Goal: Contribute content: Add original content to the website for others to see

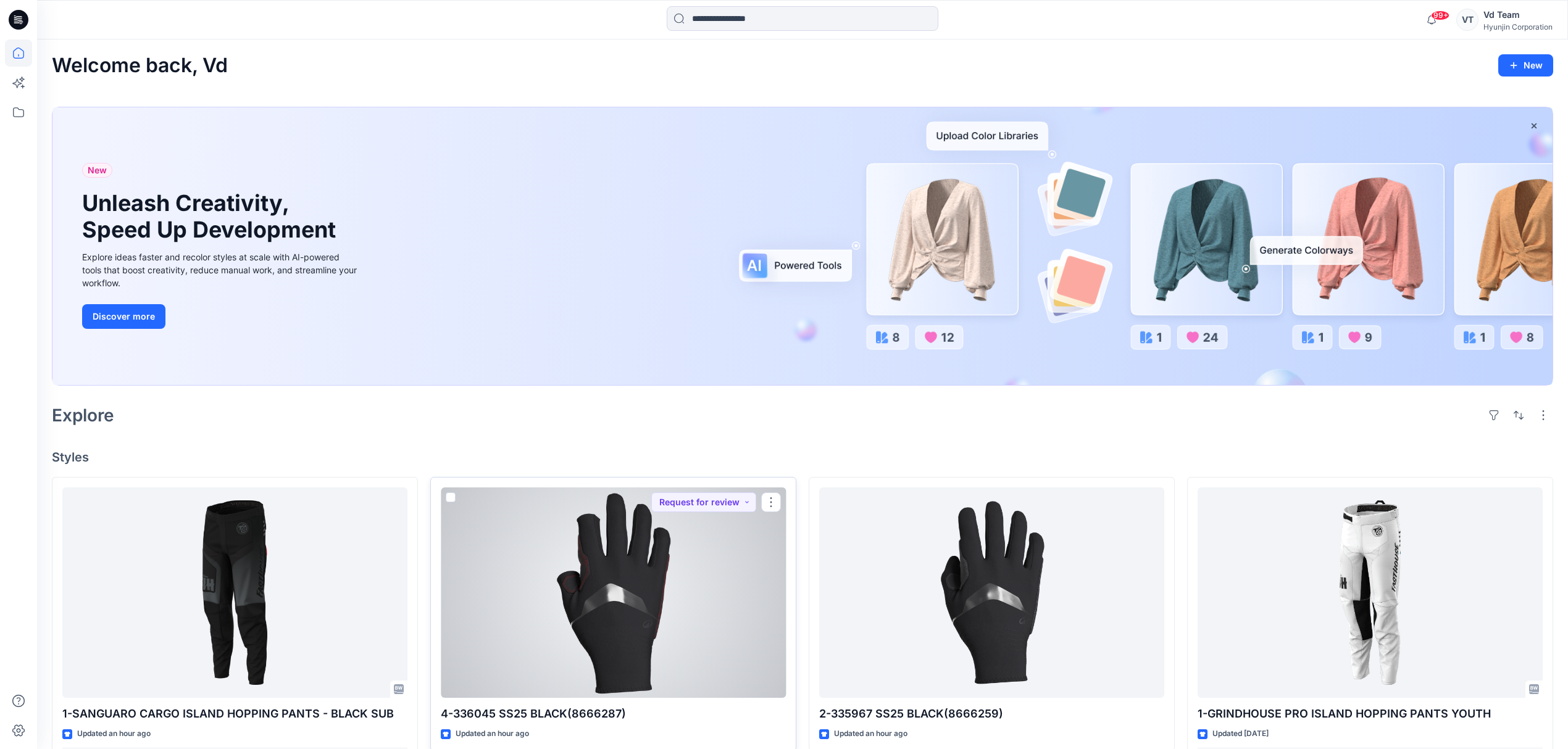
scroll to position [329, 0]
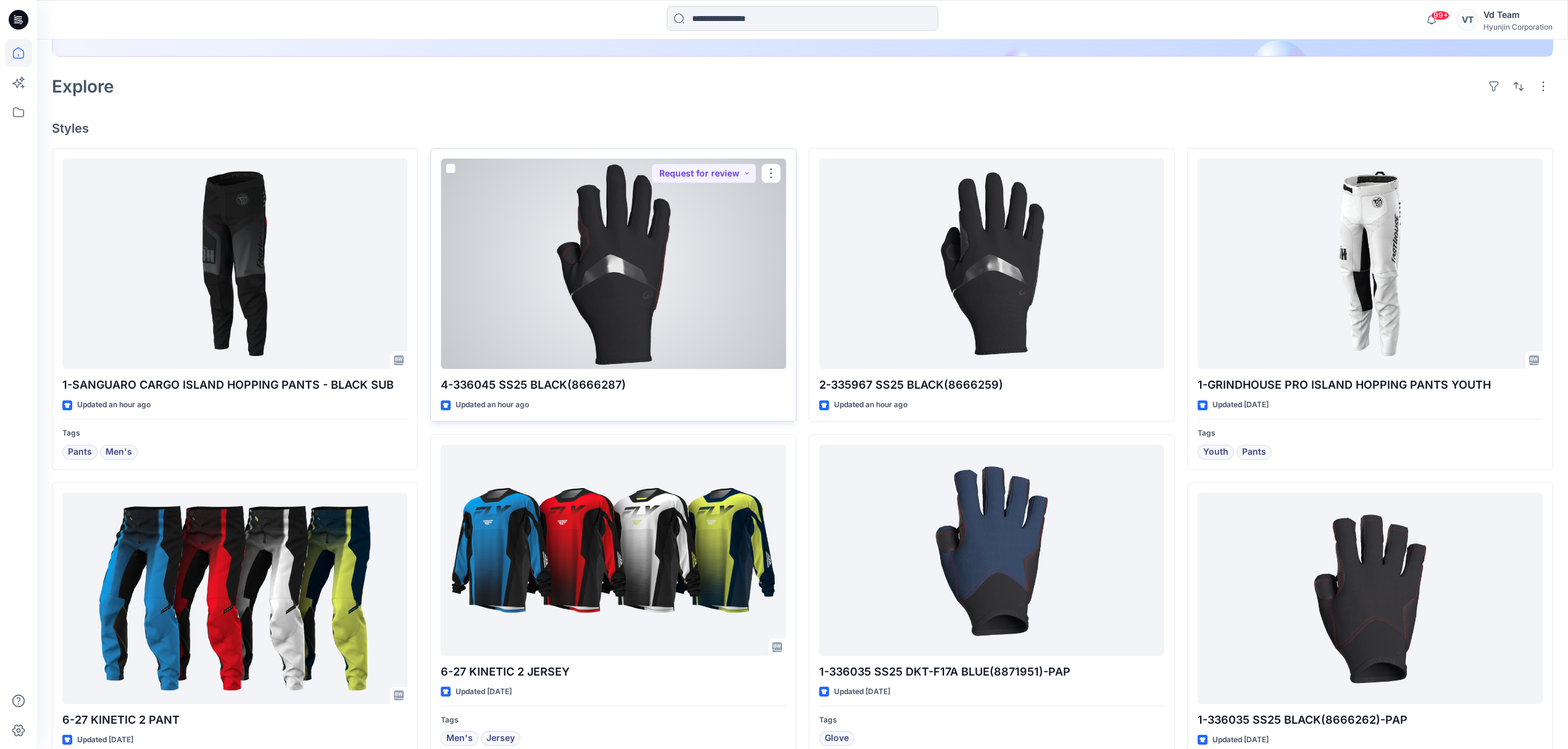
click at [707, 321] on div at bounding box center [613, 263] width 345 height 211
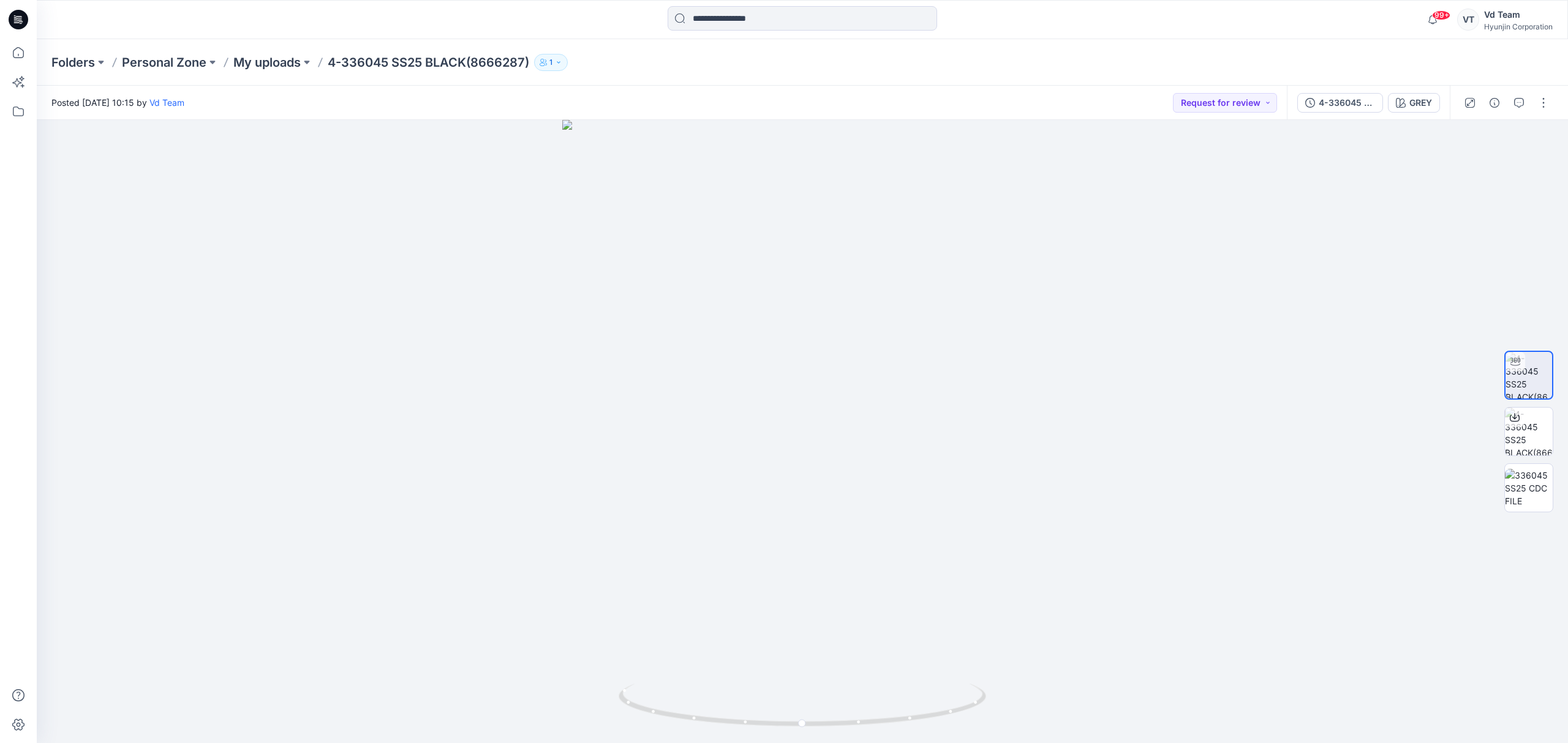
click at [1040, 98] on div "Posted [DATE] 10:15 by Vd Team Request for review" at bounding box center [662, 103] width 1250 height 33
click at [854, 65] on div "Folders Personal Zone My uploads 4-336045 SS25 BLACK(8666287) 1" at bounding box center [754, 63] width 1406 height 18
click at [1546, 109] on button "button" at bounding box center [1543, 102] width 19 height 19
click at [1473, 173] on button "Edit" at bounding box center [1491, 165] width 113 height 23
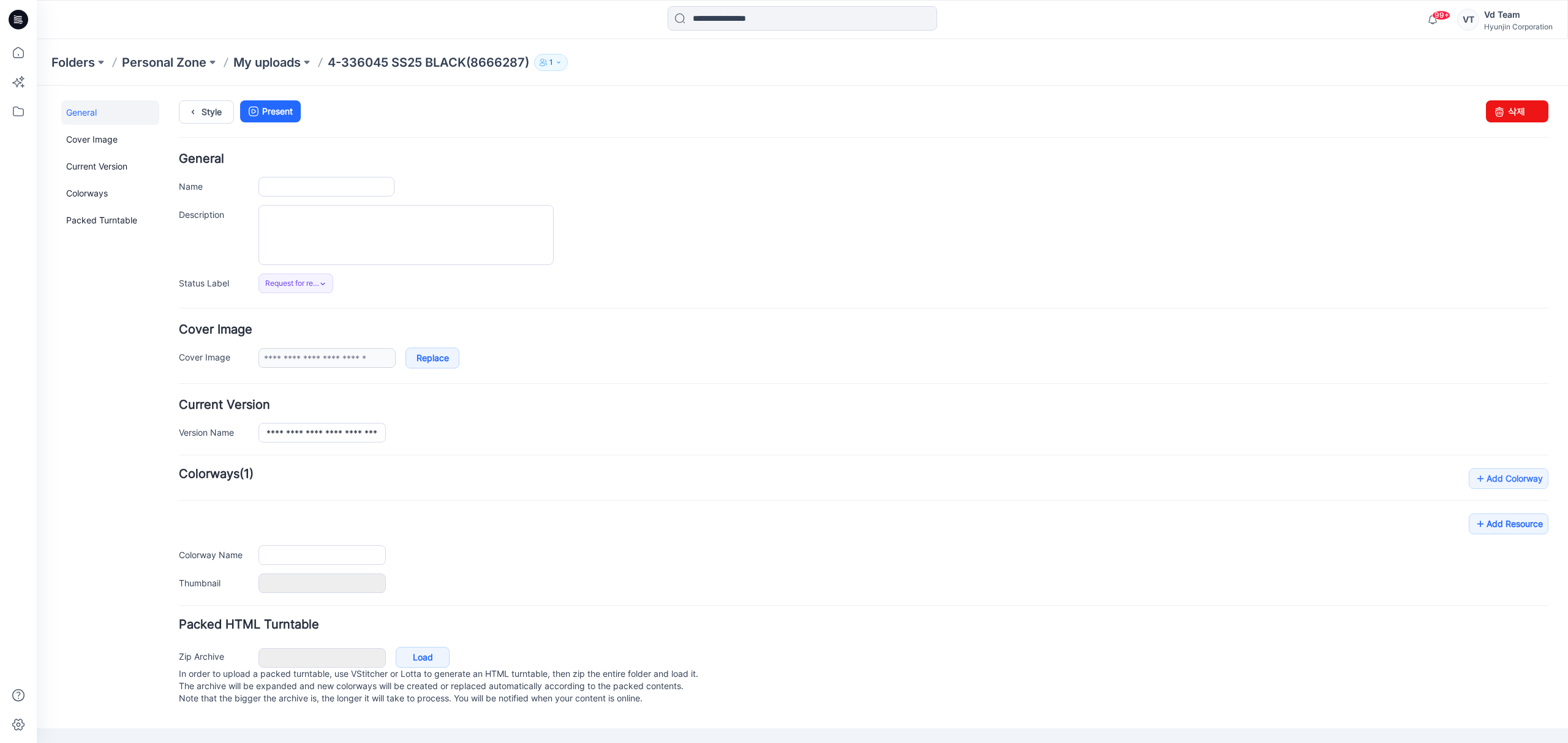
type input "**********"
type input "****"
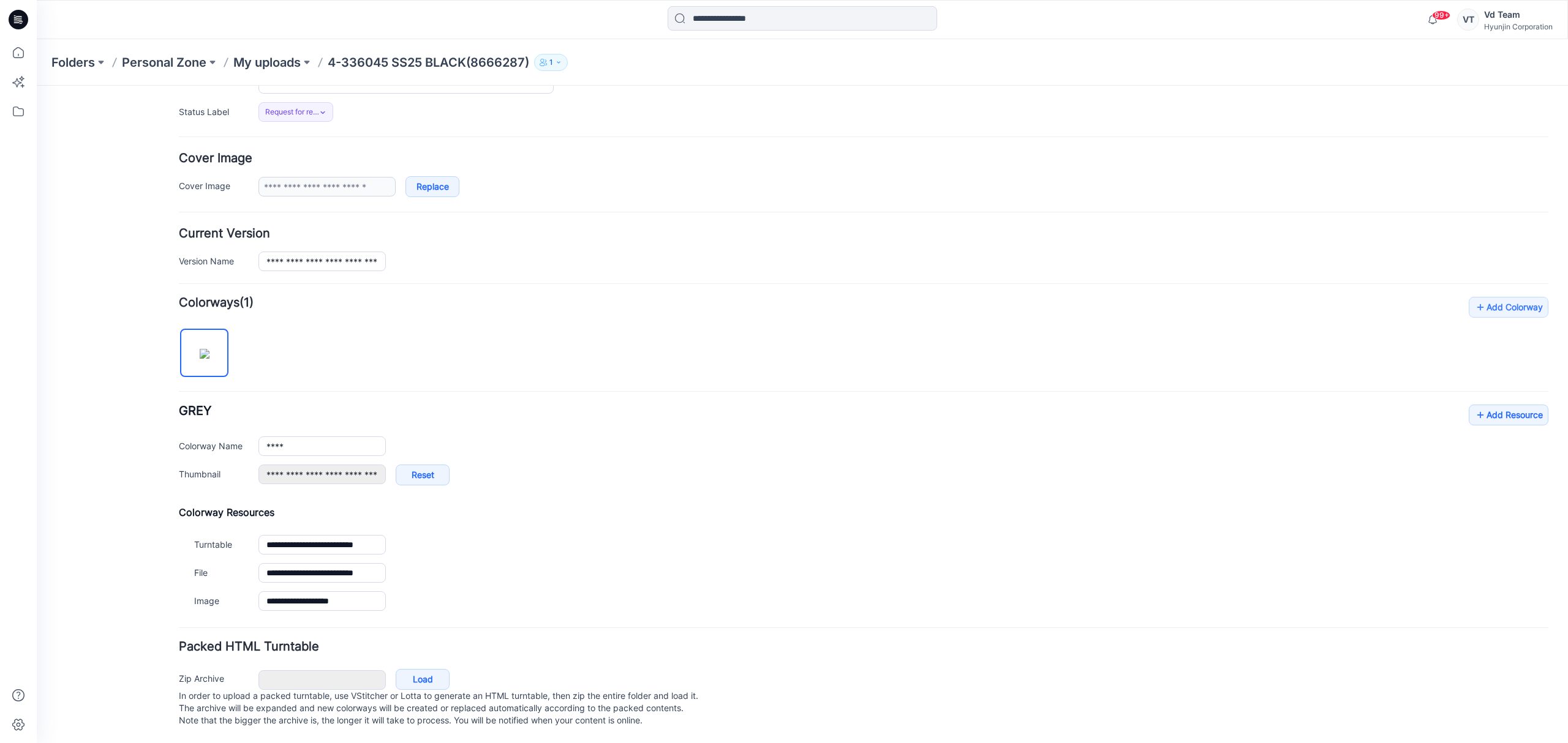
scroll to position [190, 0]
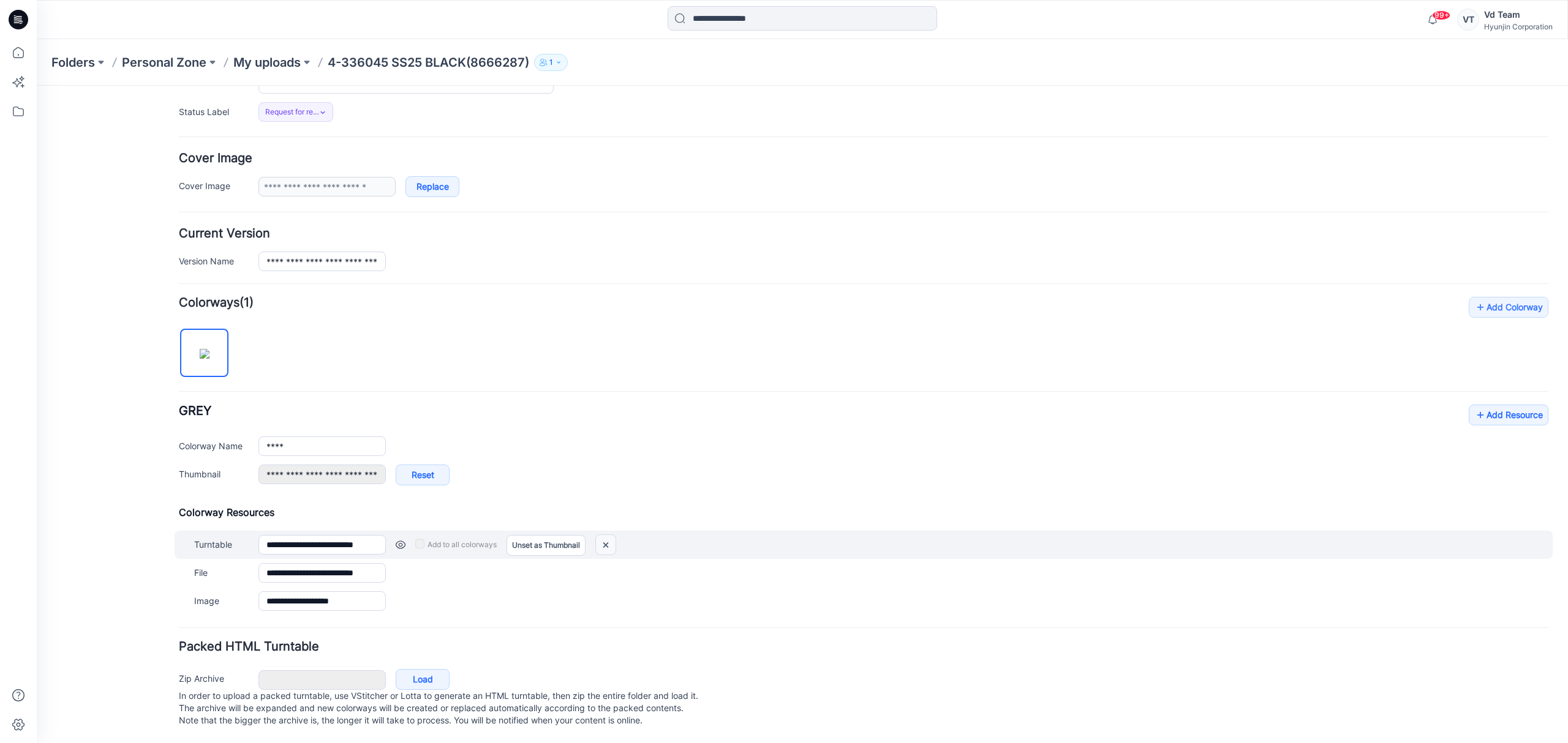
drag, startPoint x: 601, startPoint y: 528, endPoint x: 917, endPoint y: 150, distance: 492.7
click at [601, 535] on img at bounding box center [605, 545] width 19 height 20
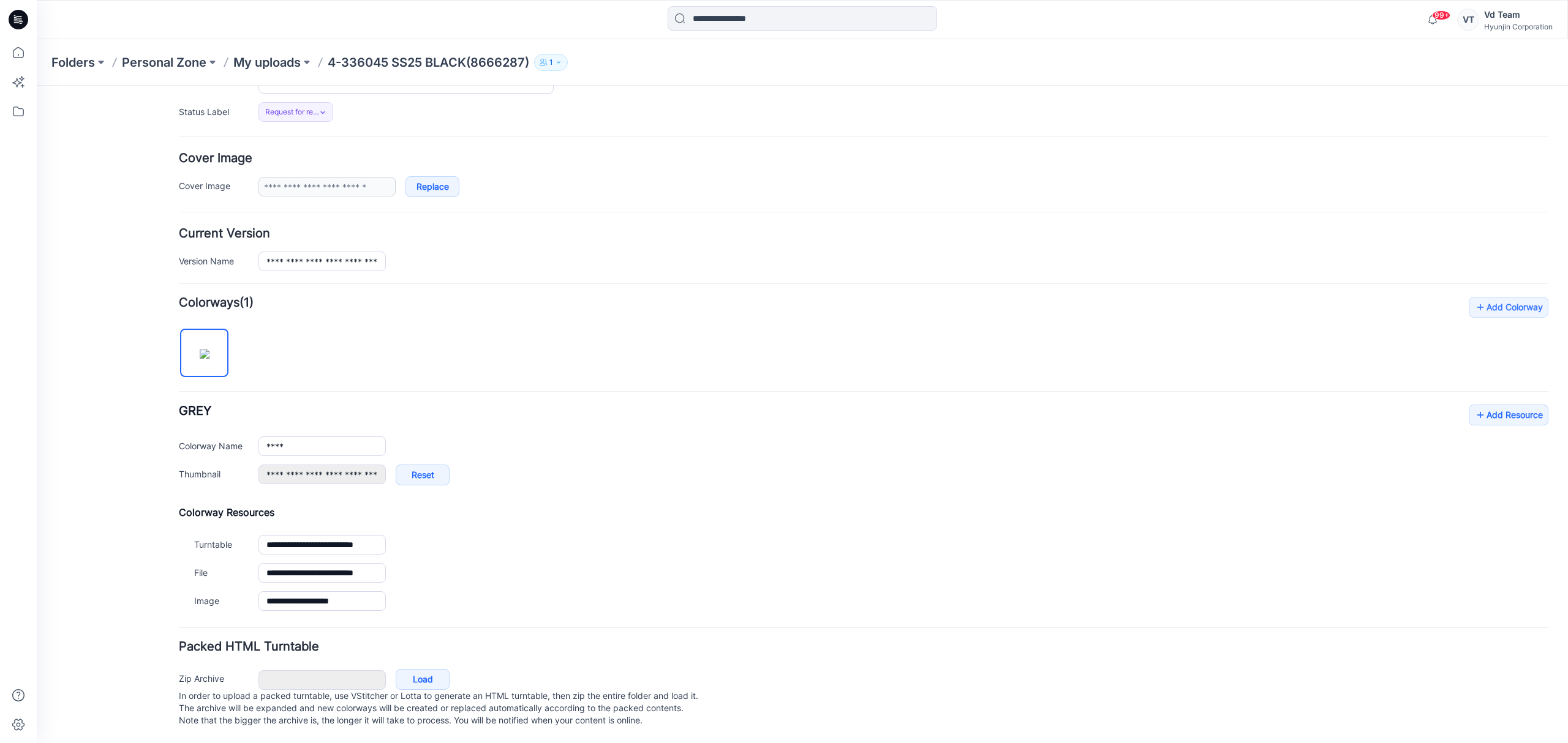
type input "**********"
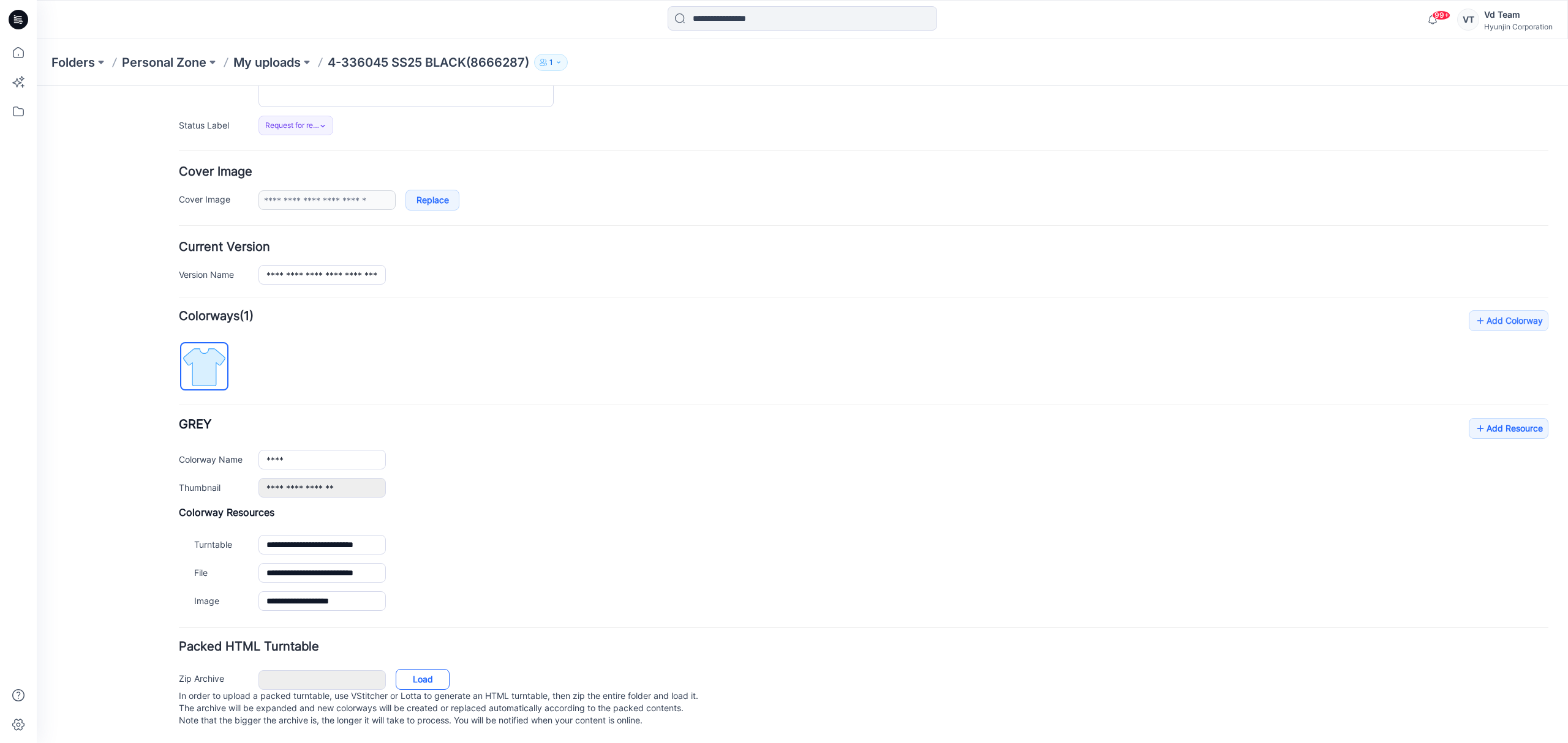
click at [442, 669] on link "Load" at bounding box center [423, 679] width 54 height 21
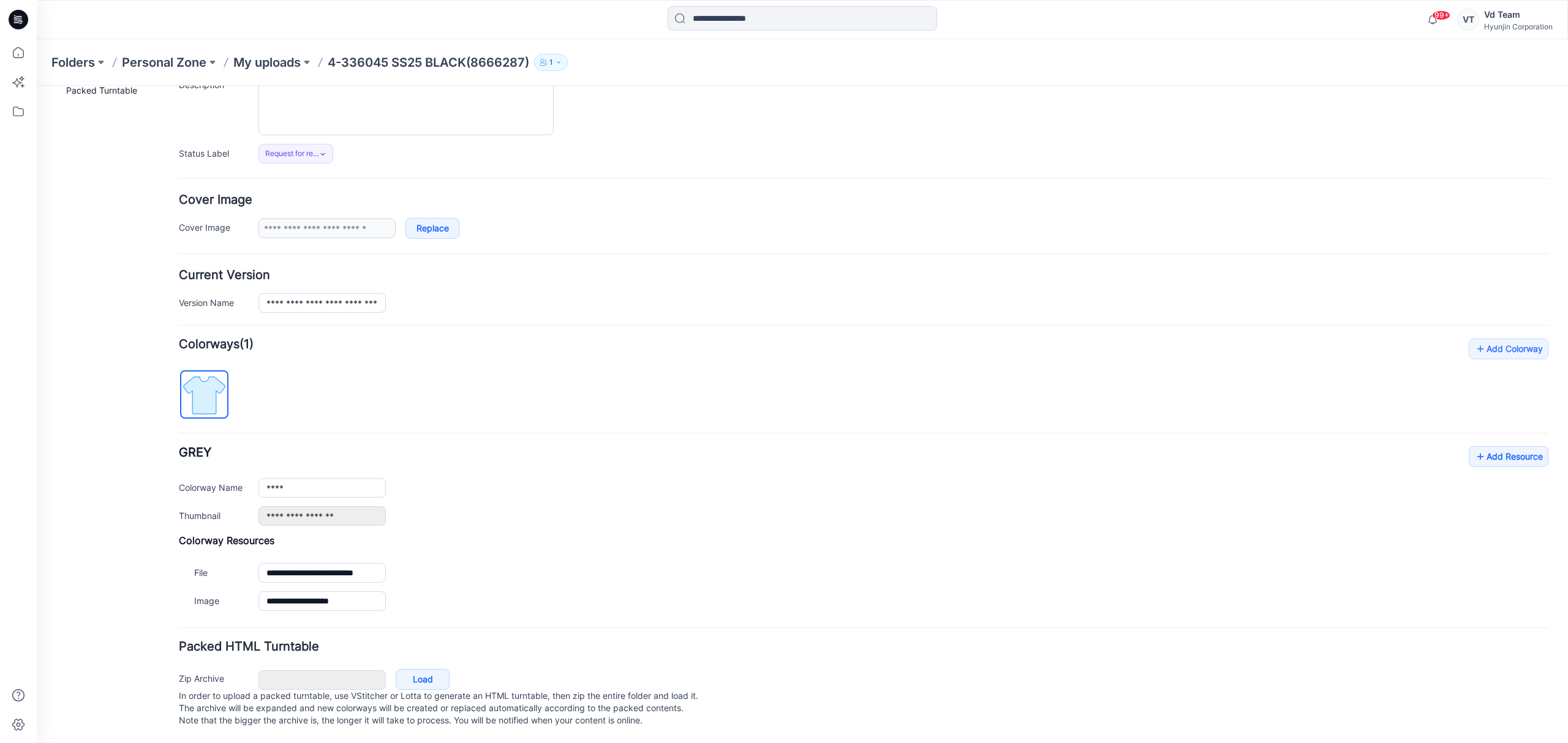
scroll to position [147, 0]
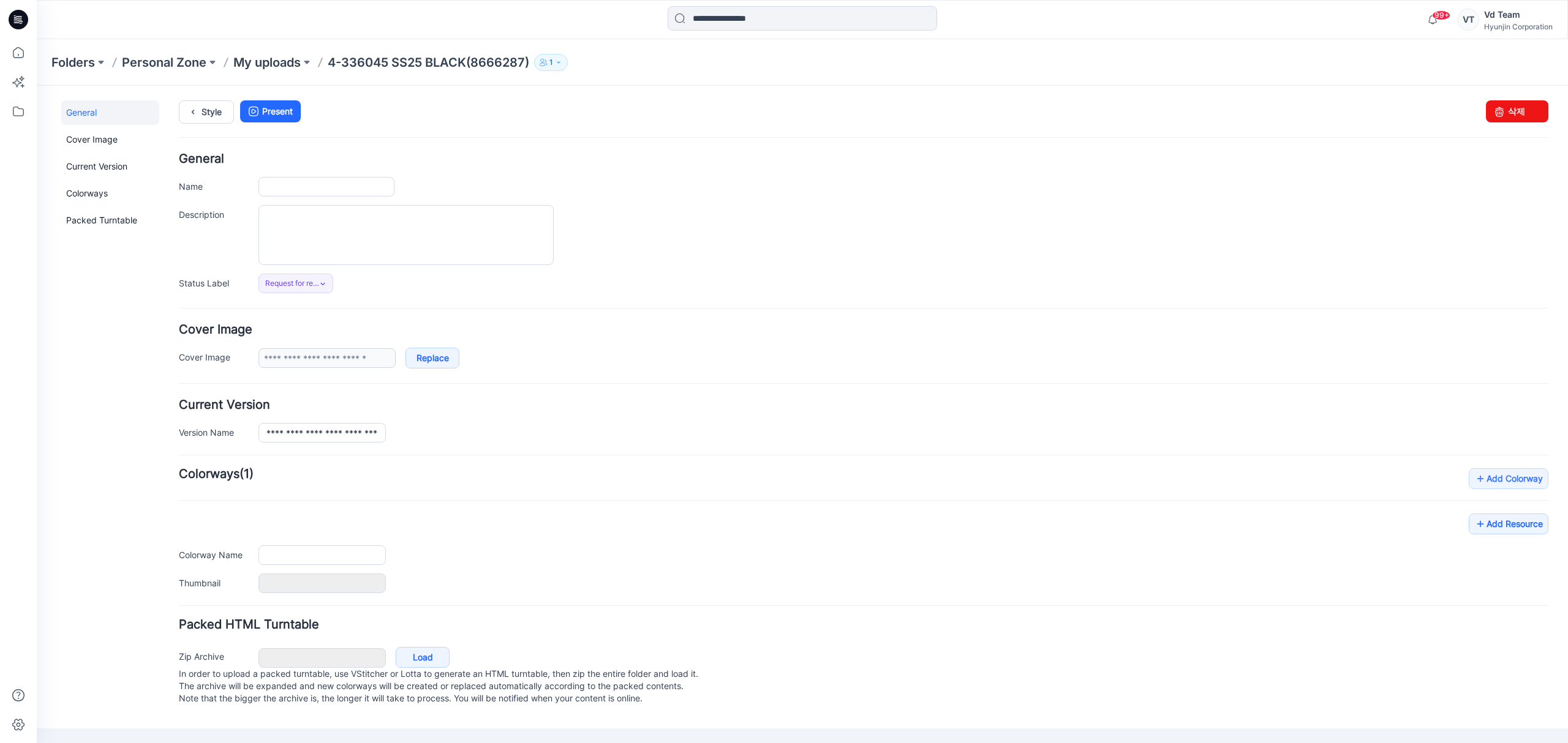
type input "**********"
type input "****"
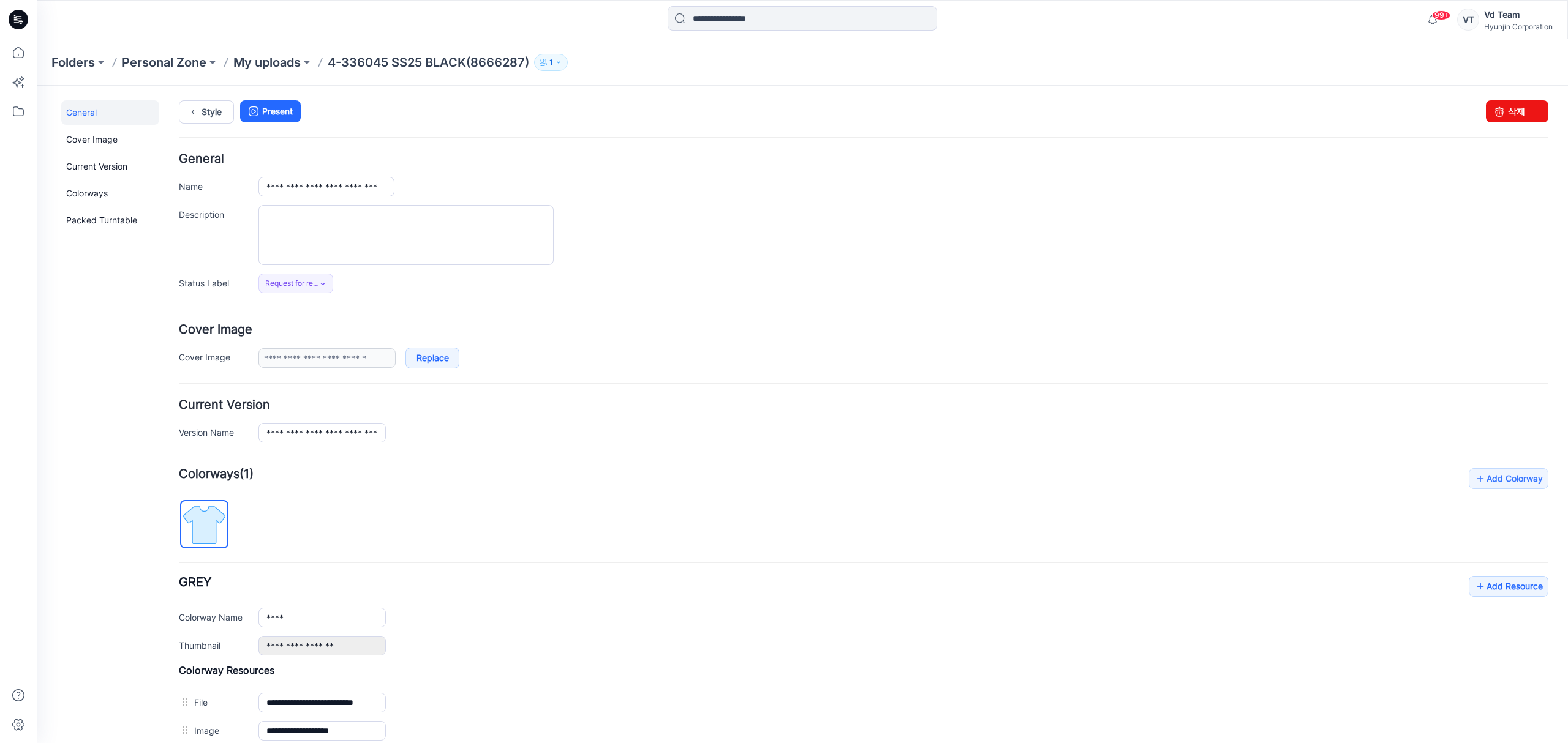
click at [959, 377] on form "**********" at bounding box center [863, 520] width 1369 height 735
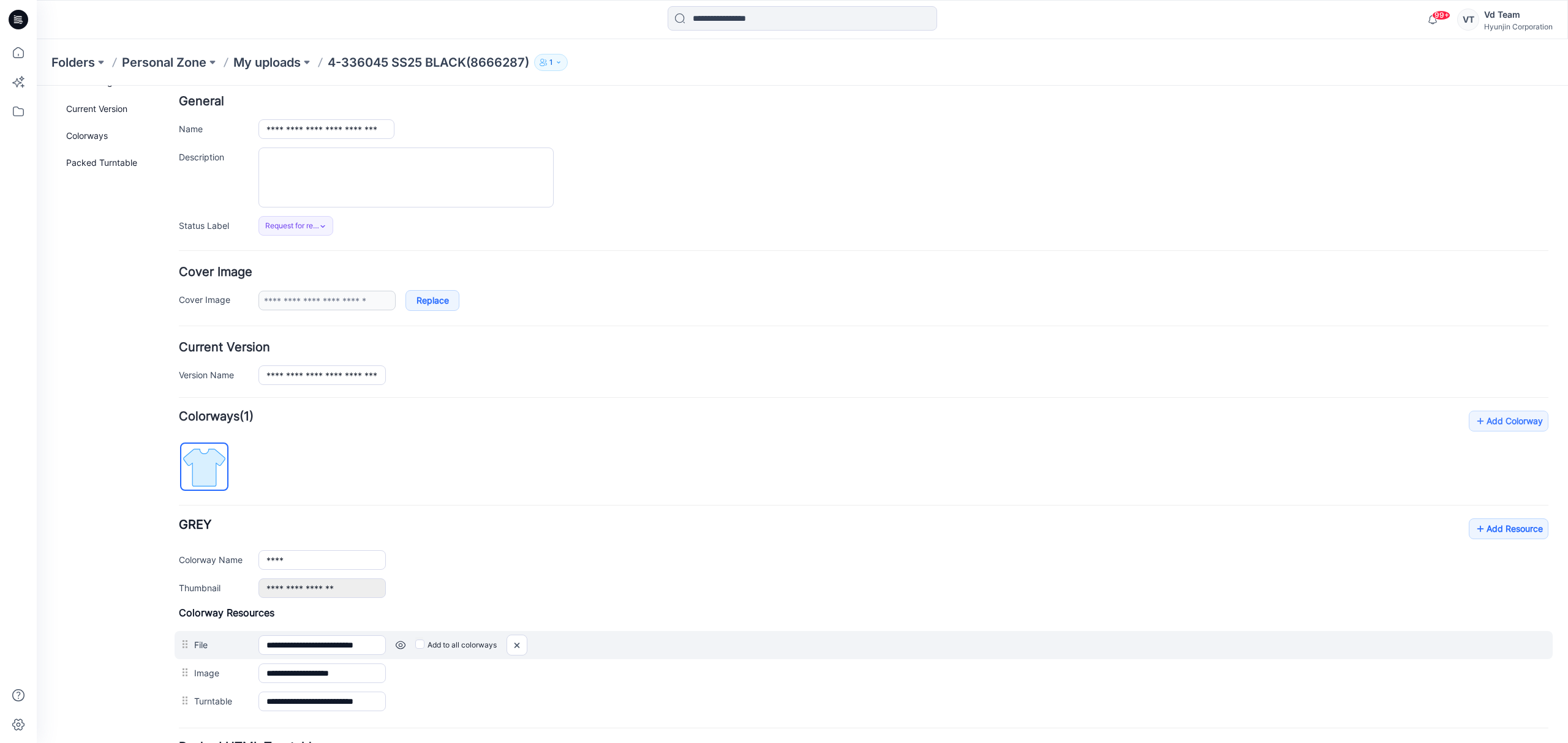
scroll to position [163, 0]
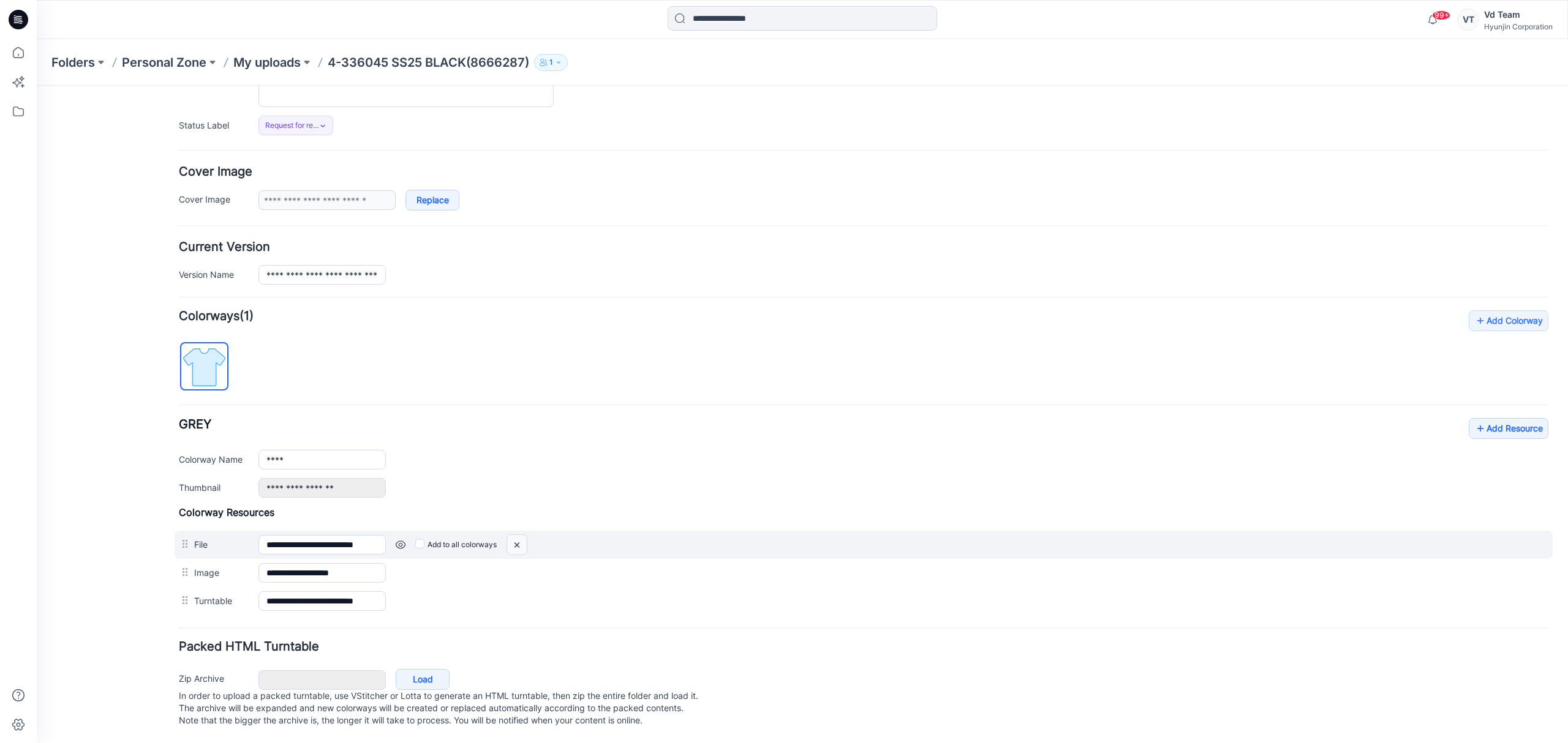
drag, startPoint x: 515, startPoint y: 544, endPoint x: 920, endPoint y: 169, distance: 552.0
click at [515, 544] on img at bounding box center [516, 545] width 19 height 20
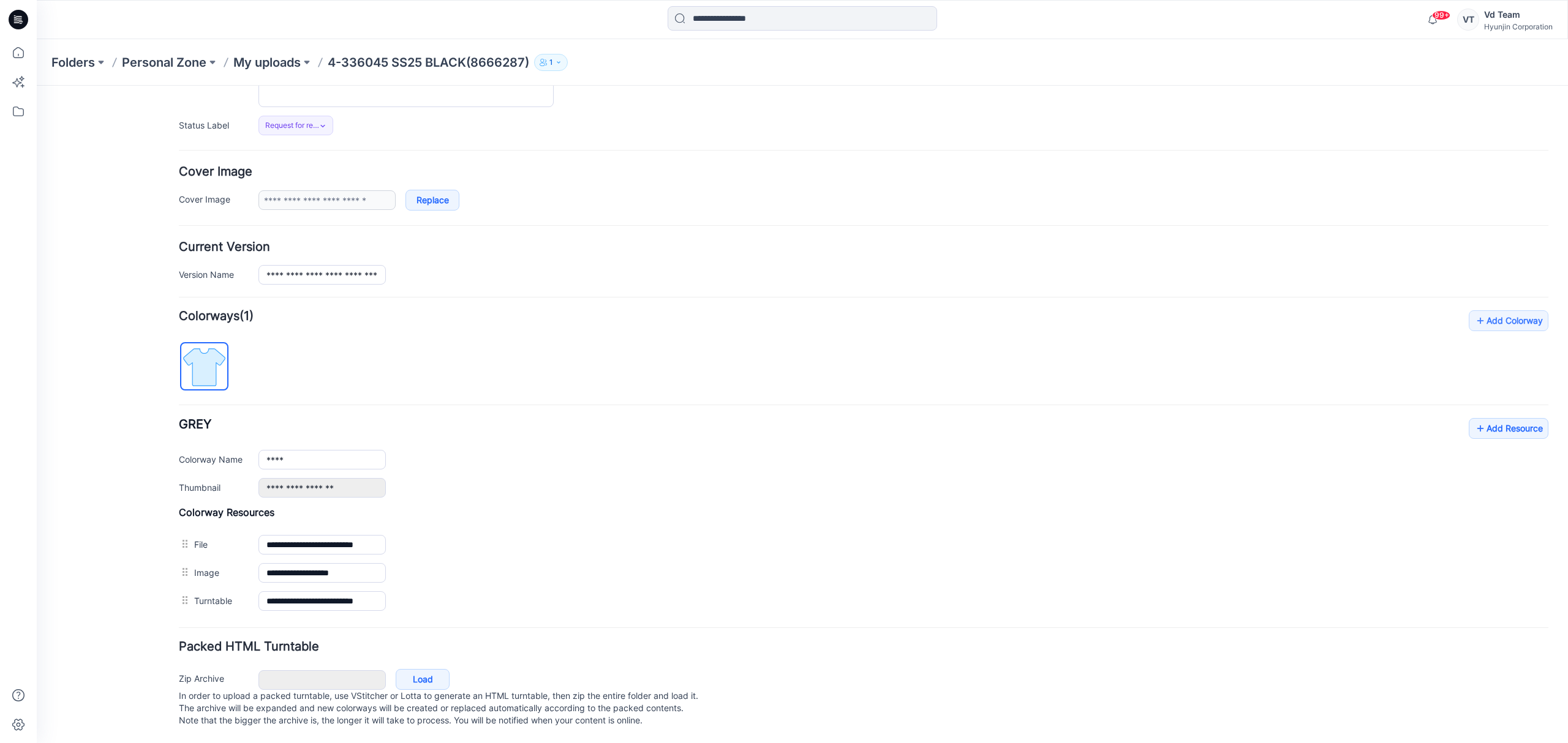
scroll to position [148, 0]
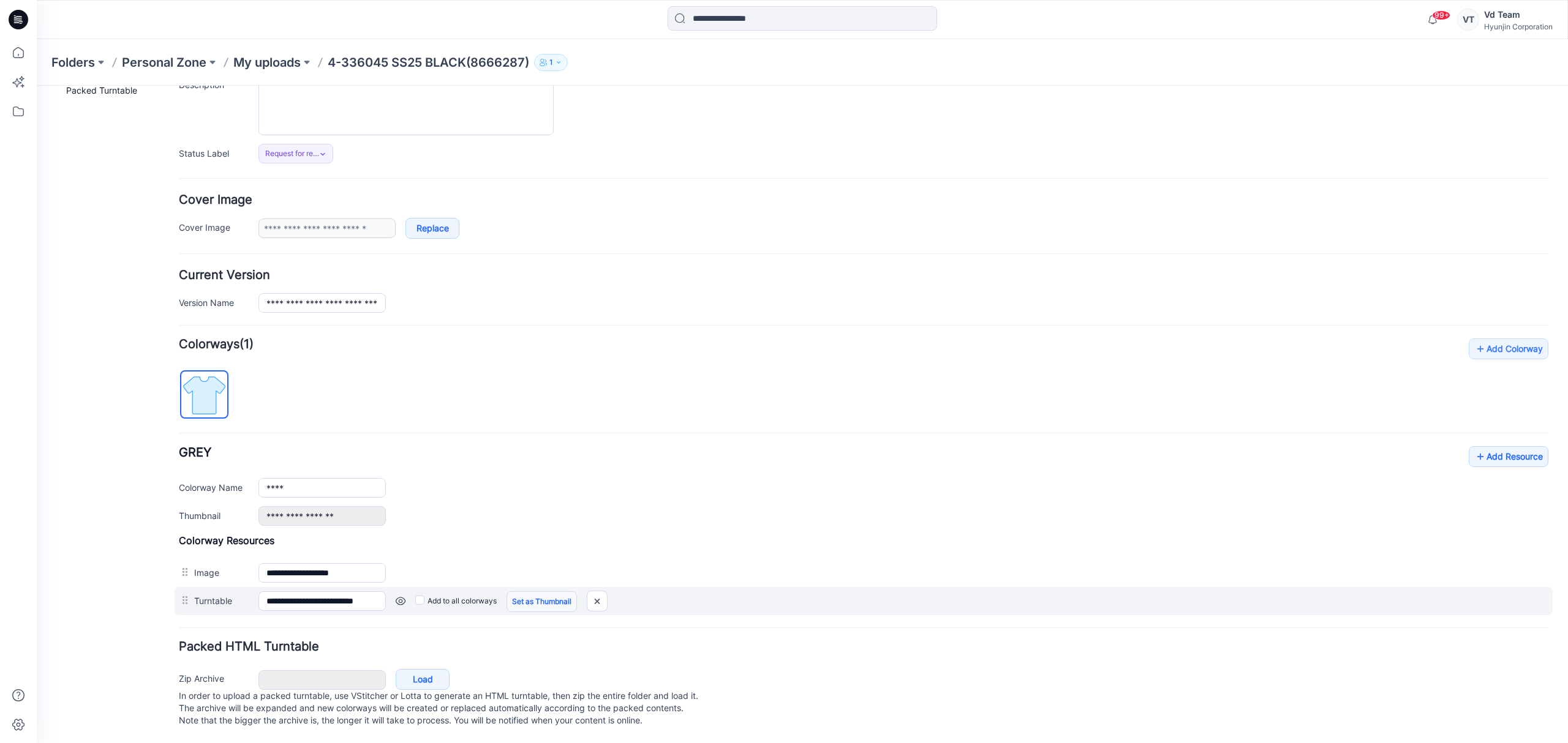
type input "**********"
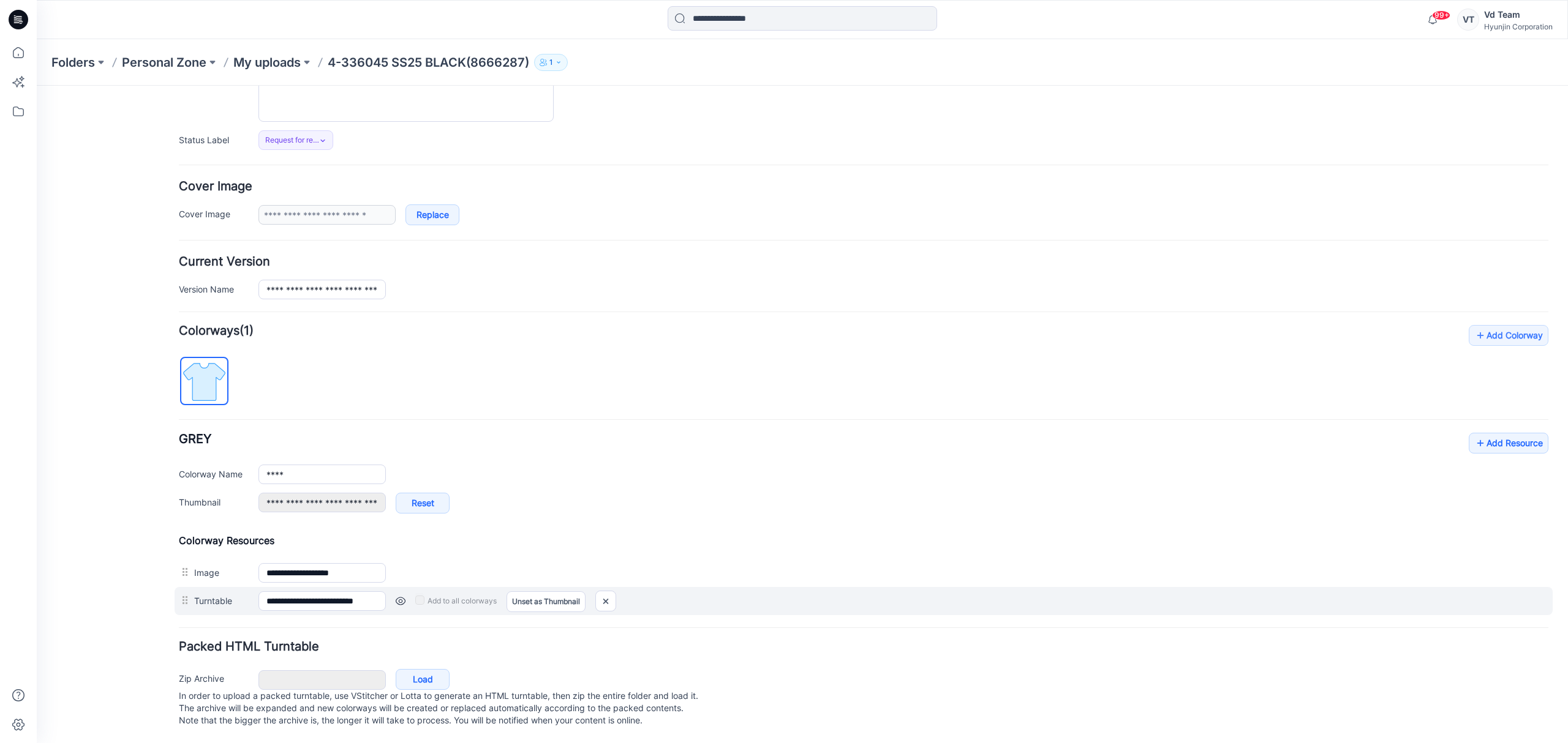
click at [192, 602] on div at bounding box center [186, 600] width 15 height 18
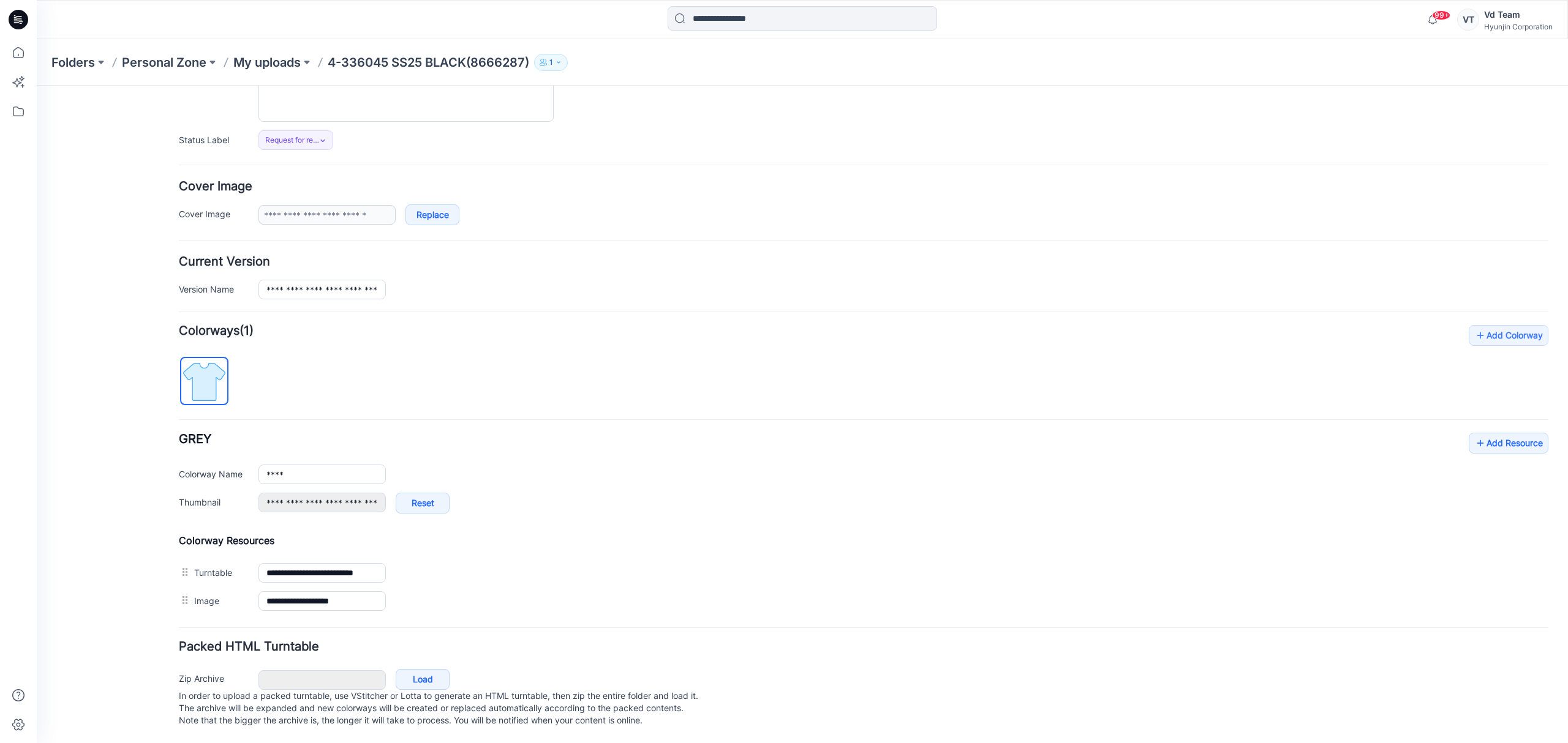
click at [744, 419] on hr at bounding box center [863, 419] width 1369 height 1
click at [1526, 446] on link "Add Resource" at bounding box center [1508, 442] width 79 height 21
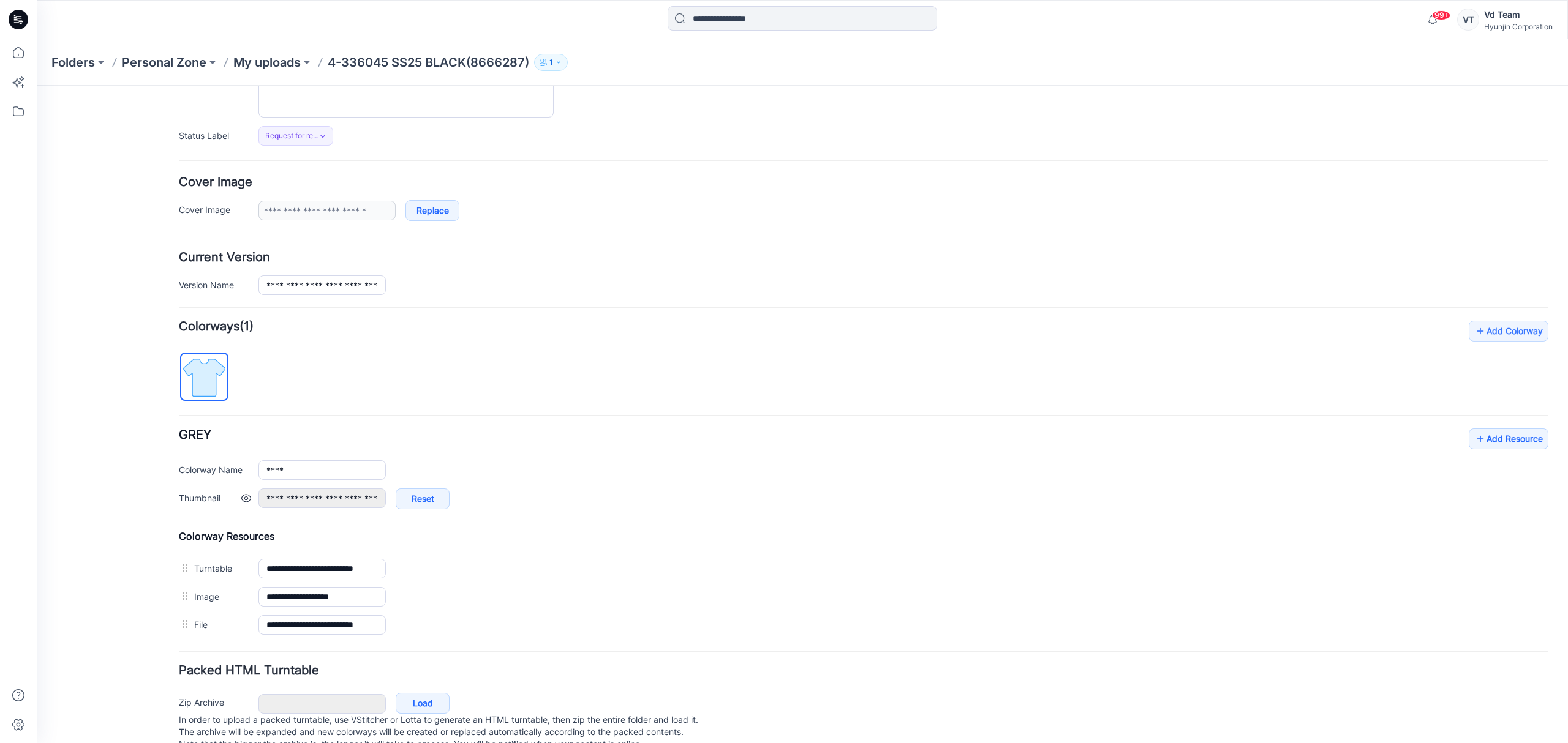
drag, startPoint x: 602, startPoint y: 453, endPoint x: 570, endPoint y: 497, distance: 54.4
click at [603, 453] on div "**********" at bounding box center [863, 474] width 1369 height 93
click at [266, 68] on p "My uploads" at bounding box center [266, 63] width 68 height 18
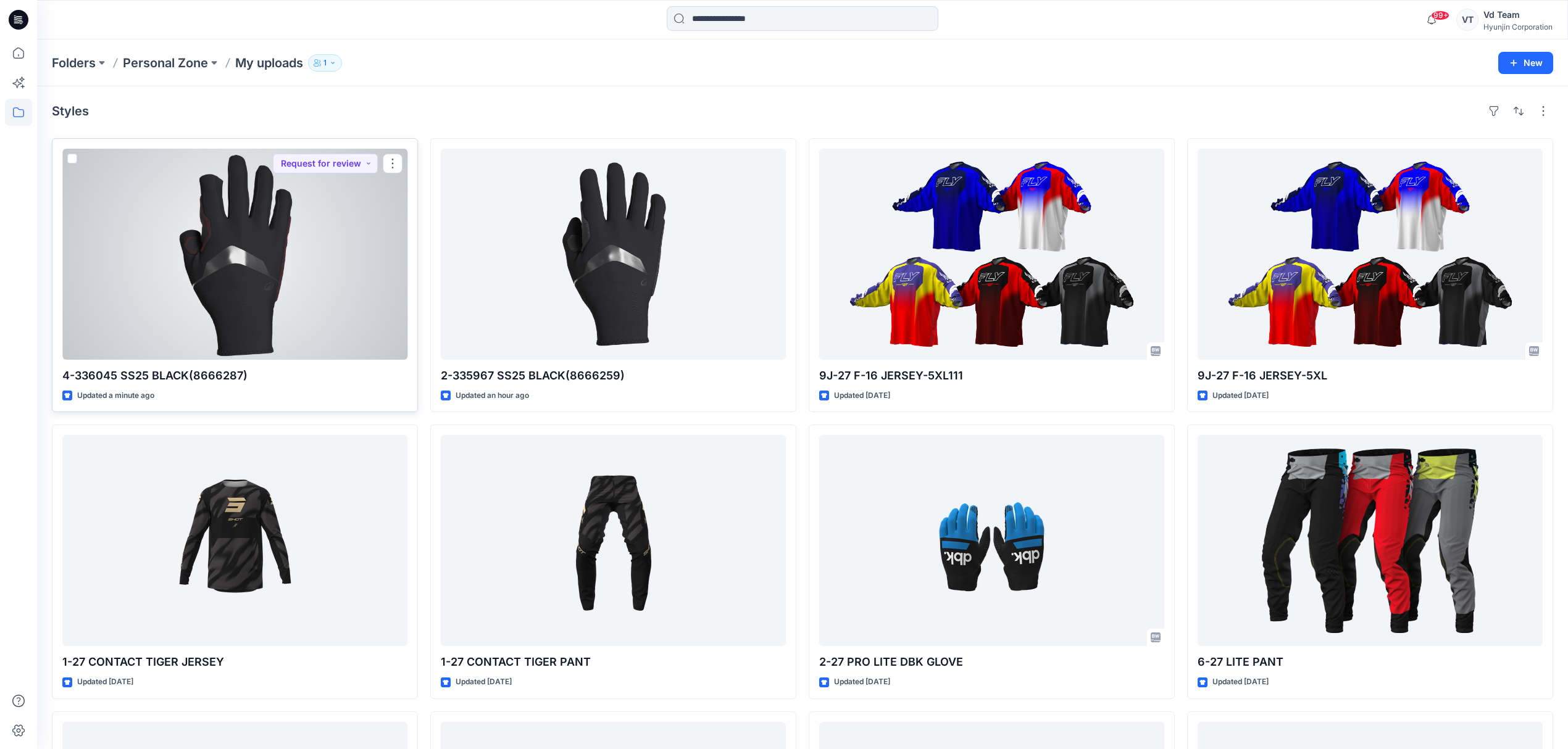
click at [323, 332] on div at bounding box center [235, 254] width 345 height 211
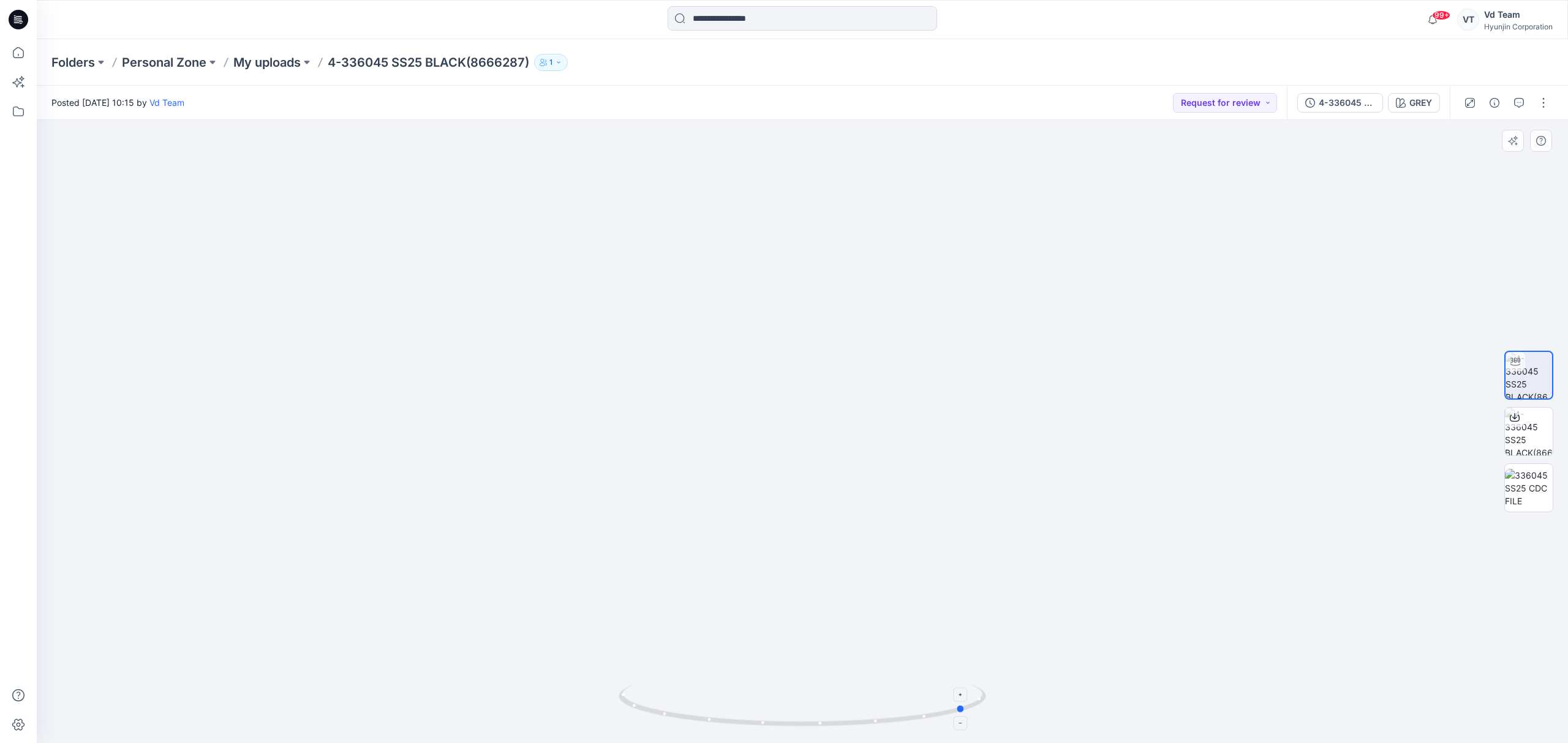
drag, startPoint x: 755, startPoint y: 720, endPoint x: 919, endPoint y: 713, distance: 164.1
click at [919, 713] on icon at bounding box center [804, 706] width 371 height 46
drag, startPoint x: 896, startPoint y: 412, endPoint x: 911, endPoint y: 542, distance: 130.9
click at [911, 542] on img at bounding box center [802, 432] width 659 height 624
drag, startPoint x: 774, startPoint y: 725, endPoint x: 809, endPoint y: 709, distance: 38.5
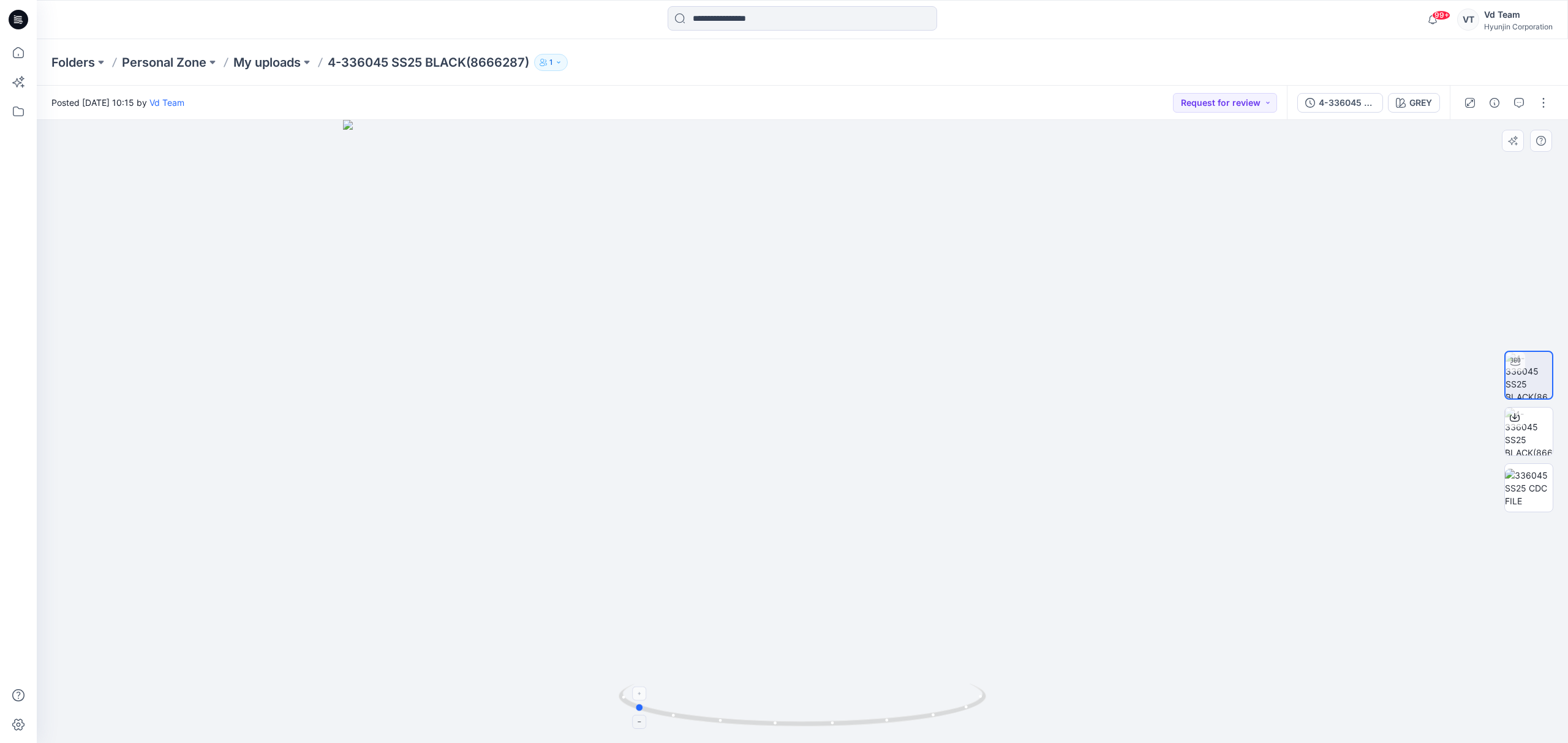
click at [809, 709] on icon at bounding box center [804, 706] width 371 height 46
drag, startPoint x: 836, startPoint y: 715, endPoint x: 1035, endPoint y: 705, distance: 199.3
click at [1035, 705] on div at bounding box center [802, 432] width 1531 height 623
drag, startPoint x: 698, startPoint y: 703, endPoint x: 890, endPoint y: 699, distance: 192.0
click at [890, 699] on icon at bounding box center [804, 706] width 371 height 46
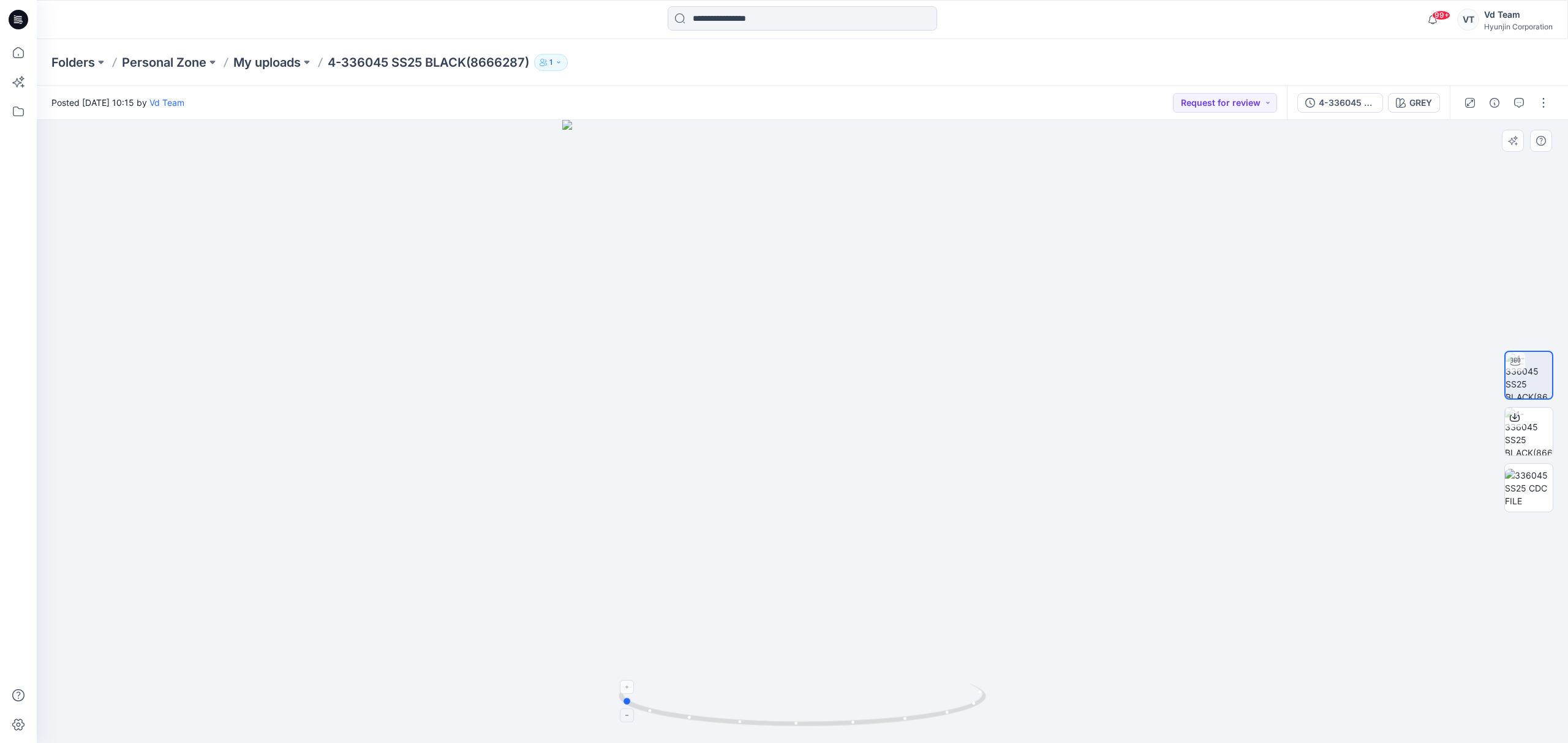
drag, startPoint x: 804, startPoint y: 727, endPoint x: 844, endPoint y: 717, distance: 41.2
click at [844, 717] on icon at bounding box center [804, 706] width 371 height 46
drag, startPoint x: 777, startPoint y: 287, endPoint x: 774, endPoint y: 224, distance: 63.1
click at [773, 224] on img at bounding box center [802, 273] width 802 height 941
drag, startPoint x: 755, startPoint y: 414, endPoint x: 769, endPoint y: 581, distance: 167.6
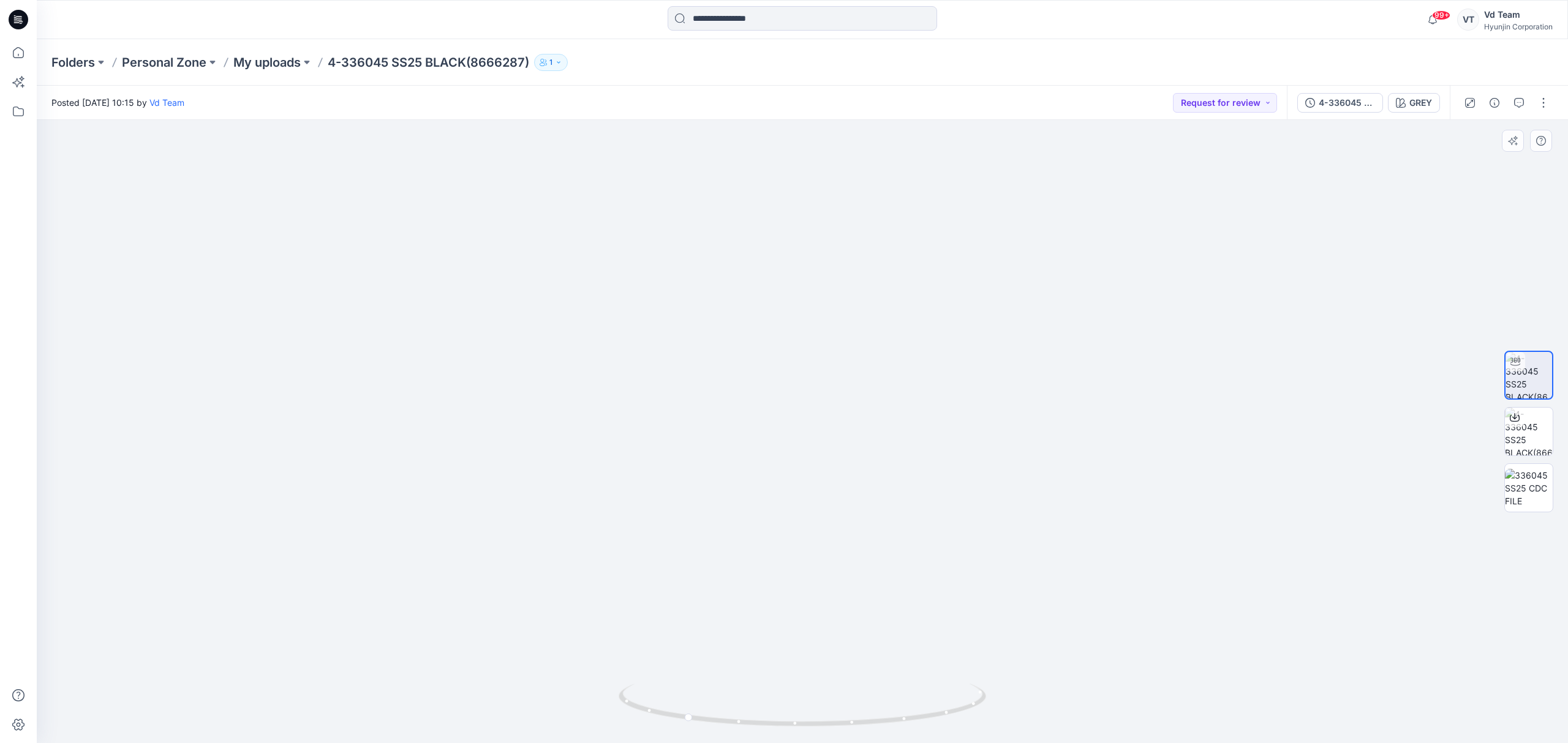
click at [769, 581] on img at bounding box center [803, 284] width 919 height 918
drag, startPoint x: 791, startPoint y: 730, endPoint x: 677, endPoint y: 718, distance: 114.6
click at [677, 718] on div at bounding box center [802, 432] width 1531 height 623
drag, startPoint x: 841, startPoint y: 725, endPoint x: 662, endPoint y: 720, distance: 179.1
click at [662, 720] on icon at bounding box center [804, 706] width 371 height 46
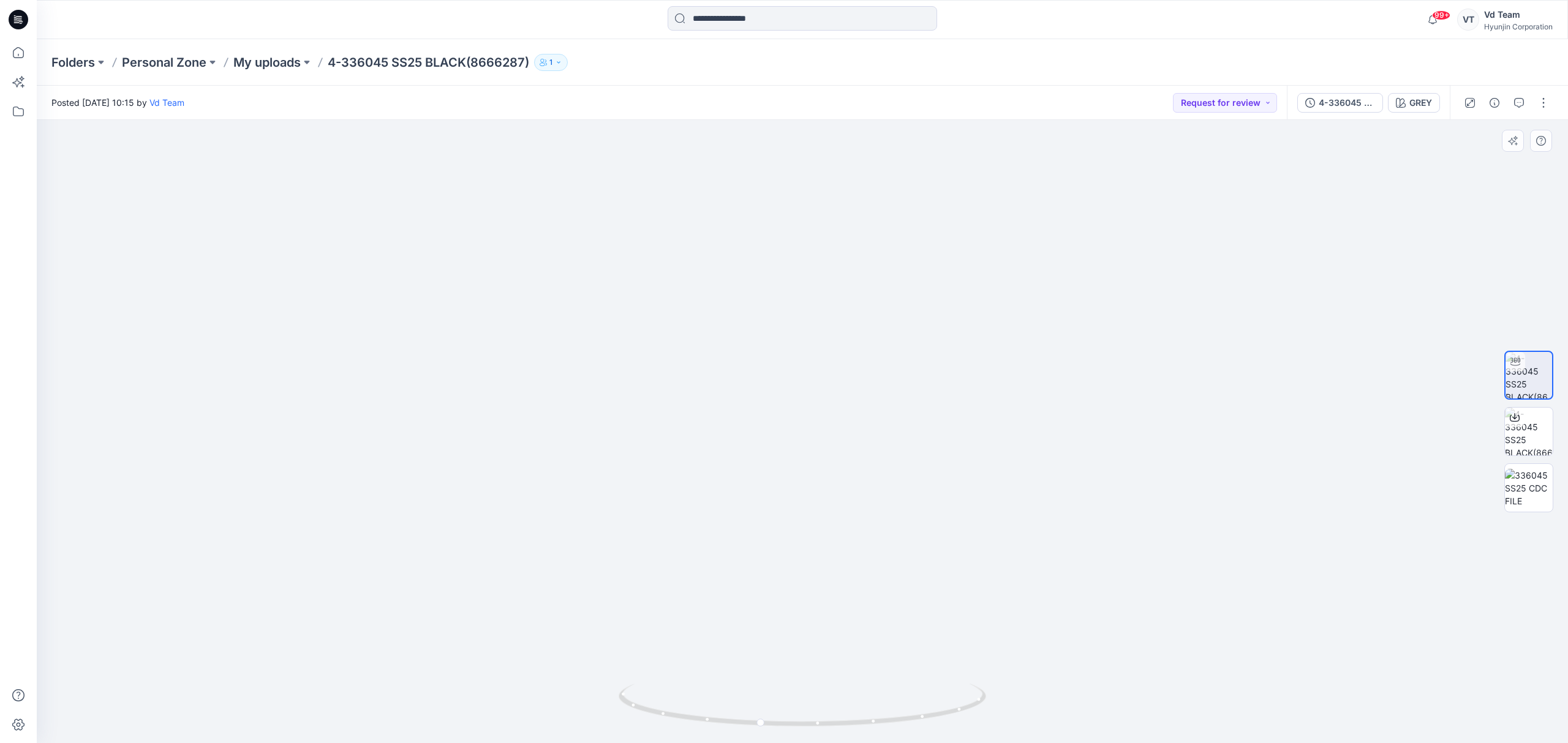
drag, startPoint x: 765, startPoint y: 549, endPoint x: 781, endPoint y: 334, distance: 215.6
drag, startPoint x: 845, startPoint y: 716, endPoint x: 919, endPoint y: 705, distance: 74.8
click at [919, 705] on icon at bounding box center [804, 706] width 371 height 46
click at [1527, 437] on img at bounding box center [1528, 431] width 48 height 48
click at [1498, 488] on div at bounding box center [1529, 432] width 79 height 306
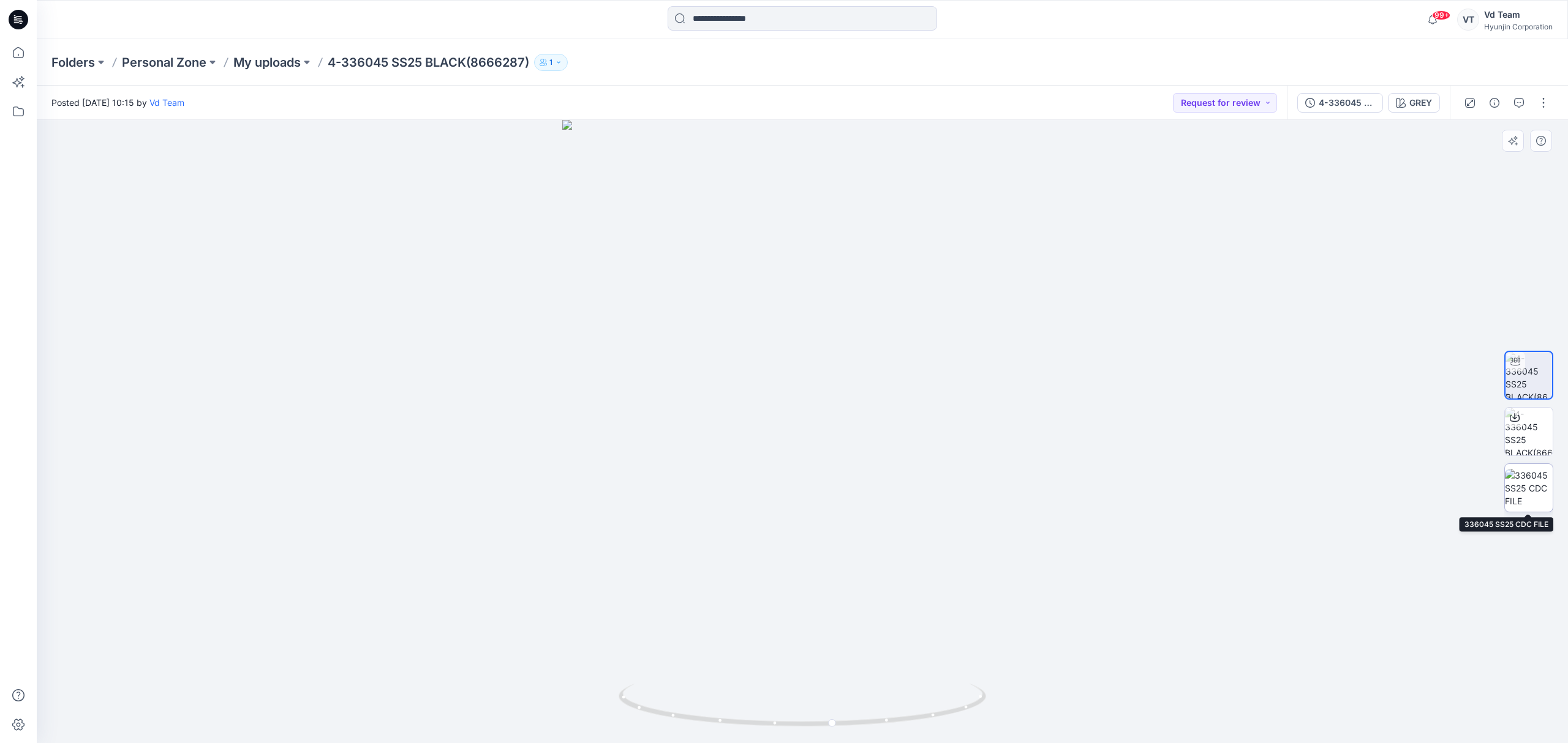
click at [1515, 483] on img at bounding box center [1528, 488] width 48 height 38
click at [260, 67] on p "My uploads" at bounding box center [266, 63] width 68 height 18
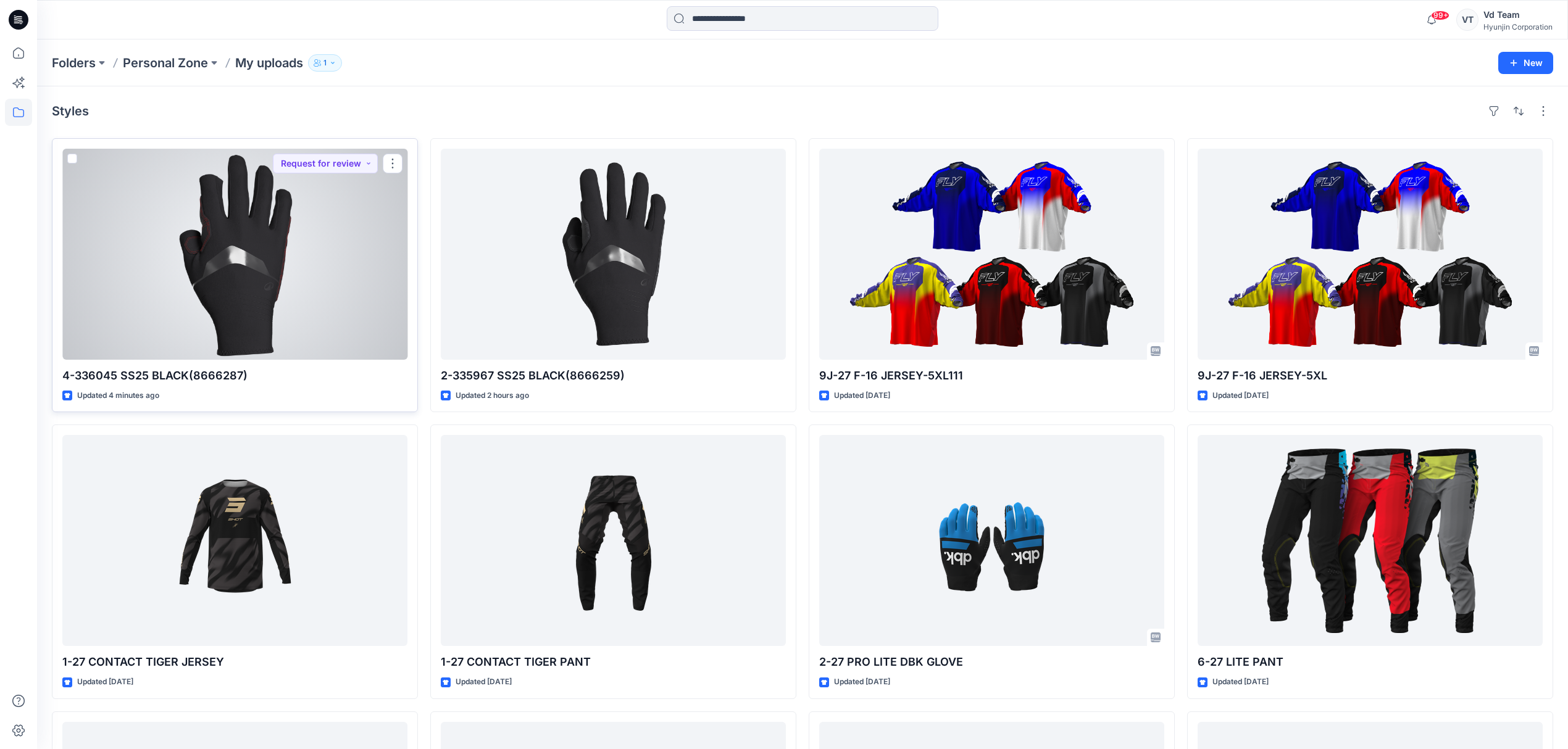
click at [275, 292] on div at bounding box center [235, 254] width 345 height 211
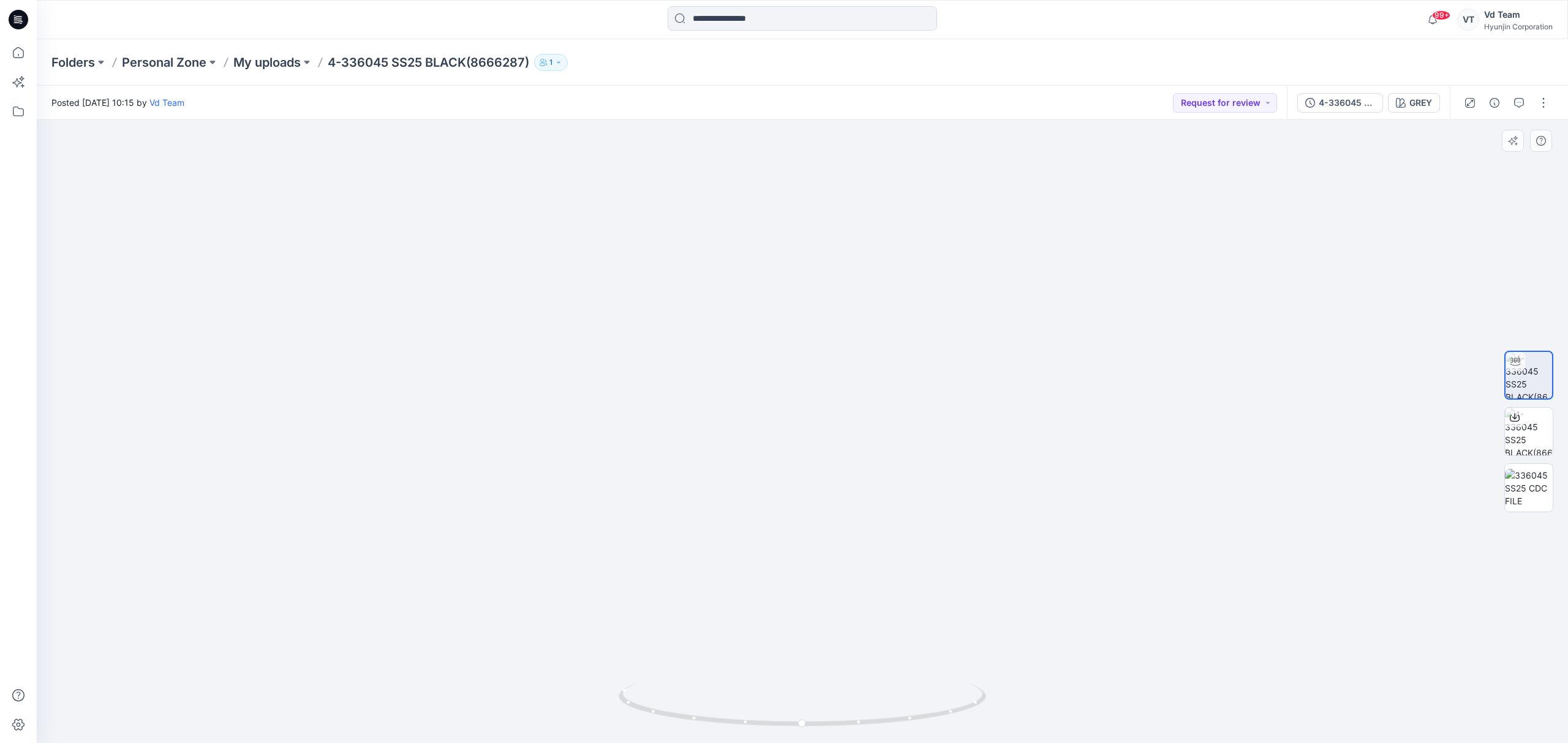
drag, startPoint x: 724, startPoint y: 465, endPoint x: 733, endPoint y: 672, distance: 207.2
click at [733, 672] on img at bounding box center [803, 392] width 919 height 701
drag, startPoint x: 743, startPoint y: 598, endPoint x: 754, endPoint y: 525, distance: 73.8
click at [754, 525] on img at bounding box center [803, 336] width 919 height 813
drag, startPoint x: 688, startPoint y: 715, endPoint x: 814, endPoint y: 711, distance: 126.1
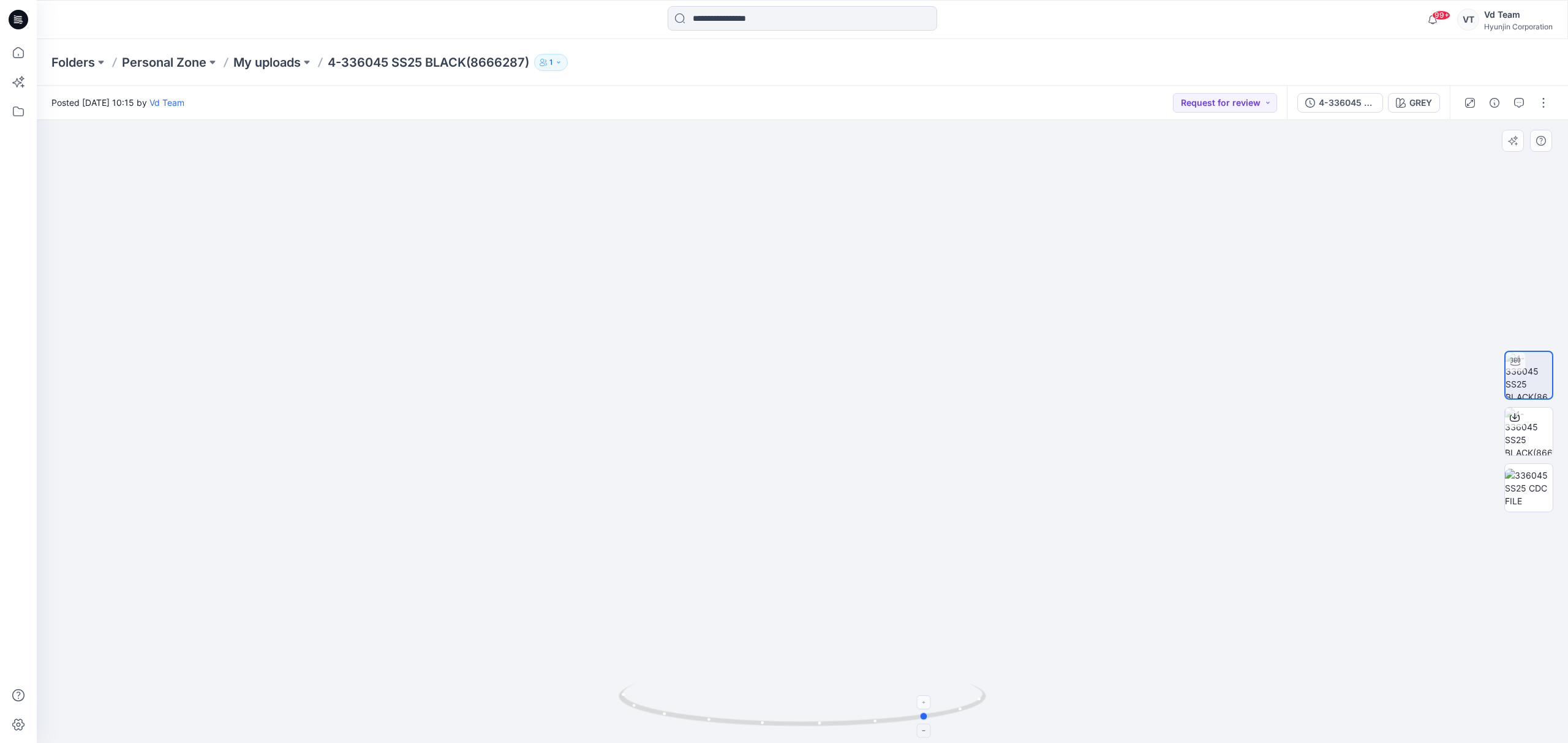
click at [814, 711] on icon at bounding box center [804, 706] width 371 height 46
drag, startPoint x: 794, startPoint y: 526, endPoint x: 807, endPoint y: 610, distance: 85.0
click at [806, 639] on img at bounding box center [803, 395] width 919 height 696
drag, startPoint x: 791, startPoint y: 542, endPoint x: 789, endPoint y: 517, distance: 25.1
click at [789, 517] on img at bounding box center [803, 382] width 919 height 721
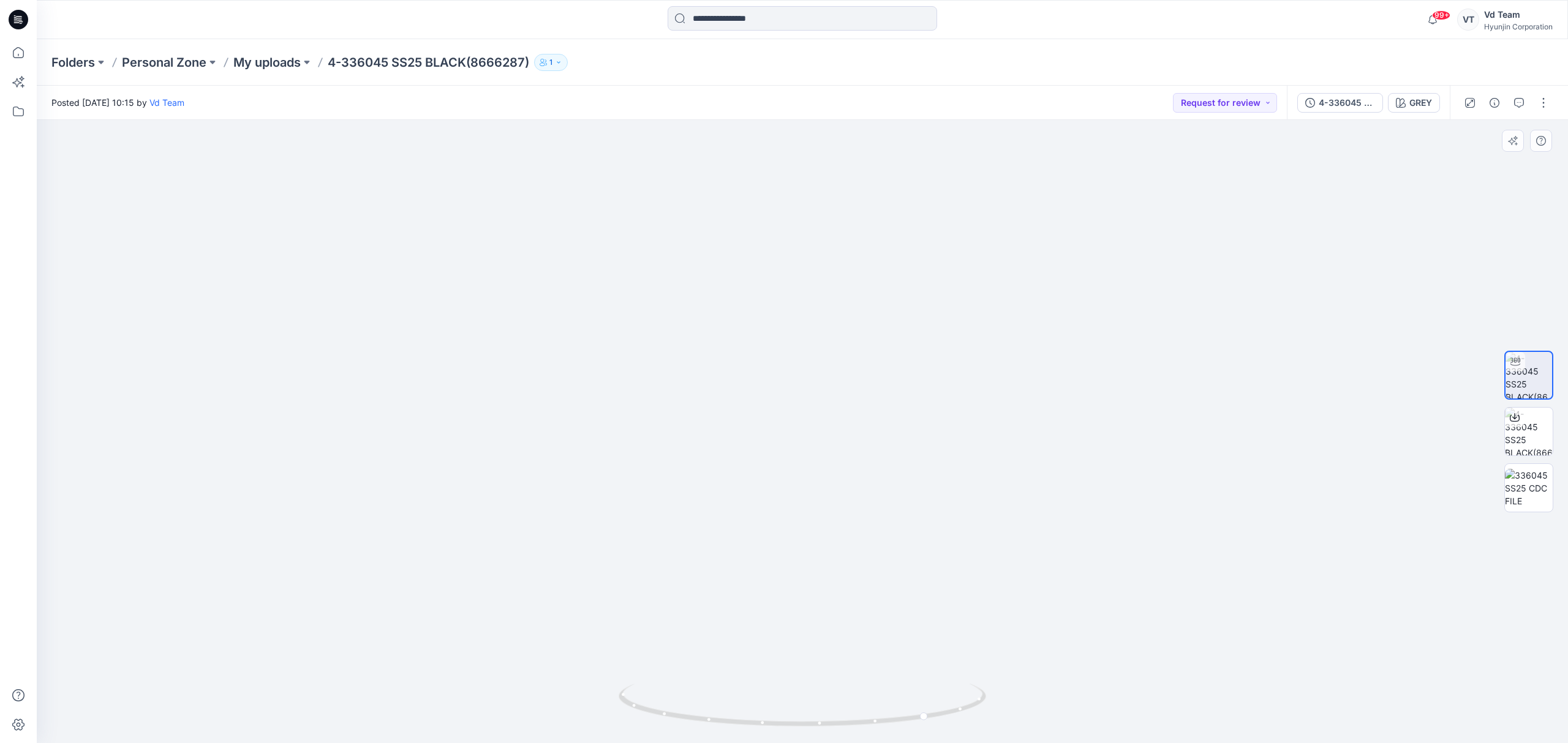
drag, startPoint x: 780, startPoint y: 574, endPoint x: 779, endPoint y: 548, distance: 26.0
click at [779, 548] on img at bounding box center [803, 382] width 919 height 721
drag, startPoint x: 718, startPoint y: 725, endPoint x: 903, endPoint y: 694, distance: 187.6
click at [903, 694] on icon at bounding box center [804, 706] width 371 height 46
drag, startPoint x: 941, startPoint y: 548, endPoint x: 921, endPoint y: 387, distance: 162.2
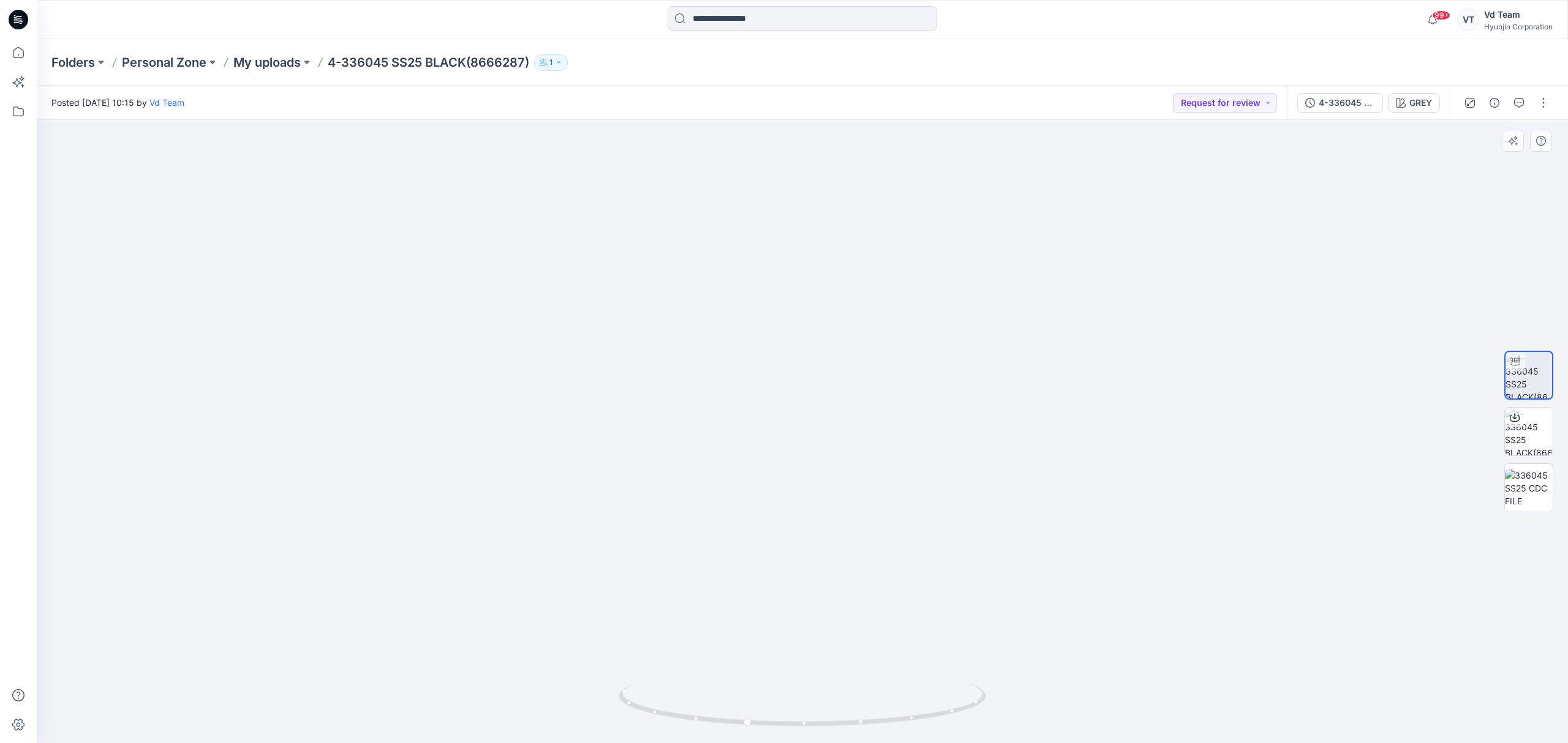
drag, startPoint x: 921, startPoint y: 460, endPoint x: 920, endPoint y: 644, distance: 184.0
click at [920, 644] on img at bounding box center [803, 383] width 919 height 719
drag, startPoint x: 840, startPoint y: 723, endPoint x: 738, endPoint y: 713, distance: 102.5
click at [738, 713] on icon at bounding box center [804, 706] width 371 height 46
drag, startPoint x: 790, startPoint y: 510, endPoint x: 792, endPoint y: 278, distance: 232.0
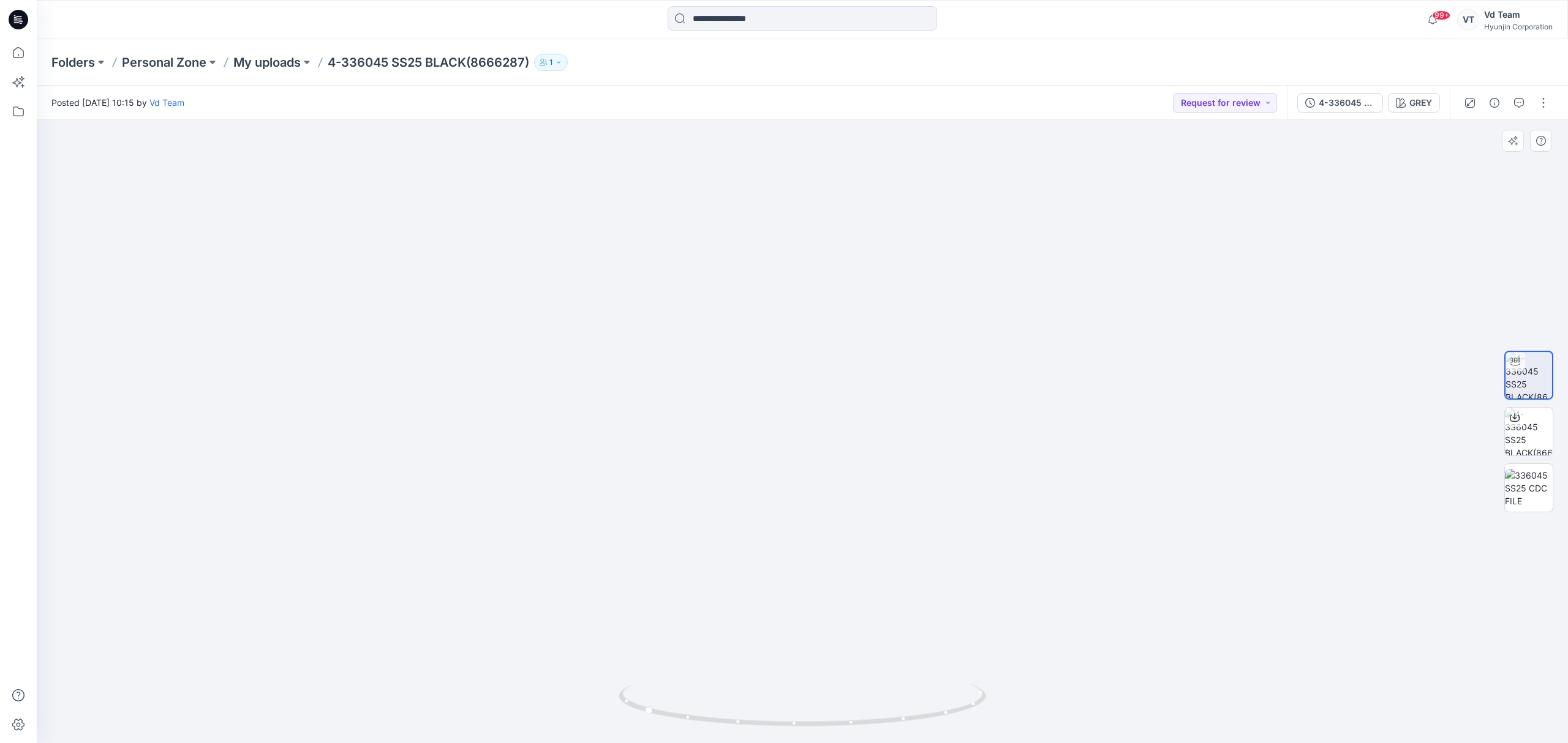
drag, startPoint x: 841, startPoint y: 301, endPoint x: 841, endPoint y: 347, distance: 46.0
drag, startPoint x: 719, startPoint y: 704, endPoint x: 747, endPoint y: 700, distance: 28.3
click at [747, 700] on icon at bounding box center [804, 706] width 371 height 46
drag, startPoint x: 713, startPoint y: 713, endPoint x: 793, endPoint y: 705, distance: 80.4
click at [793, 705] on icon at bounding box center [804, 706] width 371 height 46
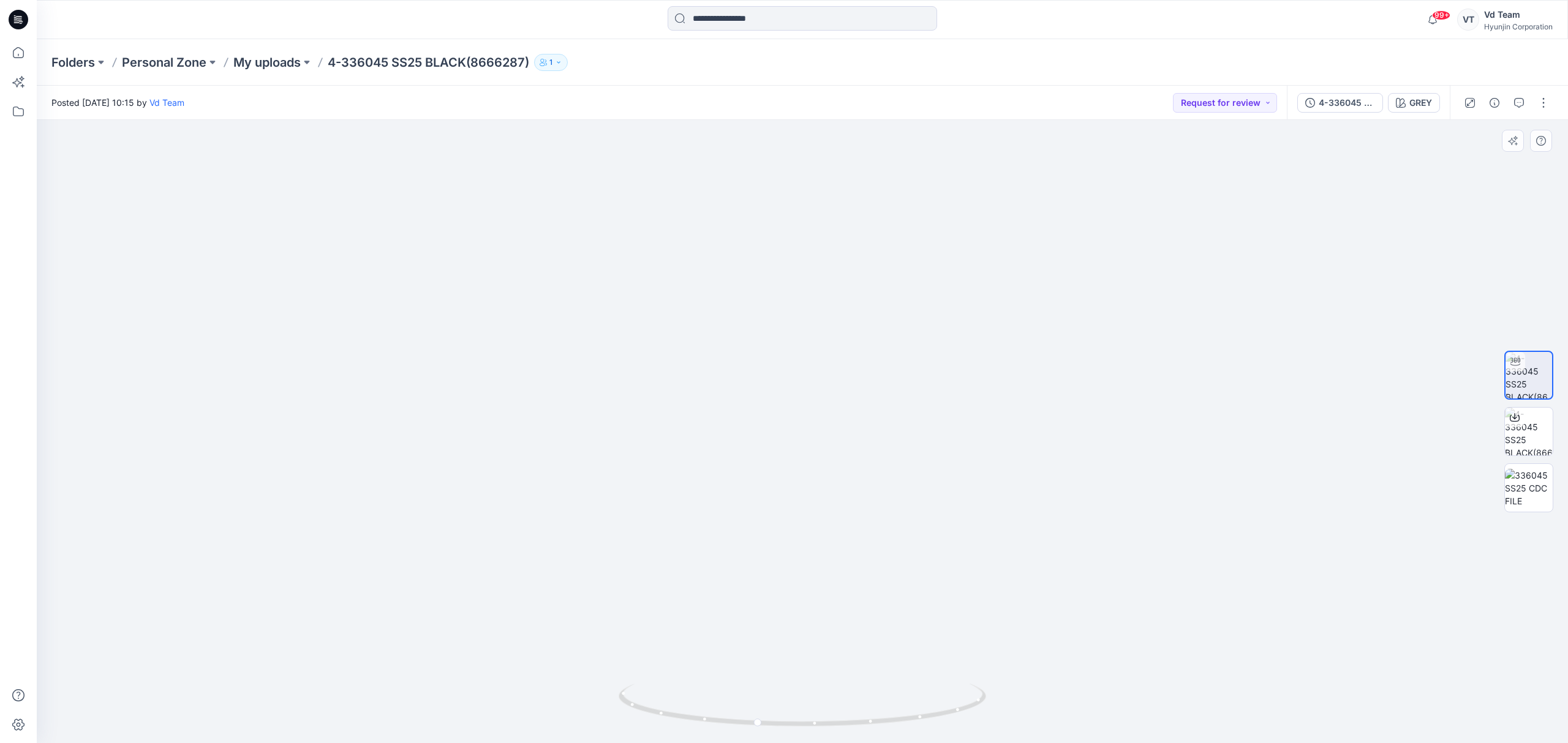
drag, startPoint x: 855, startPoint y: 518, endPoint x: 855, endPoint y: 549, distance: 31.0
click at [855, 549] on img at bounding box center [803, 186] width 919 height 1115
drag, startPoint x: 862, startPoint y: 476, endPoint x: 870, endPoint y: 595, distance: 119.3
click at [870, 595] on img at bounding box center [803, 249] width 919 height 990
drag, startPoint x: 870, startPoint y: 523, endPoint x: 865, endPoint y: 641, distance: 118.1
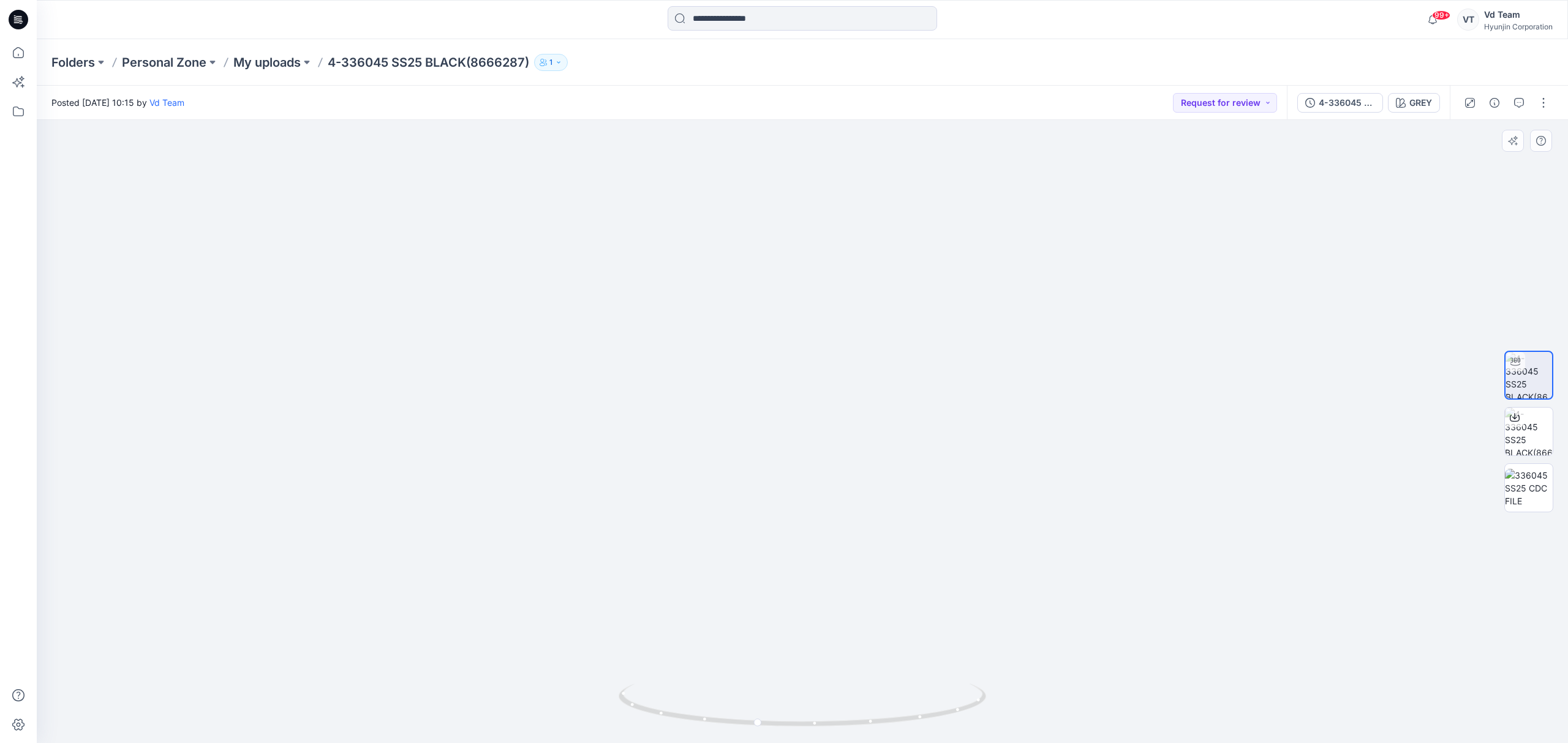
click at [865, 641] on img at bounding box center [803, 296] width 919 height 896
drag, startPoint x: 854, startPoint y: 557, endPoint x: 845, endPoint y: 700, distance: 143.3
click at [845, 701] on div at bounding box center [802, 432] width 1531 height 623
drag, startPoint x: 717, startPoint y: 720, endPoint x: 786, endPoint y: 721, distance: 69.0
click at [786, 721] on icon at bounding box center [804, 706] width 371 height 46
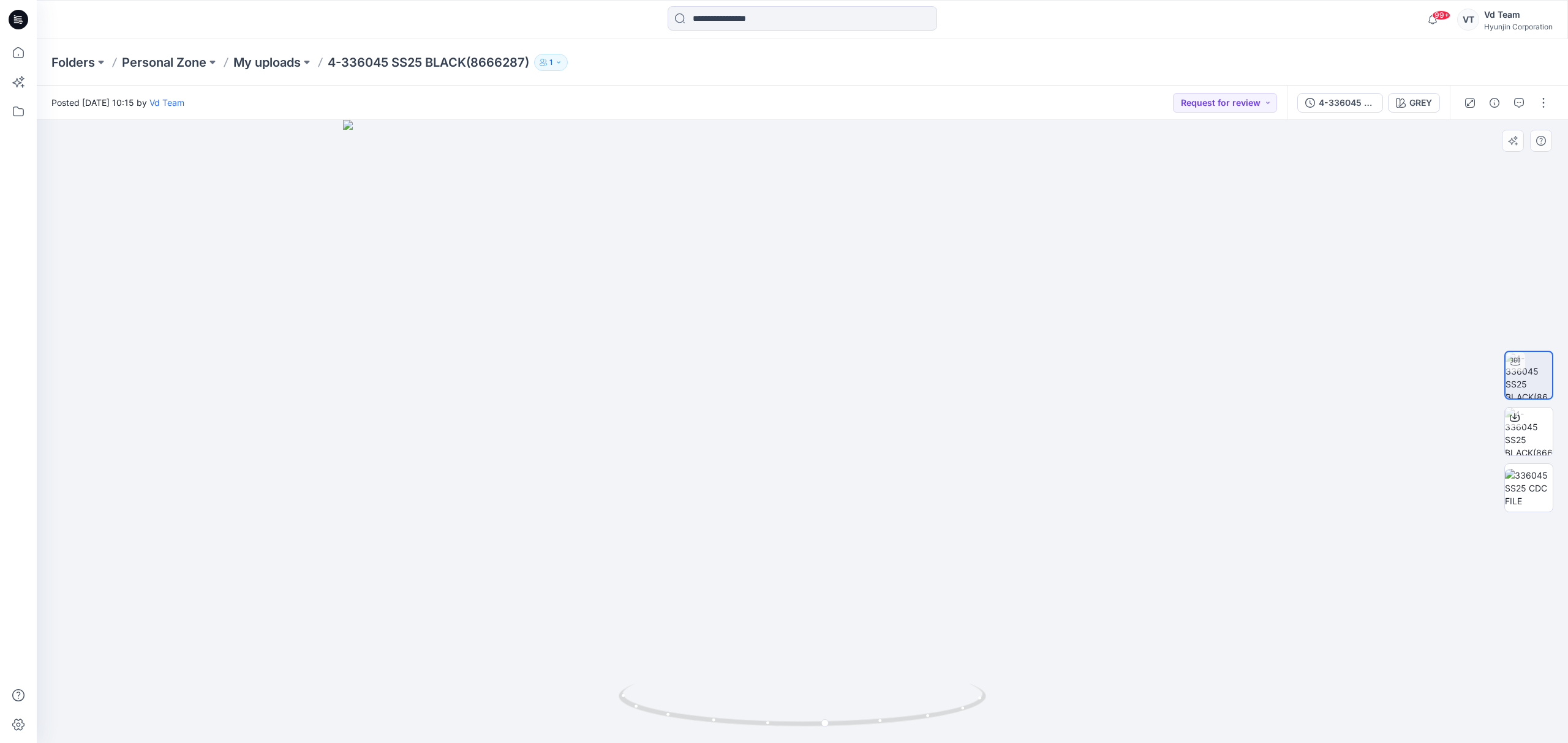
drag, startPoint x: 825, startPoint y: 449, endPoint x: 833, endPoint y: 561, distance: 112.3
click at [833, 561] on img at bounding box center [803, 432] width 919 height 624
click at [946, 79] on div "Folders Personal Zone My uploads 4-336045 SS25 BLACK(8666287) 1" at bounding box center [802, 63] width 1531 height 47
click at [762, 63] on div "Folders Personal Zone My uploads 4-336045 SS25 BLACK(8666287) 1" at bounding box center [754, 63] width 1406 height 18
drag, startPoint x: 868, startPoint y: 660, endPoint x: 856, endPoint y: 428, distance: 232.3
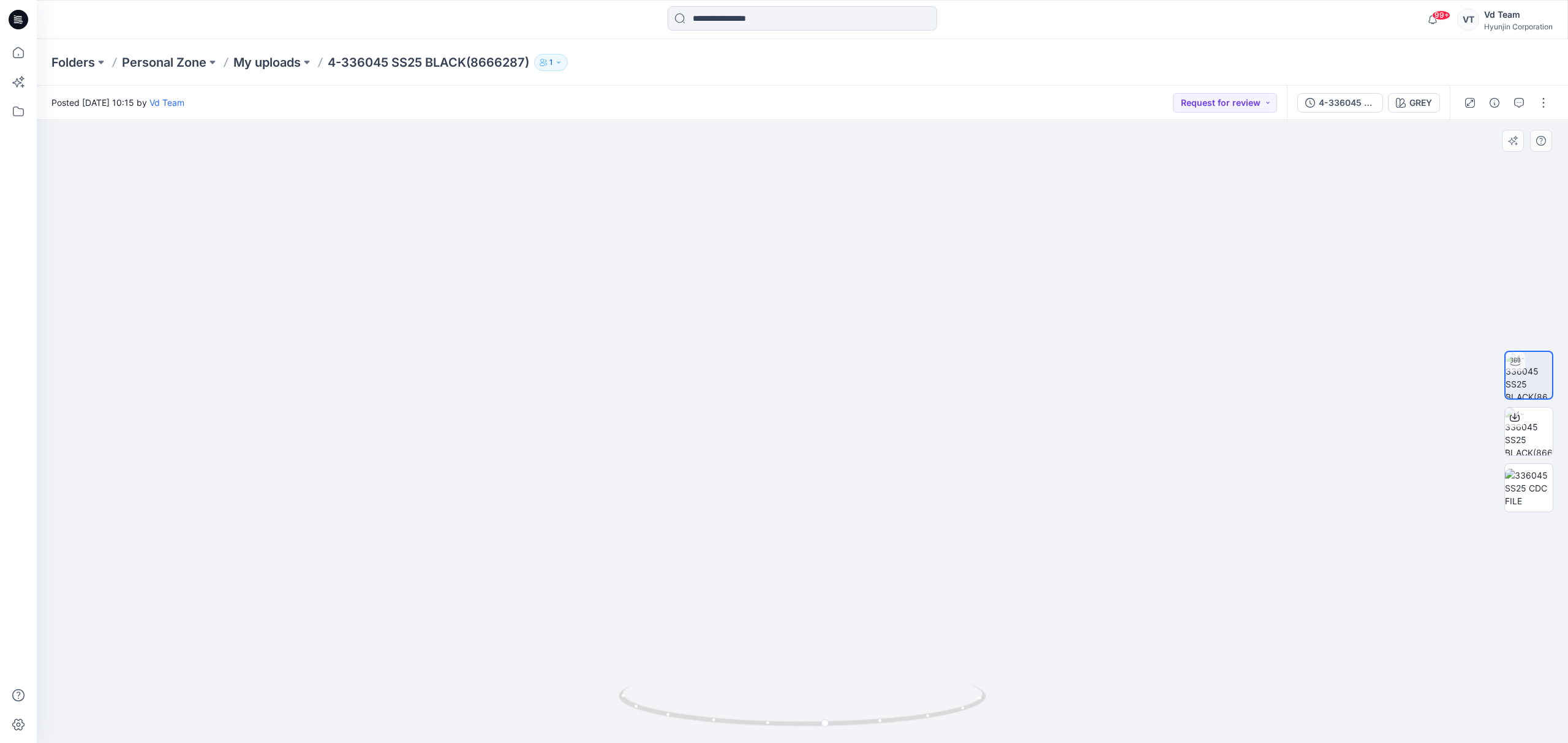
click at [856, 428] on img at bounding box center [803, 357] width 668 height 771
drag, startPoint x: 721, startPoint y: 725, endPoint x: 894, endPoint y: 703, distance: 174.4
click at [894, 703] on icon at bounding box center [804, 706] width 371 height 46
drag, startPoint x: 723, startPoint y: 451, endPoint x: 715, endPoint y: 589, distance: 138.2
click at [715, 589] on img at bounding box center [803, 385] width 668 height 716
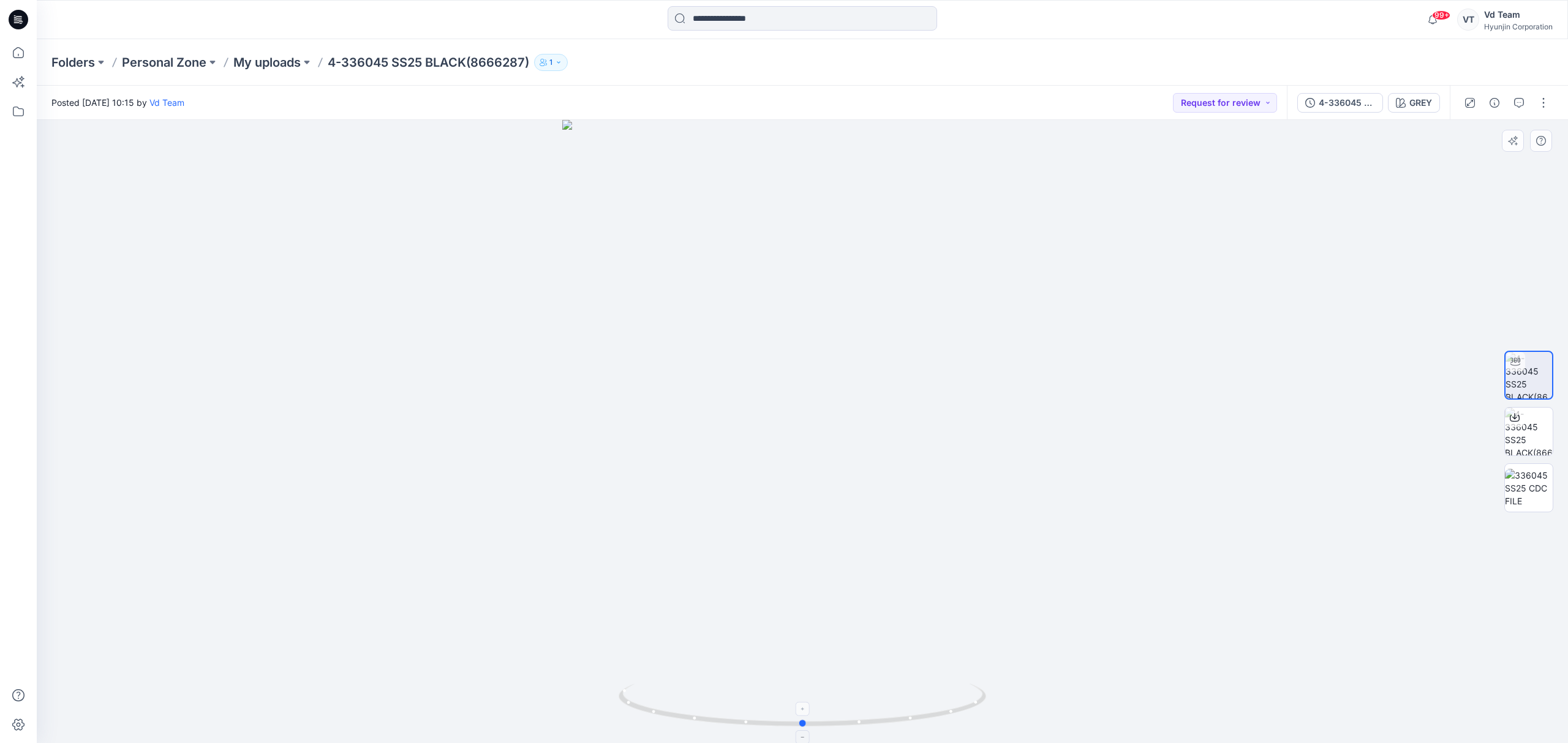
drag, startPoint x: 731, startPoint y: 720, endPoint x: 905, endPoint y: 721, distance: 174.0
click at [905, 721] on icon at bounding box center [804, 706] width 371 height 46
drag, startPoint x: 828, startPoint y: 623, endPoint x: 820, endPoint y: 446, distance: 177.2
click at [816, 407] on img at bounding box center [802, 255] width 802 height 975
drag, startPoint x: 835, startPoint y: 593, endPoint x: 836, endPoint y: 454, distance: 139.0
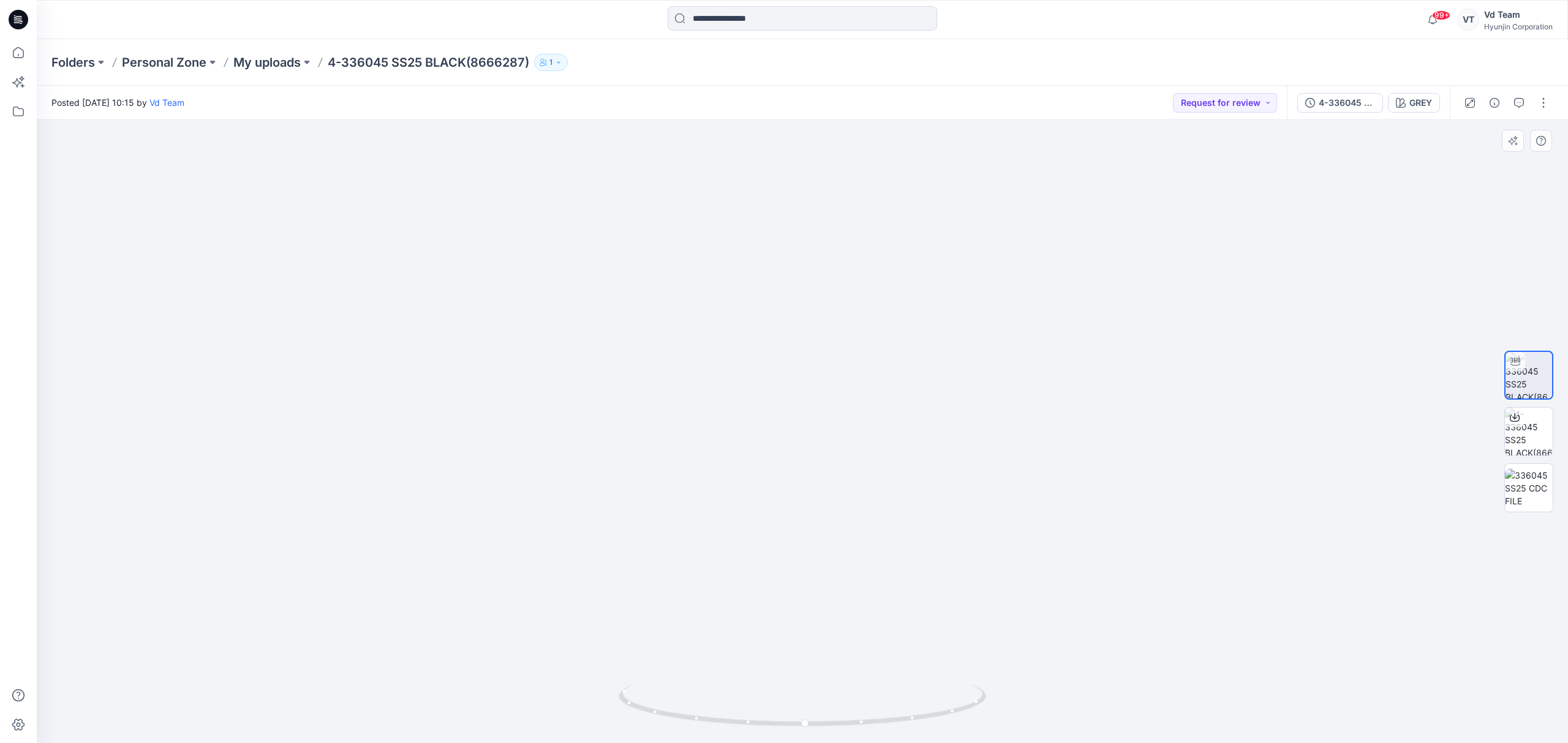
click at [836, 454] on img at bounding box center [802, 222] width 802 height 1043
drag, startPoint x: 841, startPoint y: 396, endPoint x: 853, endPoint y: 586, distance: 190.4
click at [853, 632] on img at bounding box center [802, 222] width 802 height 1043
drag, startPoint x: 824, startPoint y: 389, endPoint x: 823, endPoint y: 556, distance: 167.0
click at [823, 556] on img at bounding box center [802, 430] width 802 height 628
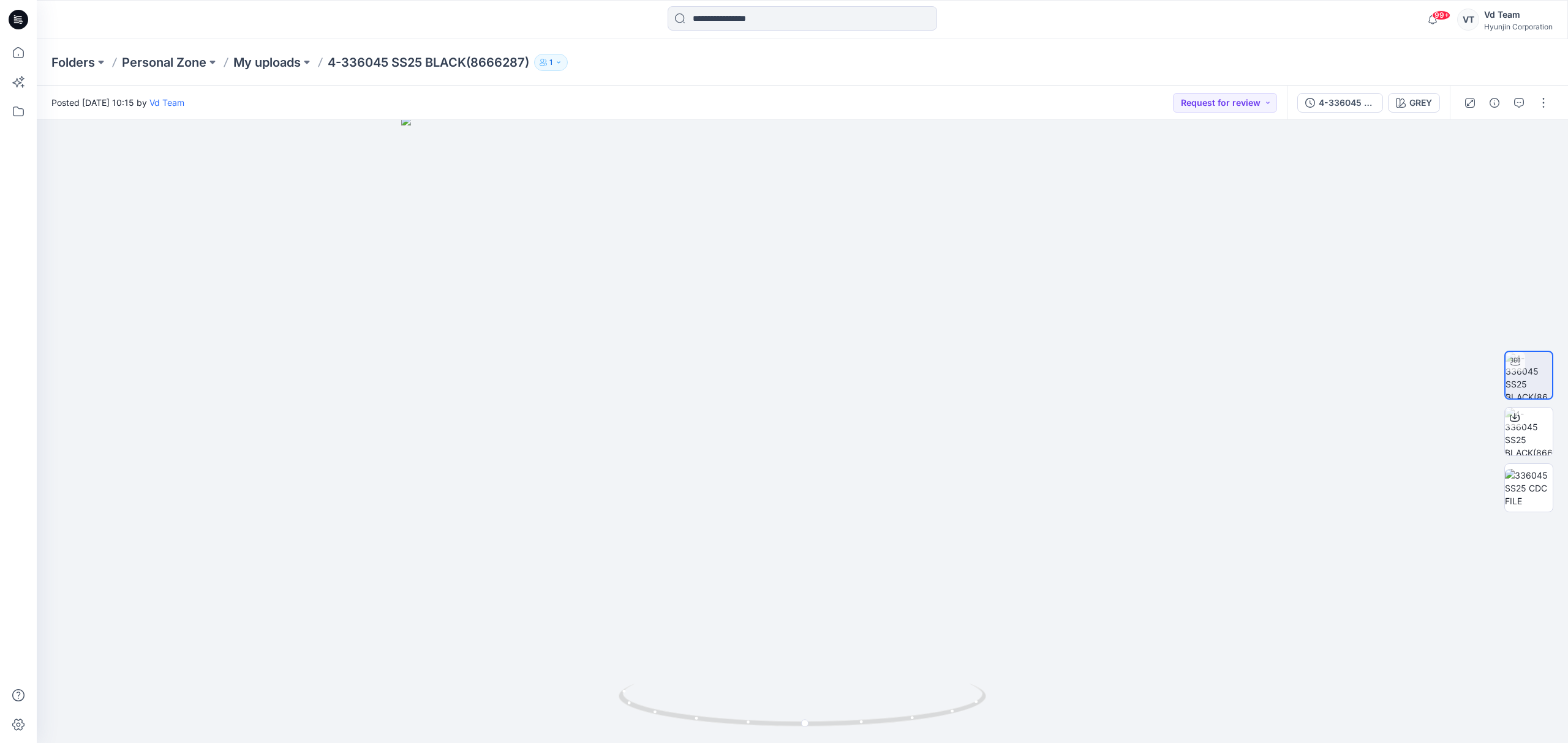
click at [270, 79] on div "Folders Personal Zone My uploads 4-336045 SS25 BLACK(8666287) 1" at bounding box center [802, 63] width 1531 height 47
click at [279, 65] on p "My uploads" at bounding box center [266, 63] width 68 height 18
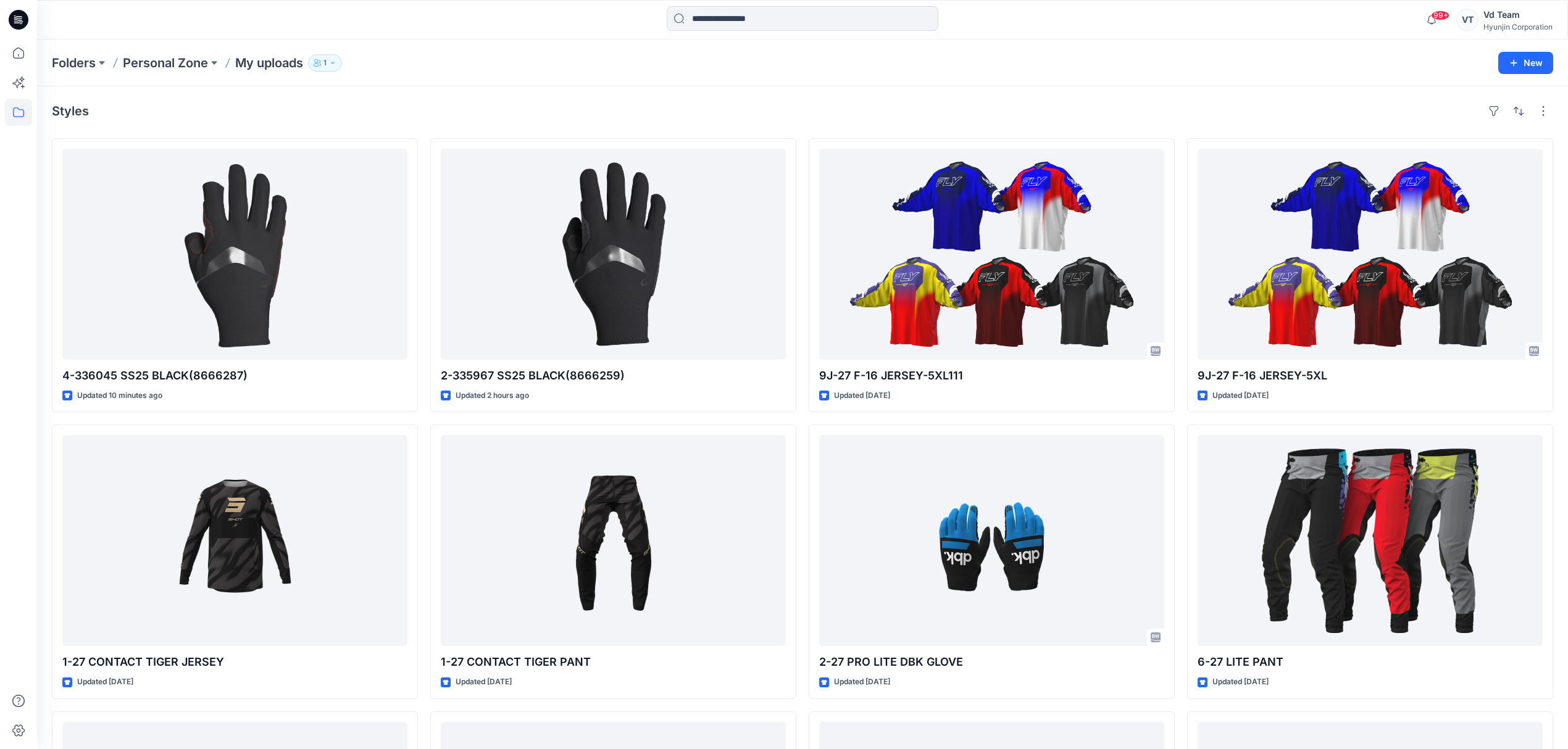
click at [477, 84] on div "Folders Personal Zone My uploads 1 New" at bounding box center [803, 63] width 1531 height 47
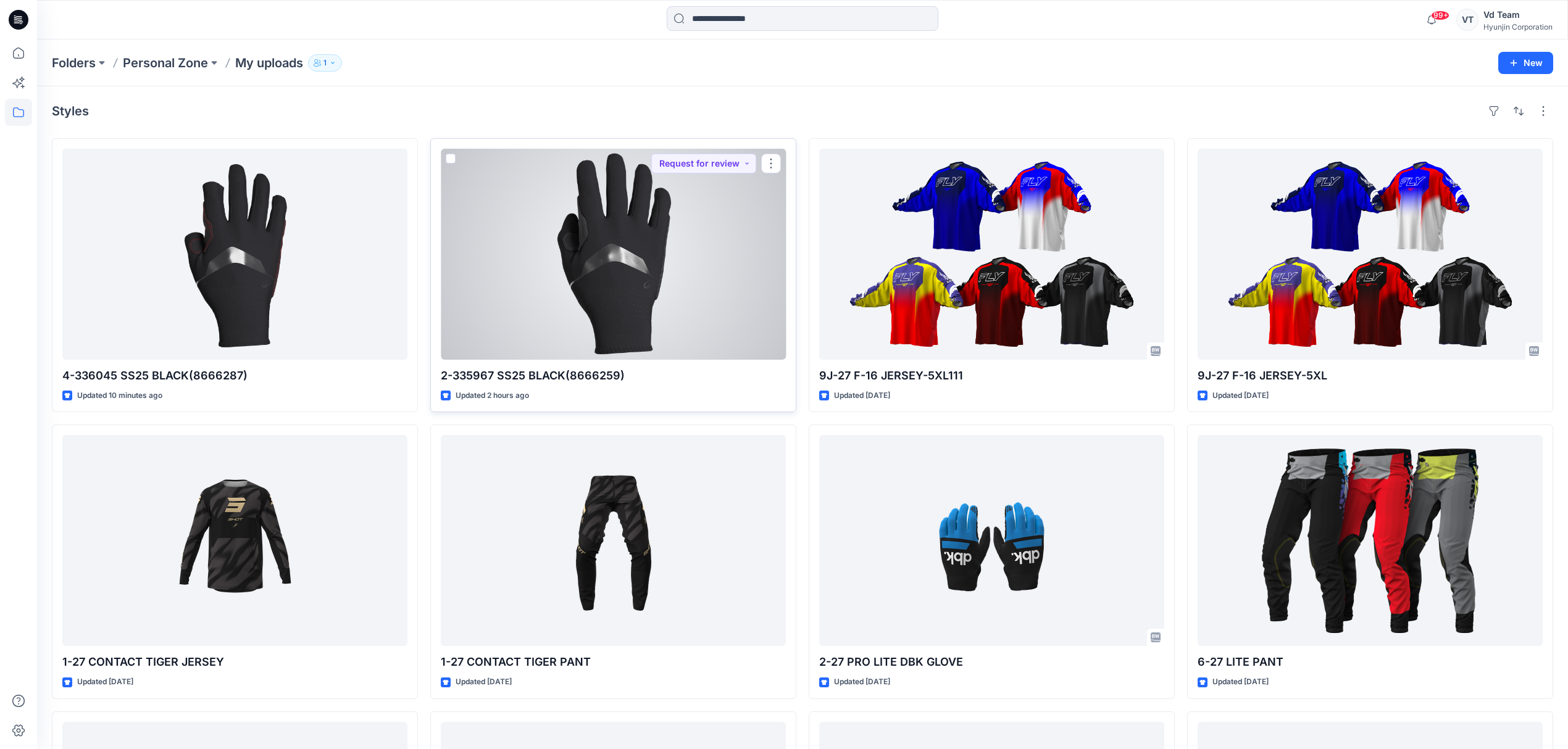
click at [542, 297] on div at bounding box center [613, 254] width 345 height 211
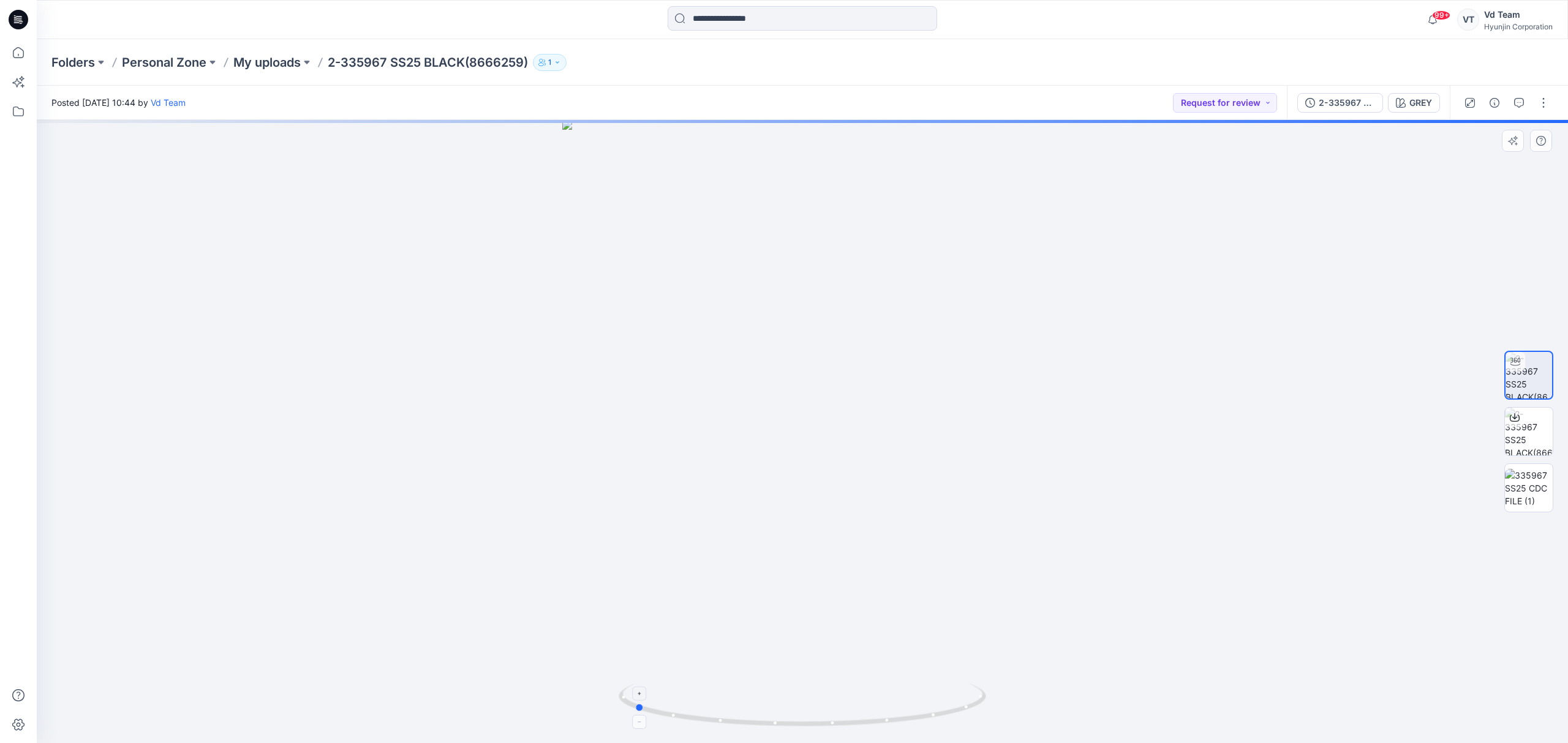
drag, startPoint x: 728, startPoint y: 720, endPoint x: 927, endPoint y: 723, distance: 199.0
click at [927, 723] on icon at bounding box center [804, 706] width 371 height 46
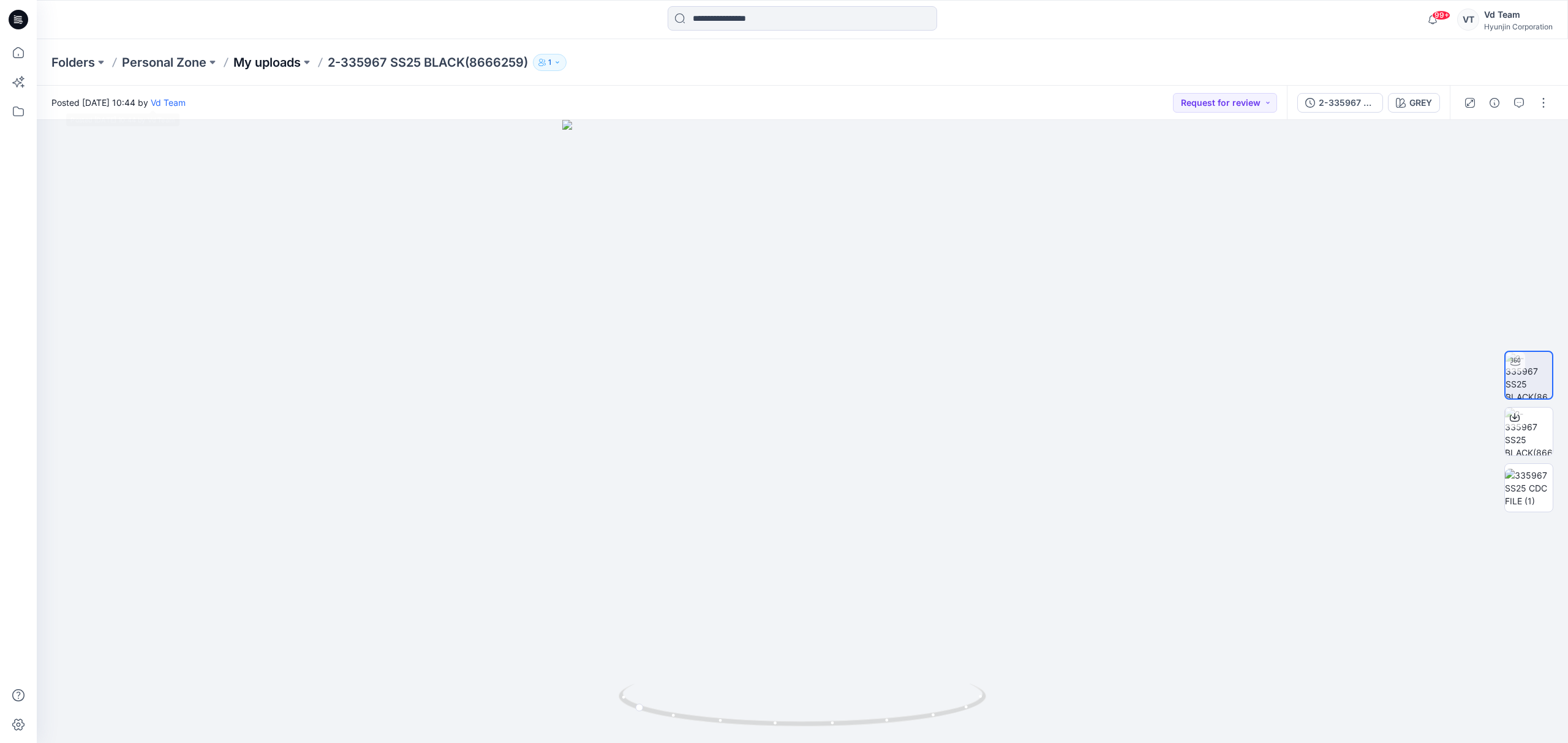
click at [263, 54] on p "My uploads" at bounding box center [266, 63] width 68 height 18
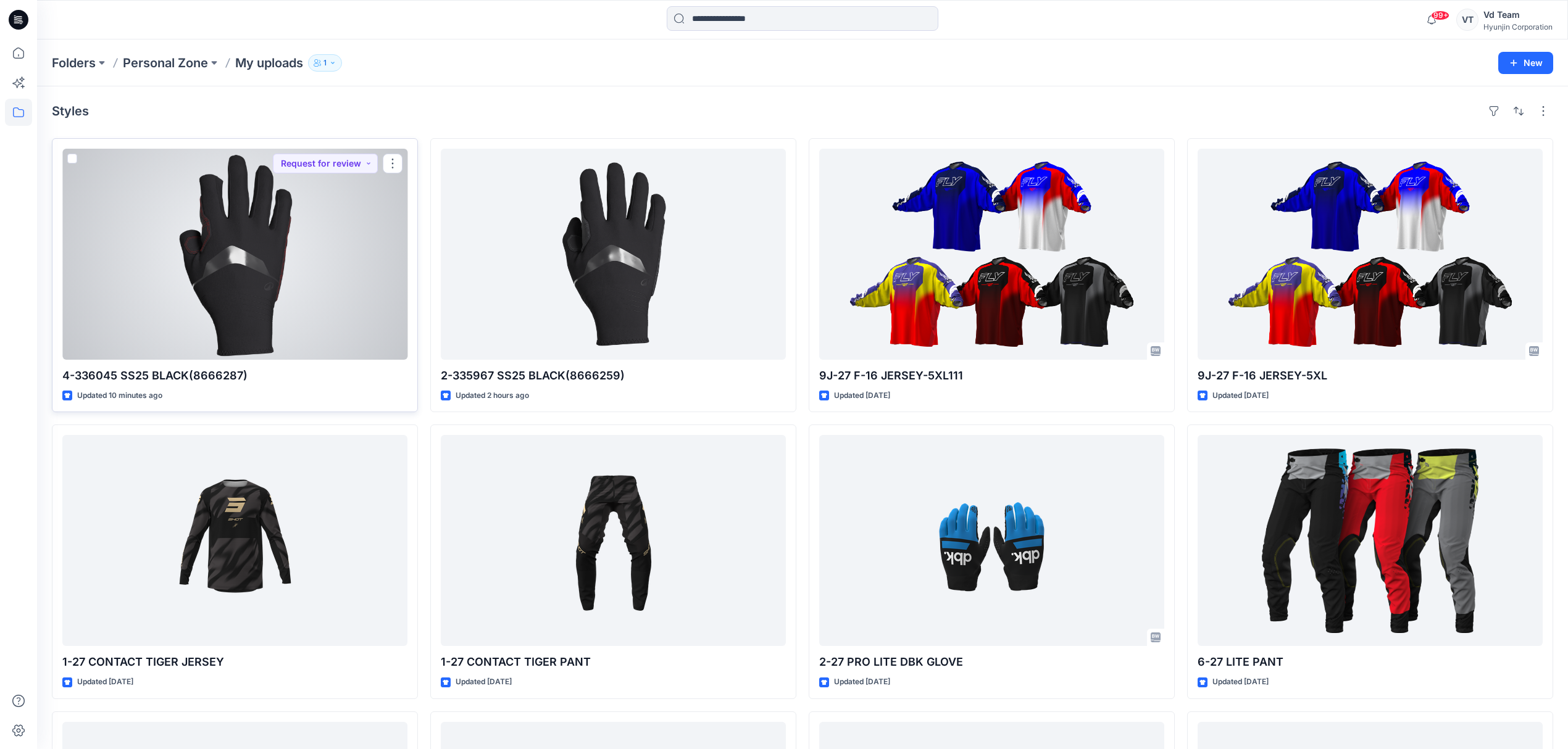
click at [243, 325] on div at bounding box center [235, 254] width 345 height 211
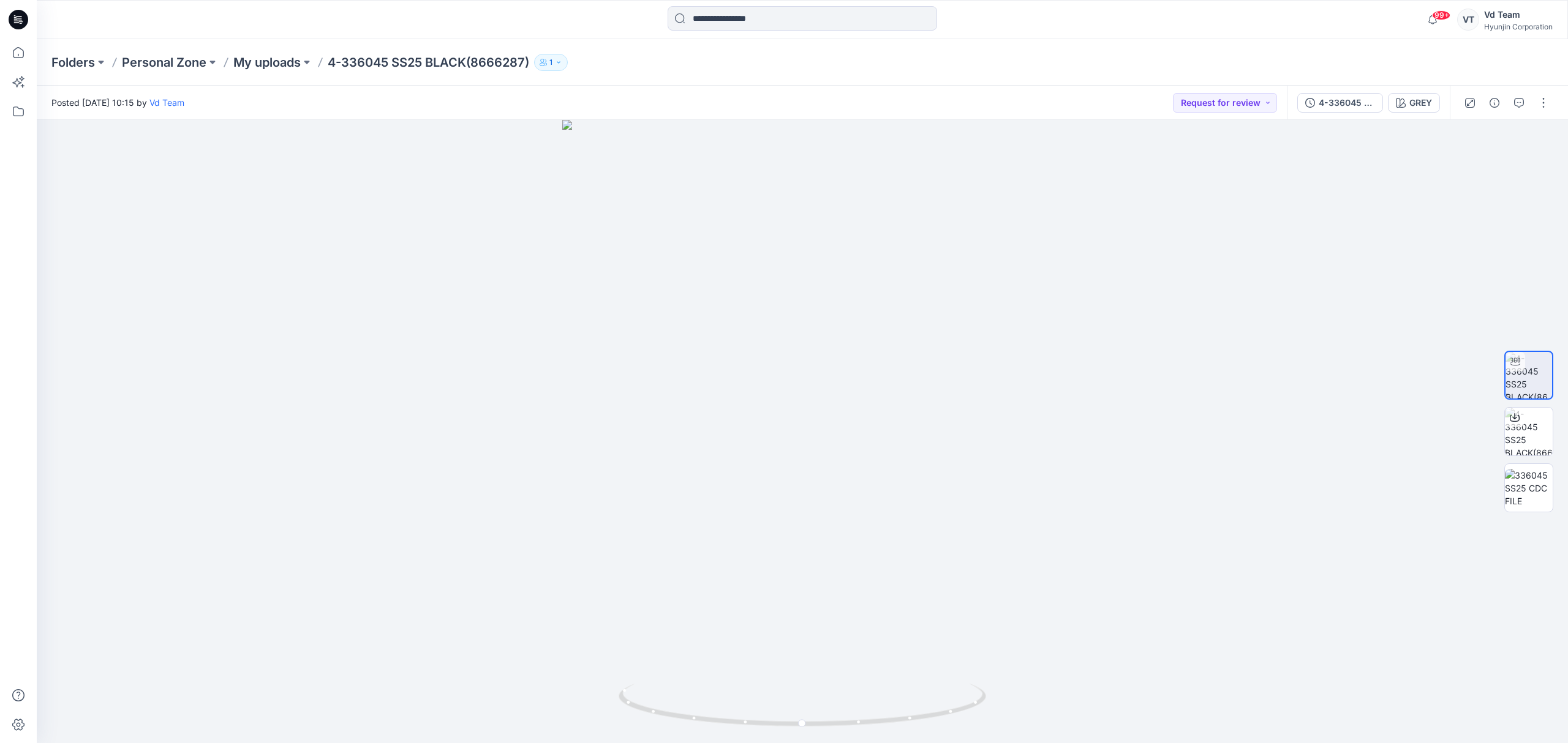
click at [606, 86] on div "Posted [DATE] 10:15 by Vd Team Request for review" at bounding box center [662, 103] width 1250 height 33
click at [277, 68] on p "My uploads" at bounding box center [266, 63] width 68 height 18
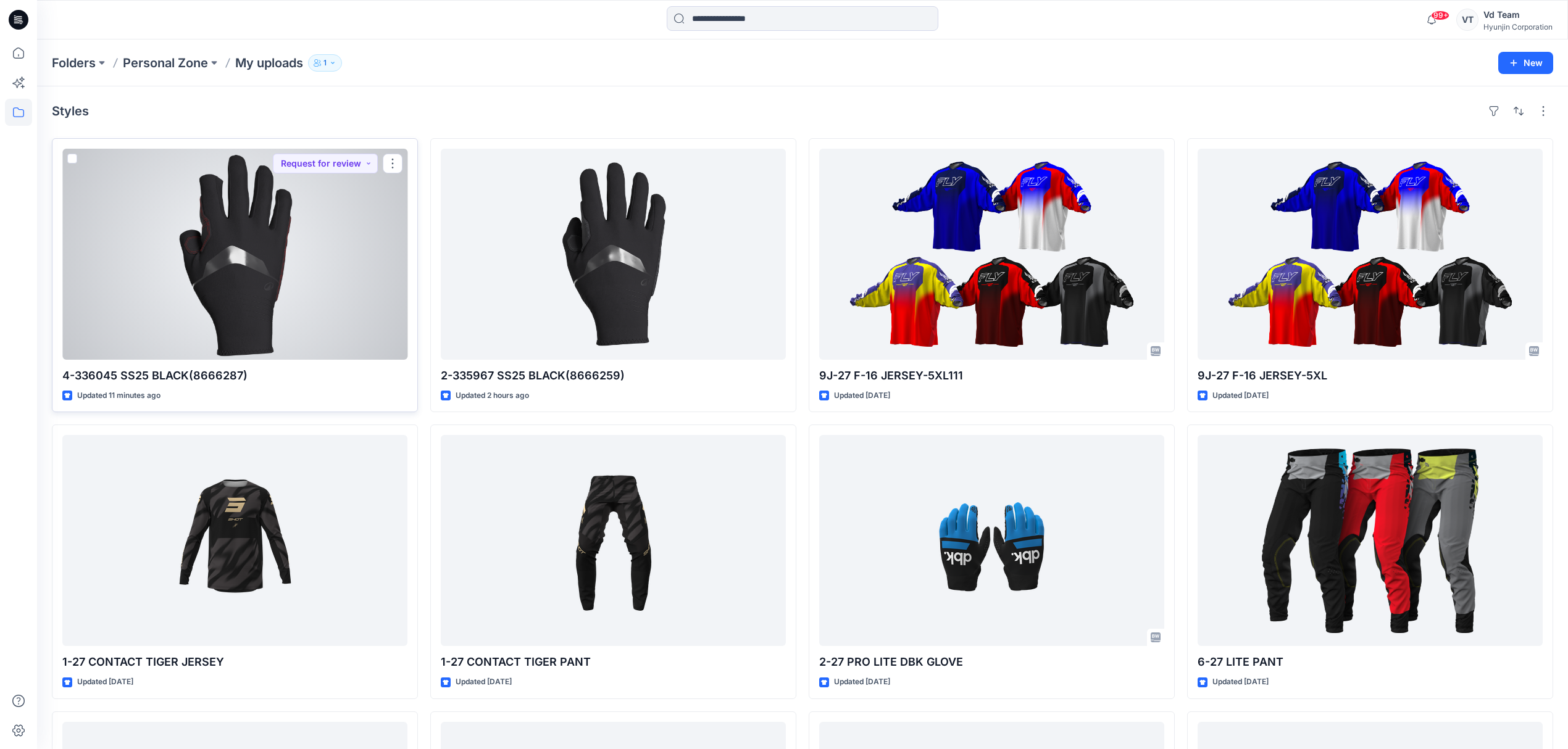
click at [273, 301] on div at bounding box center [235, 254] width 345 height 211
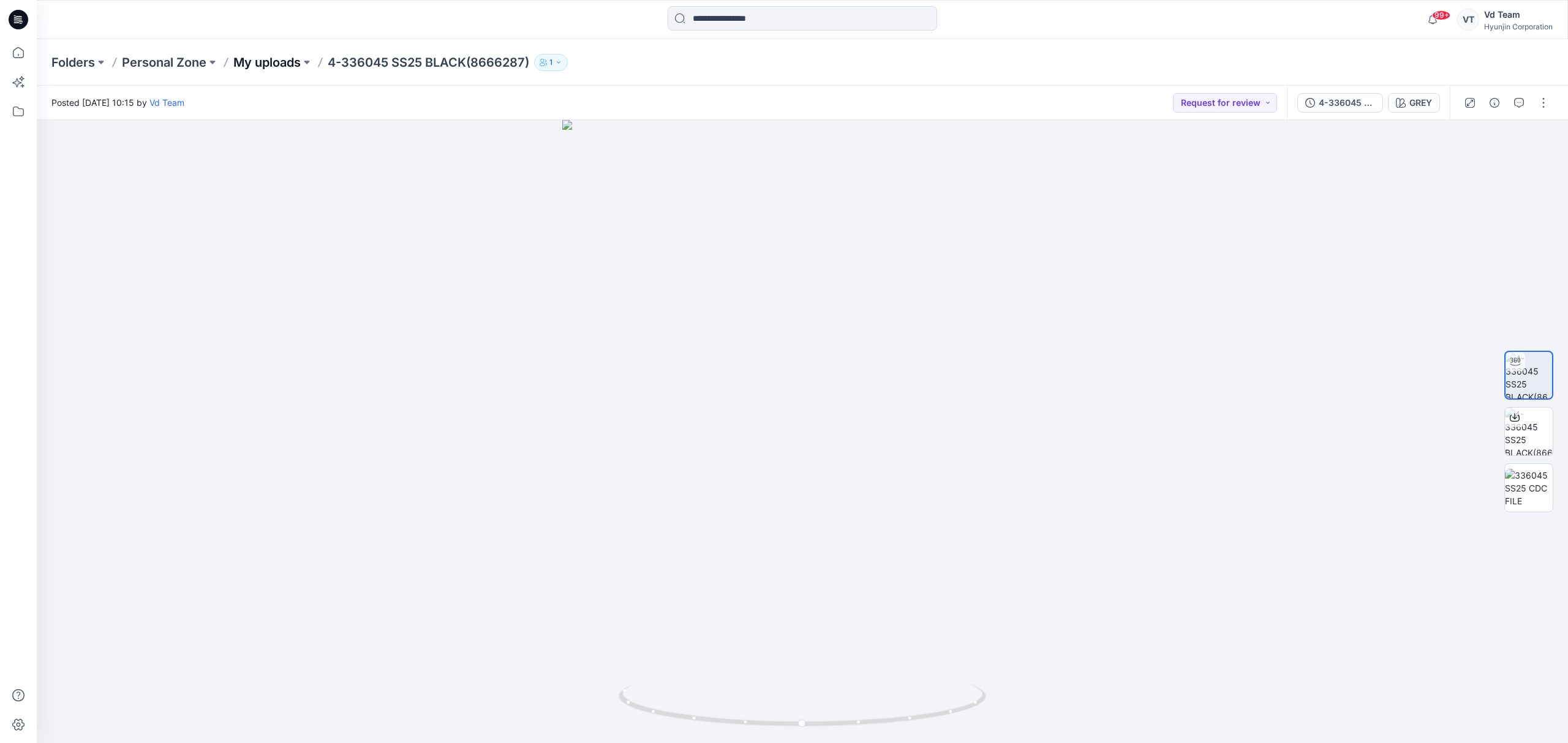
click at [263, 59] on p "My uploads" at bounding box center [266, 63] width 68 height 18
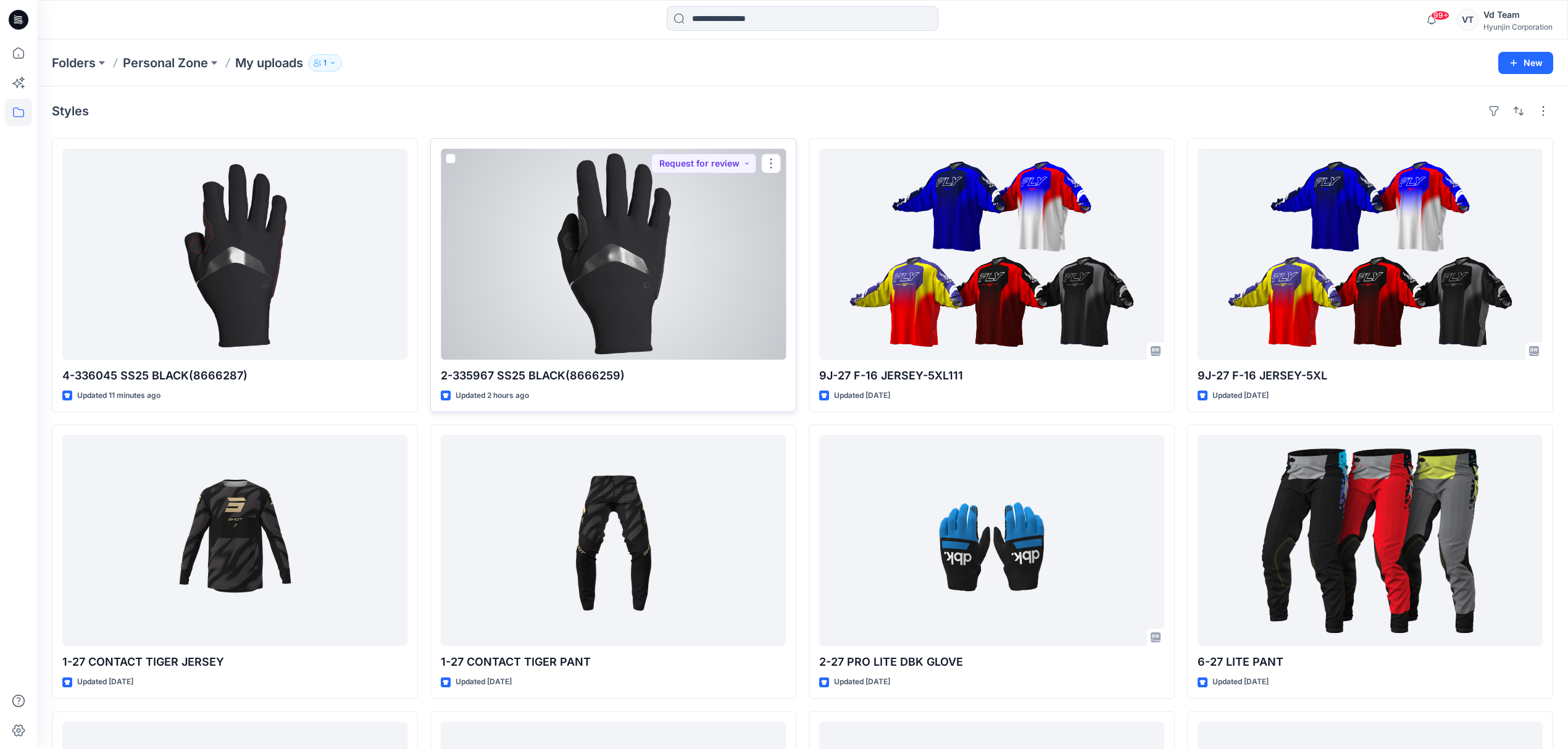
click at [582, 310] on div at bounding box center [613, 254] width 345 height 211
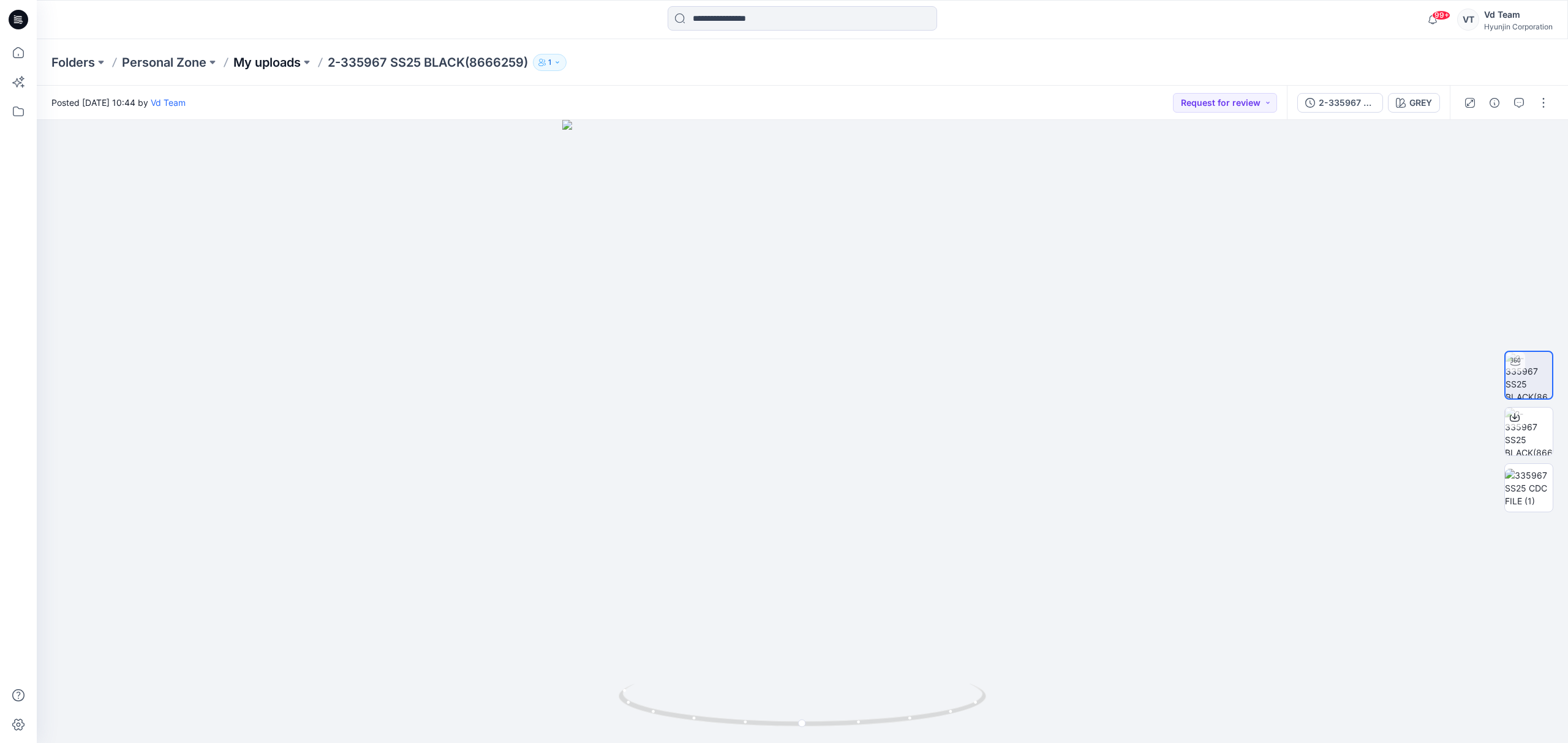
click at [263, 62] on p "My uploads" at bounding box center [266, 63] width 68 height 18
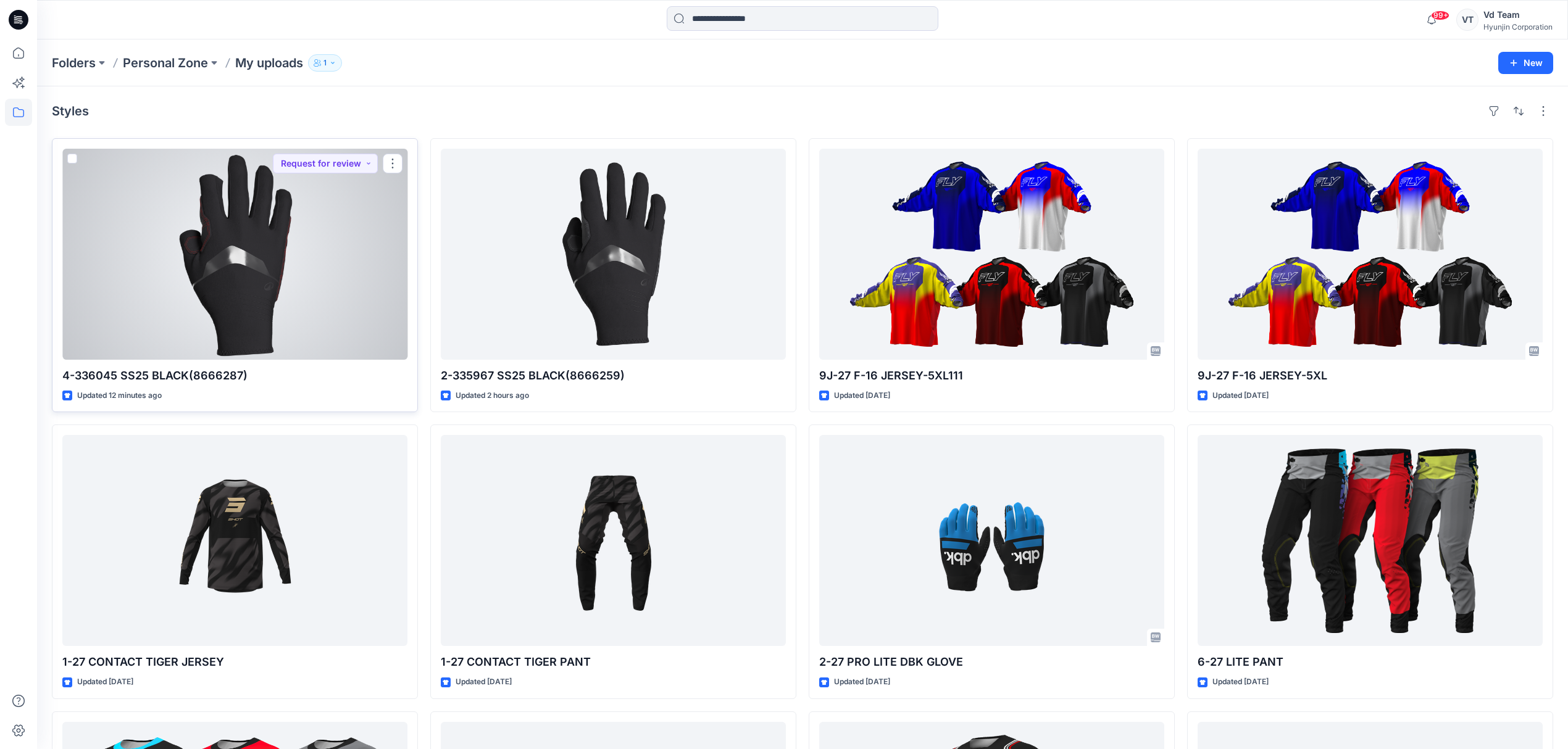
click at [301, 286] on div at bounding box center [235, 254] width 345 height 211
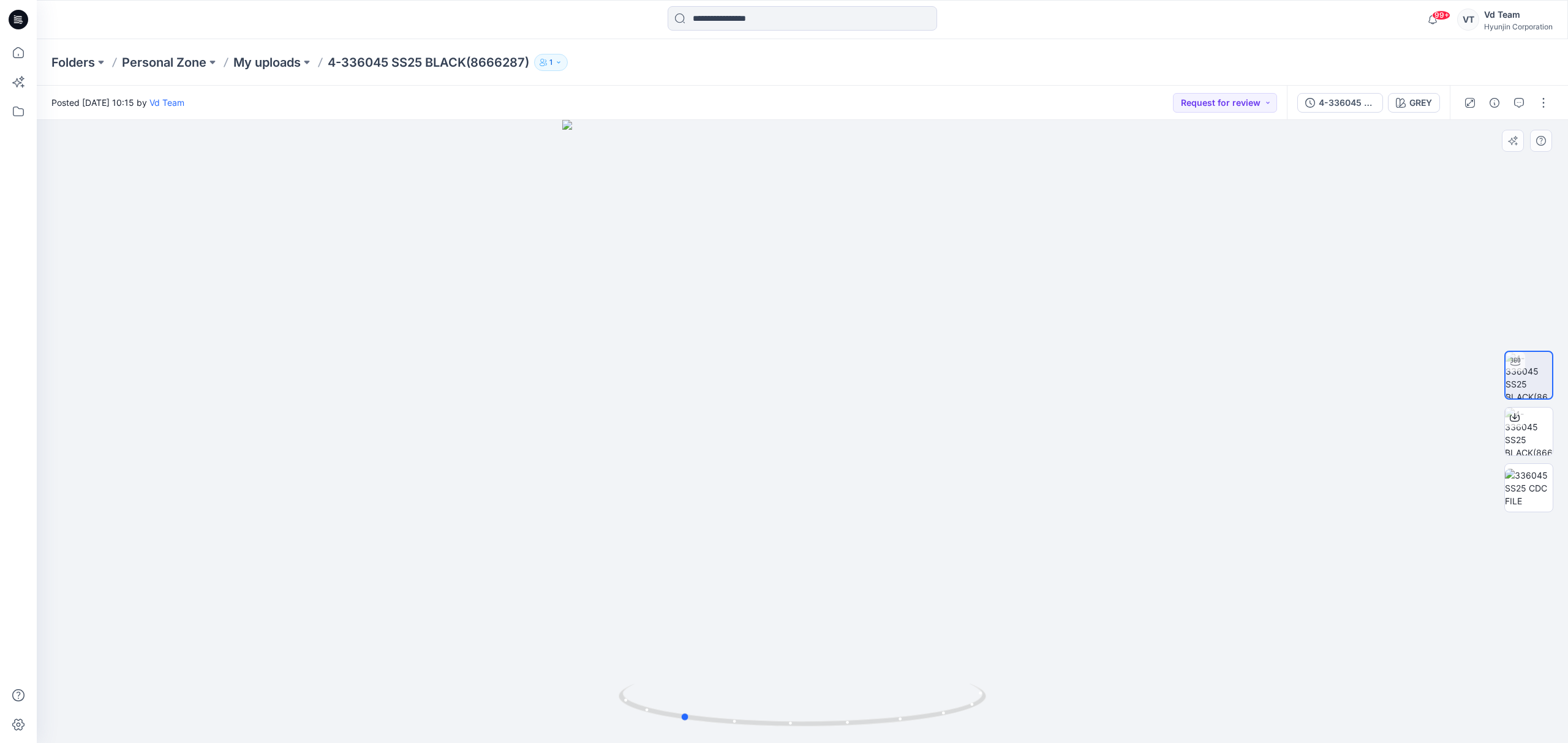
drag, startPoint x: 691, startPoint y: 718, endPoint x: 937, endPoint y: 645, distance: 256.6
click at [937, 645] on div at bounding box center [802, 432] width 1531 height 623
click at [287, 62] on p "My uploads" at bounding box center [266, 63] width 68 height 18
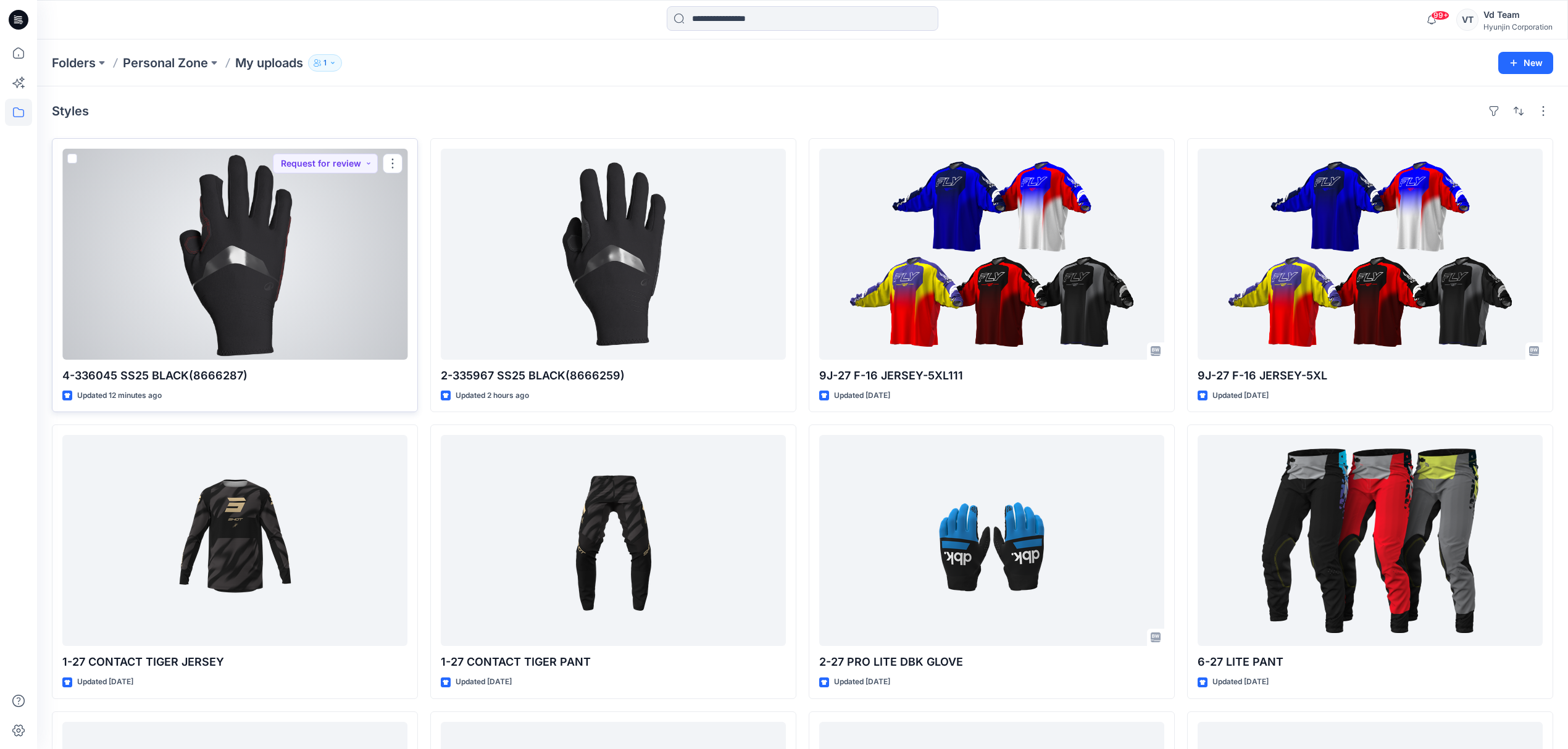
click at [381, 322] on div at bounding box center [235, 254] width 345 height 211
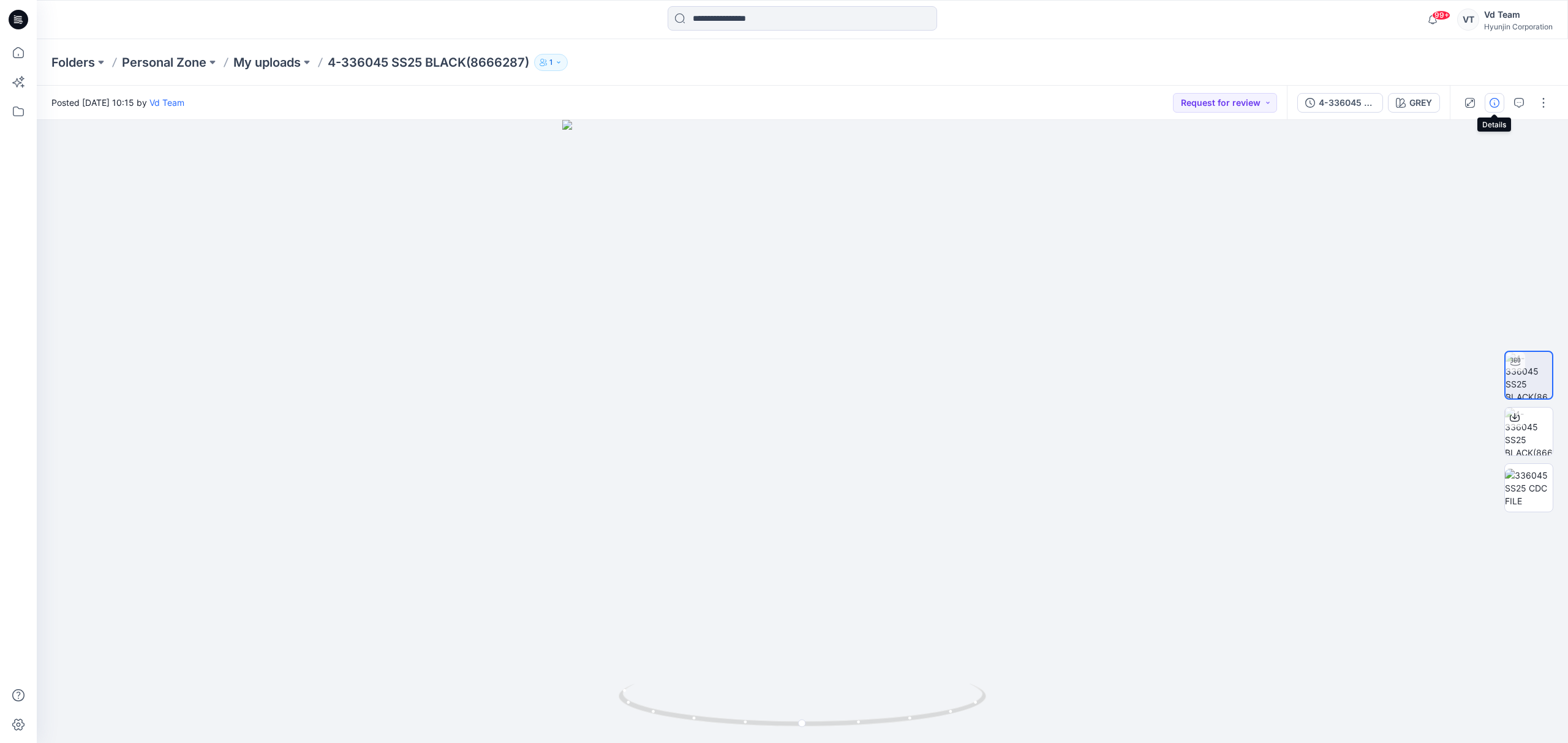
click at [1497, 109] on button "button" at bounding box center [1494, 102] width 19 height 19
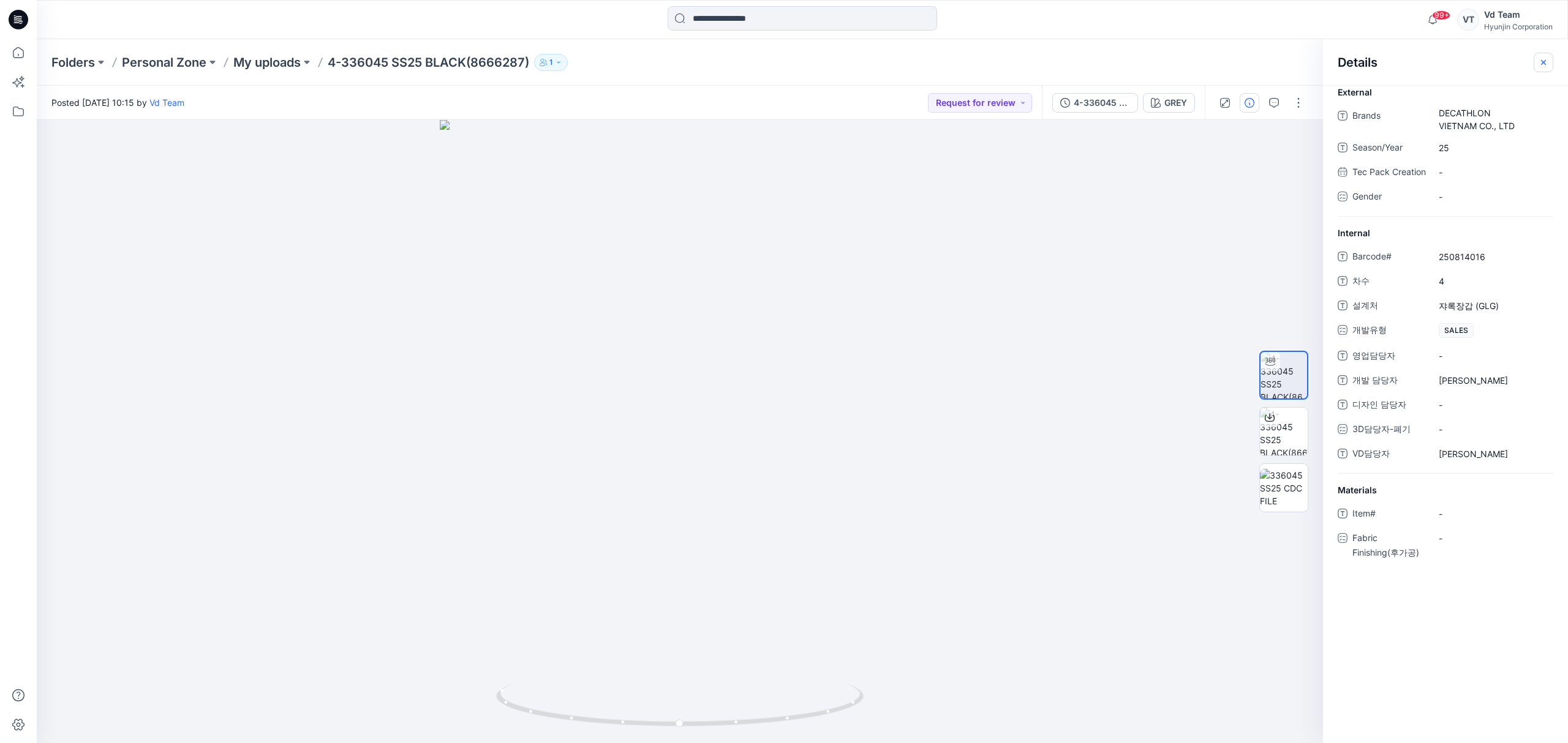
click at [1542, 61] on icon "button" at bounding box center [1543, 62] width 4 height 4
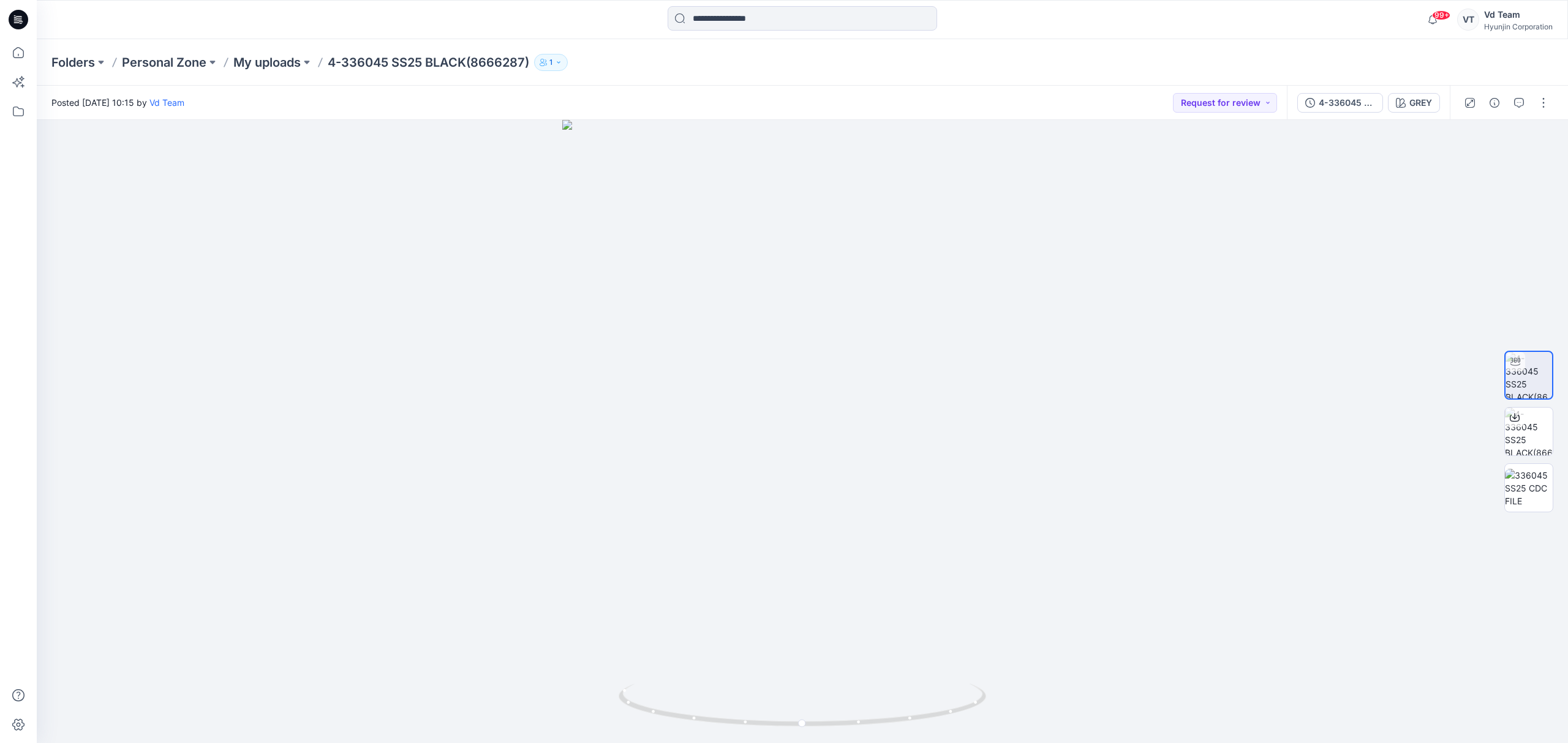
click at [1275, 62] on div "Folders Personal Zone My uploads 4-336045 SS25 BLACK(8666287) 1" at bounding box center [754, 63] width 1406 height 18
click at [289, 67] on p "My uploads" at bounding box center [266, 63] width 68 height 18
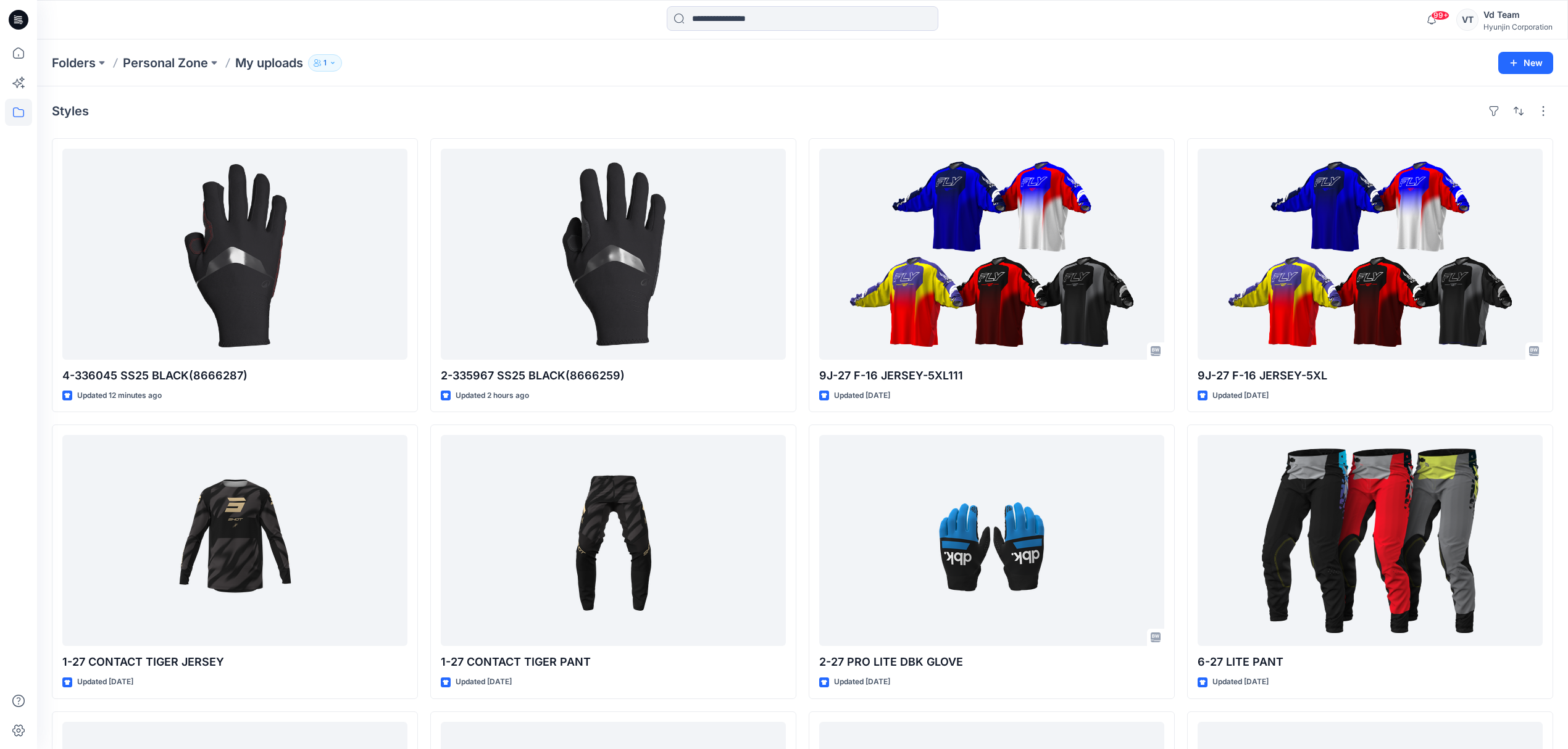
click at [640, 104] on div "Styles" at bounding box center [803, 110] width 1501 height 19
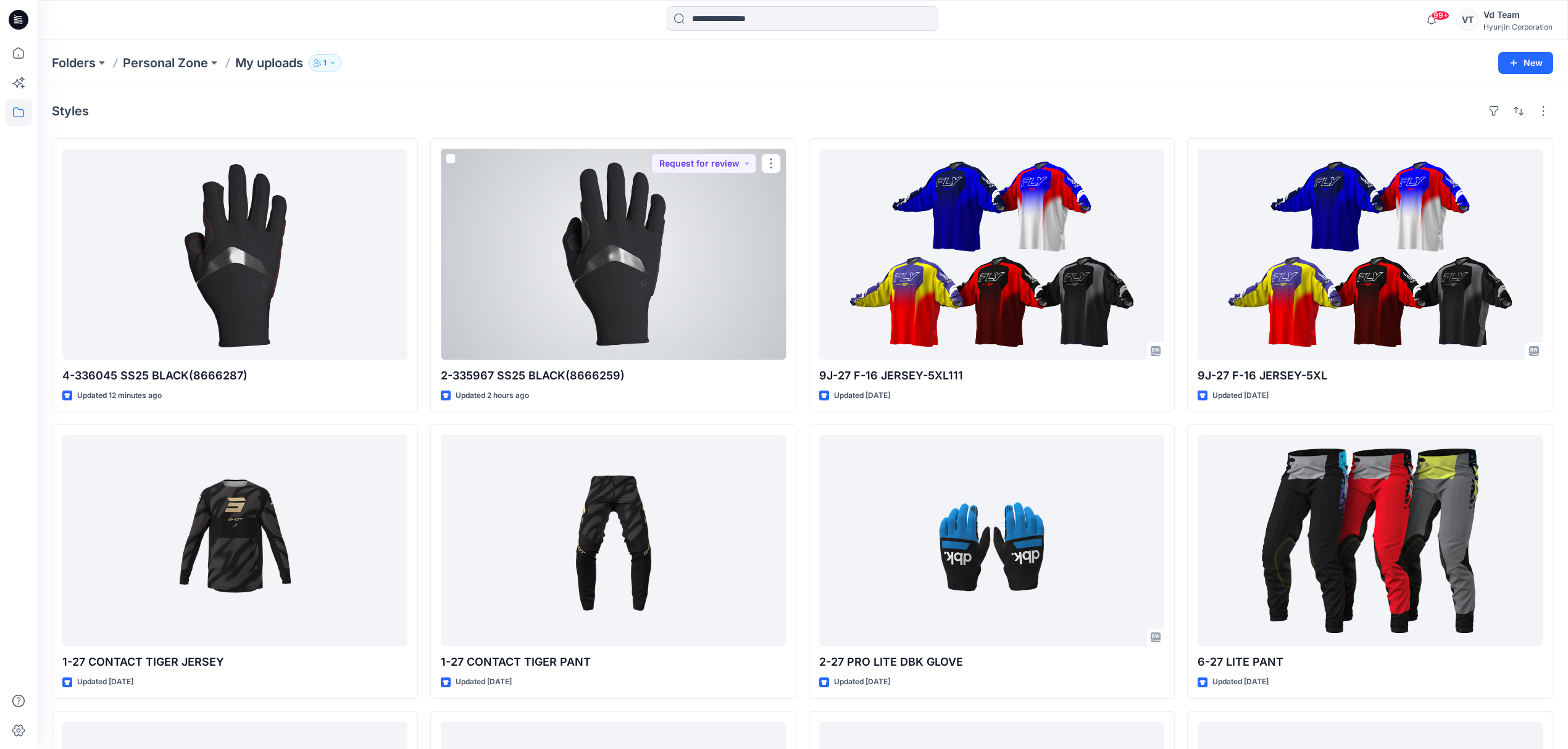
click at [672, 101] on div "Styles" at bounding box center [803, 110] width 1501 height 19
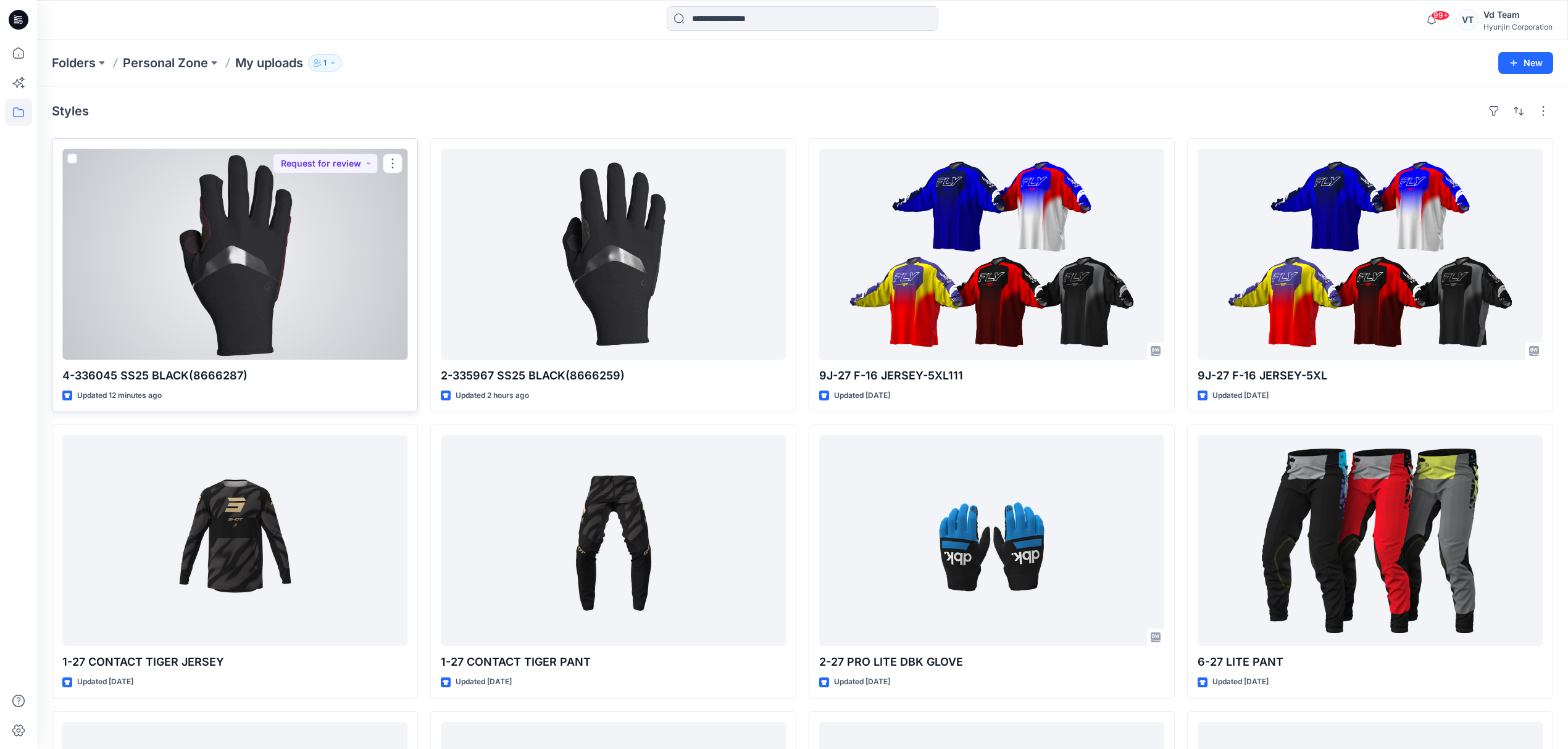
click at [209, 304] on div at bounding box center [235, 254] width 345 height 211
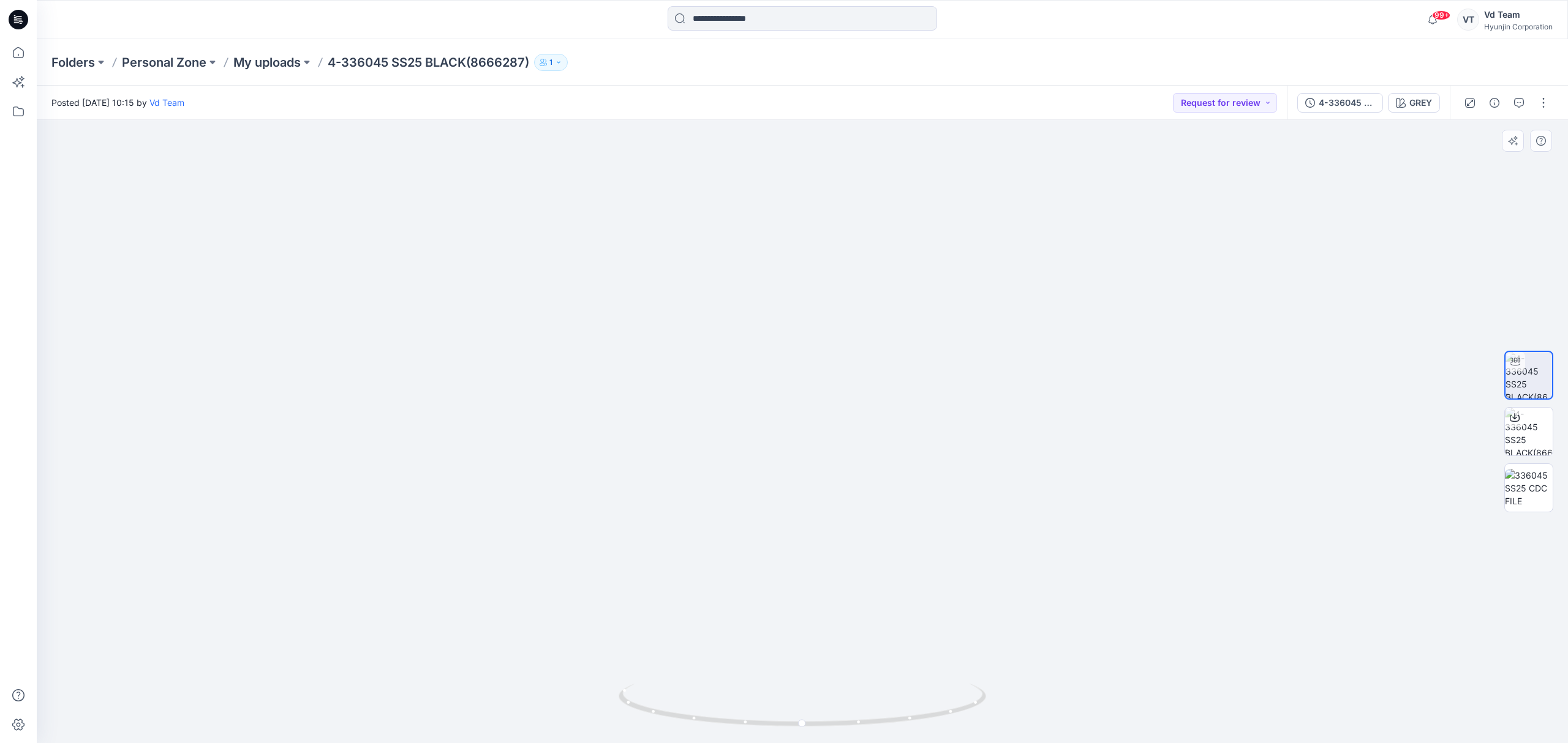
drag, startPoint x: 792, startPoint y: 448, endPoint x: 789, endPoint y: 604, distance: 156.0
click at [789, 604] on img at bounding box center [802, 316] width 838 height 857
drag, startPoint x: 675, startPoint y: 711, endPoint x: 814, endPoint y: 714, distance: 139.0
click at [814, 714] on icon at bounding box center [804, 706] width 371 height 46
drag, startPoint x: 757, startPoint y: 538, endPoint x: 774, endPoint y: 604, distance: 68.2
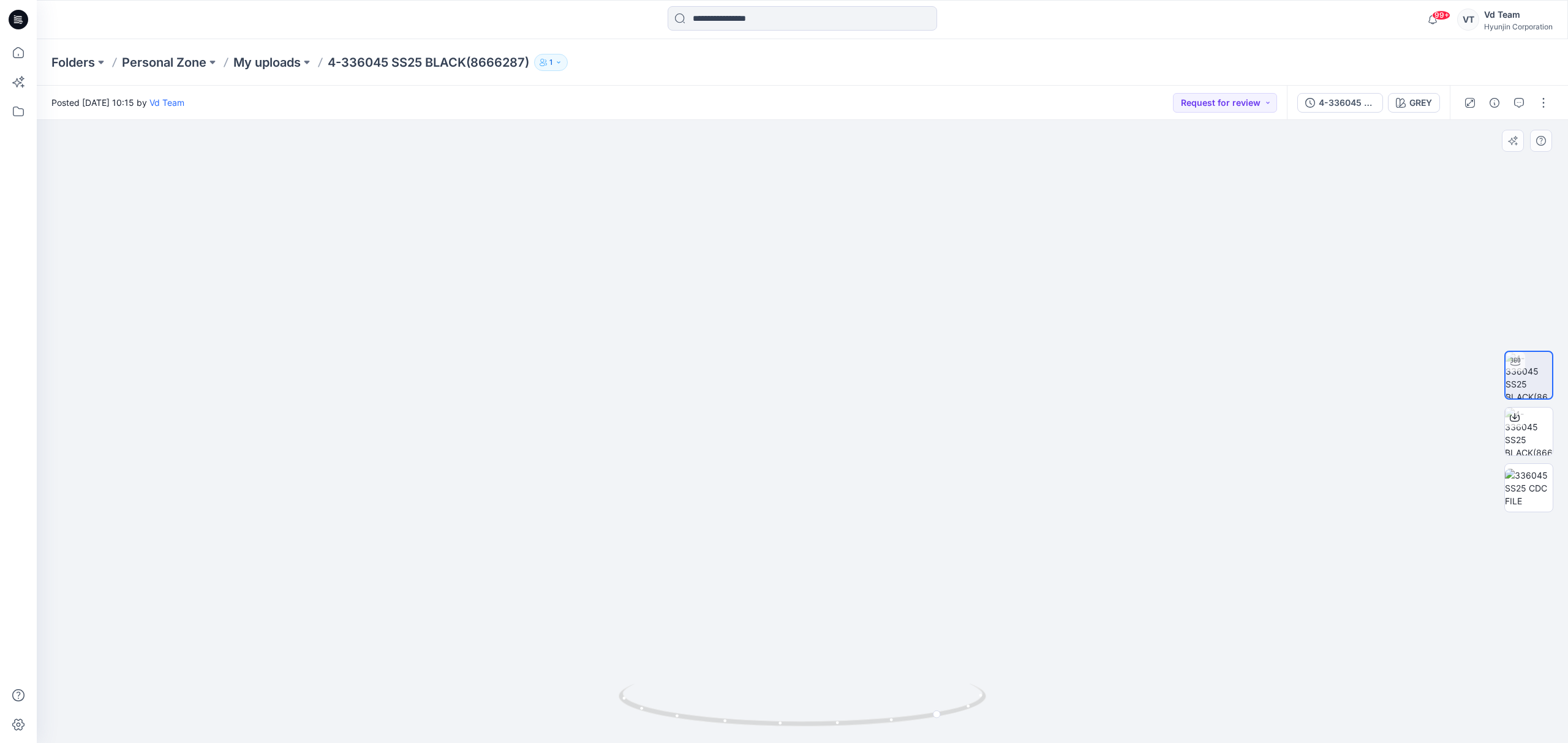
click at [774, 604] on img at bounding box center [803, 425] width 919 height 635
drag, startPoint x: 716, startPoint y: 715, endPoint x: 782, endPoint y: 716, distance: 66.0
click at [782, 716] on icon at bounding box center [804, 706] width 371 height 46
drag, startPoint x: 818, startPoint y: 589, endPoint x: 801, endPoint y: 439, distance: 151.0
click at [830, 522] on img at bounding box center [803, 340] width 919 height 806
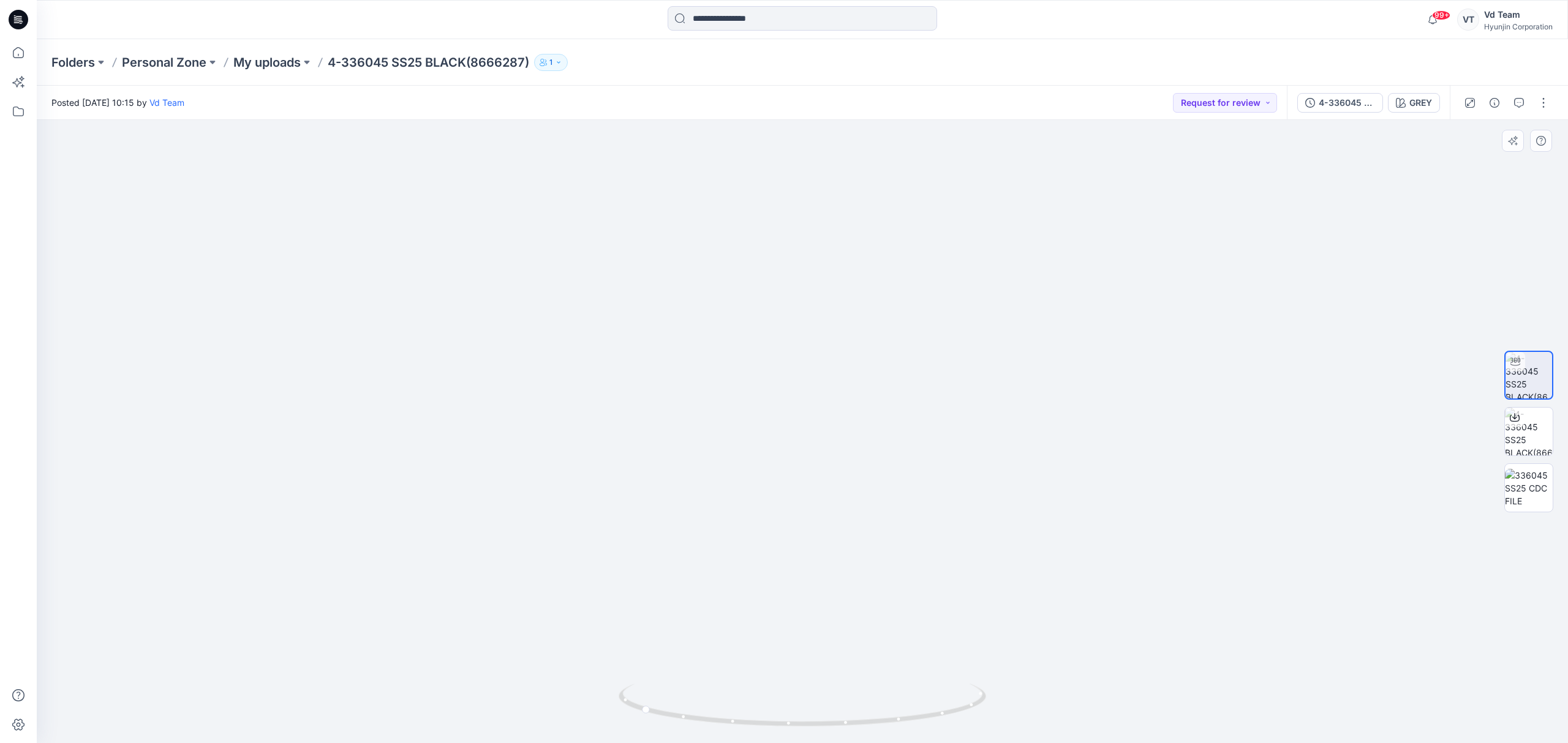
drag, startPoint x: 1002, startPoint y: 488, endPoint x: 995, endPoint y: 588, distance: 100.2
click at [995, 588] on img at bounding box center [803, 380] width 919 height 726
drag, startPoint x: 941, startPoint y: 486, endPoint x: 936, endPoint y: 562, distance: 76.2
click at [936, 562] on img at bounding box center [803, 426] width 919 height 634
drag, startPoint x: 931, startPoint y: 533, endPoint x: 930, endPoint y: 547, distance: 14.0
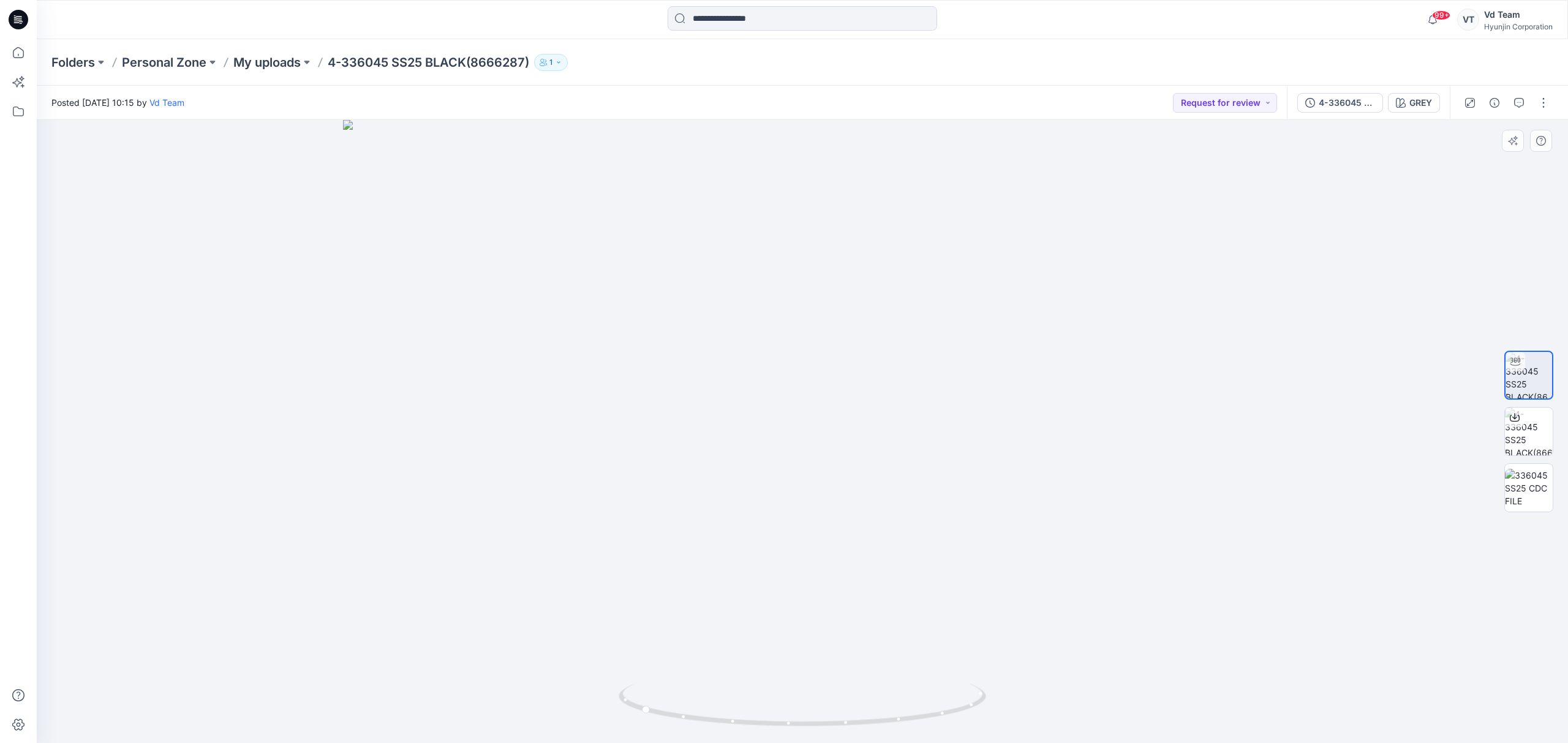
click at [930, 547] on img at bounding box center [803, 432] width 919 height 624
drag, startPoint x: 927, startPoint y: 565, endPoint x: 927, endPoint y: 533, distance: 32.0
click at [927, 533] on img at bounding box center [803, 415] width 919 height 657
drag, startPoint x: 921, startPoint y: 564, endPoint x: 924, endPoint y: 533, distance: 31.1
click at [924, 533] on img at bounding box center [803, 399] width 919 height 690
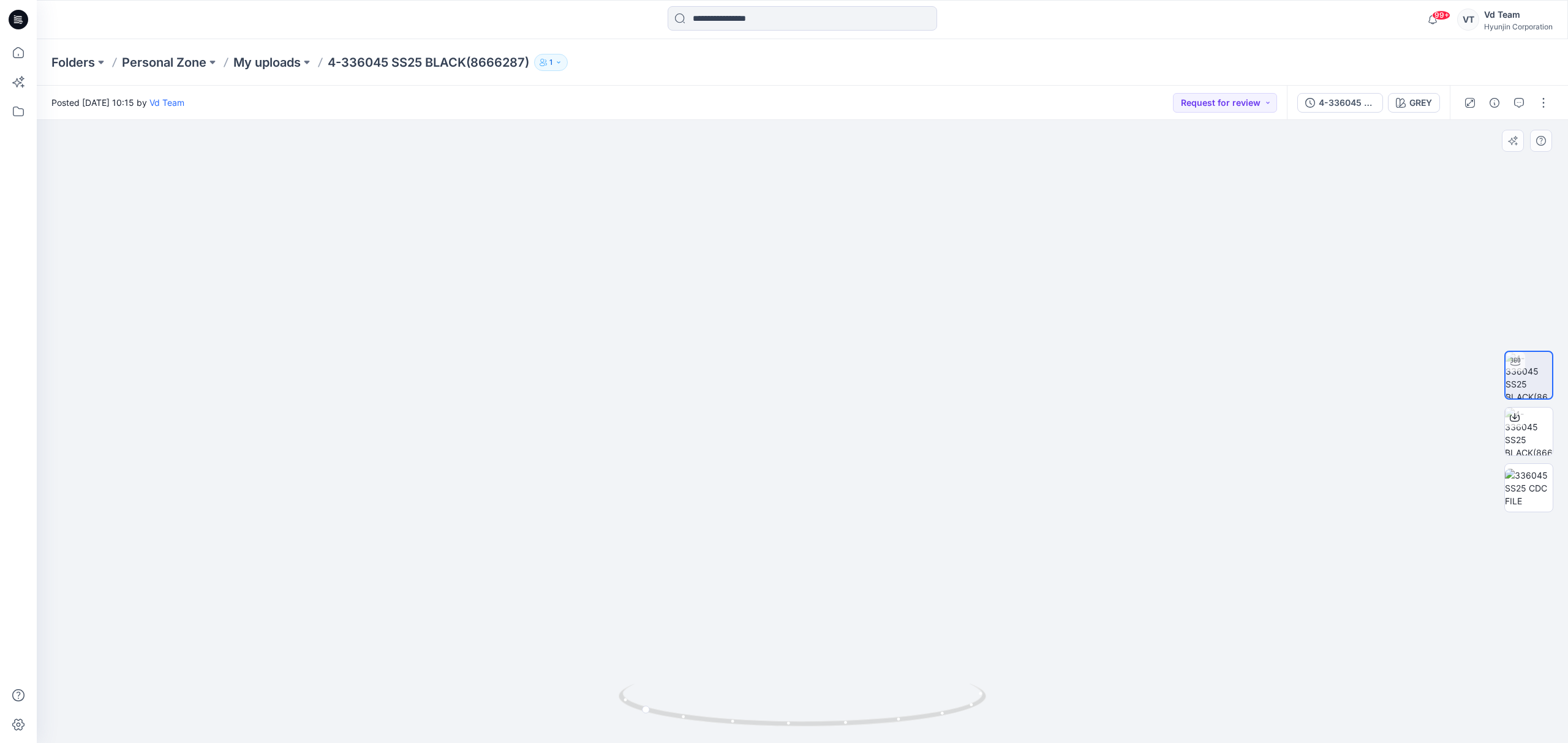
drag, startPoint x: 921, startPoint y: 563, endPoint x: 924, endPoint y: 504, distance: 59.1
click at [924, 504] on img at bounding box center [803, 371] width 919 height 746
drag, startPoint x: 784, startPoint y: 709, endPoint x: 753, endPoint y: 709, distance: 31.0
click at [753, 709] on icon at bounding box center [804, 706] width 371 height 46
drag, startPoint x: 927, startPoint y: 593, endPoint x: 902, endPoint y: 527, distance: 70.6
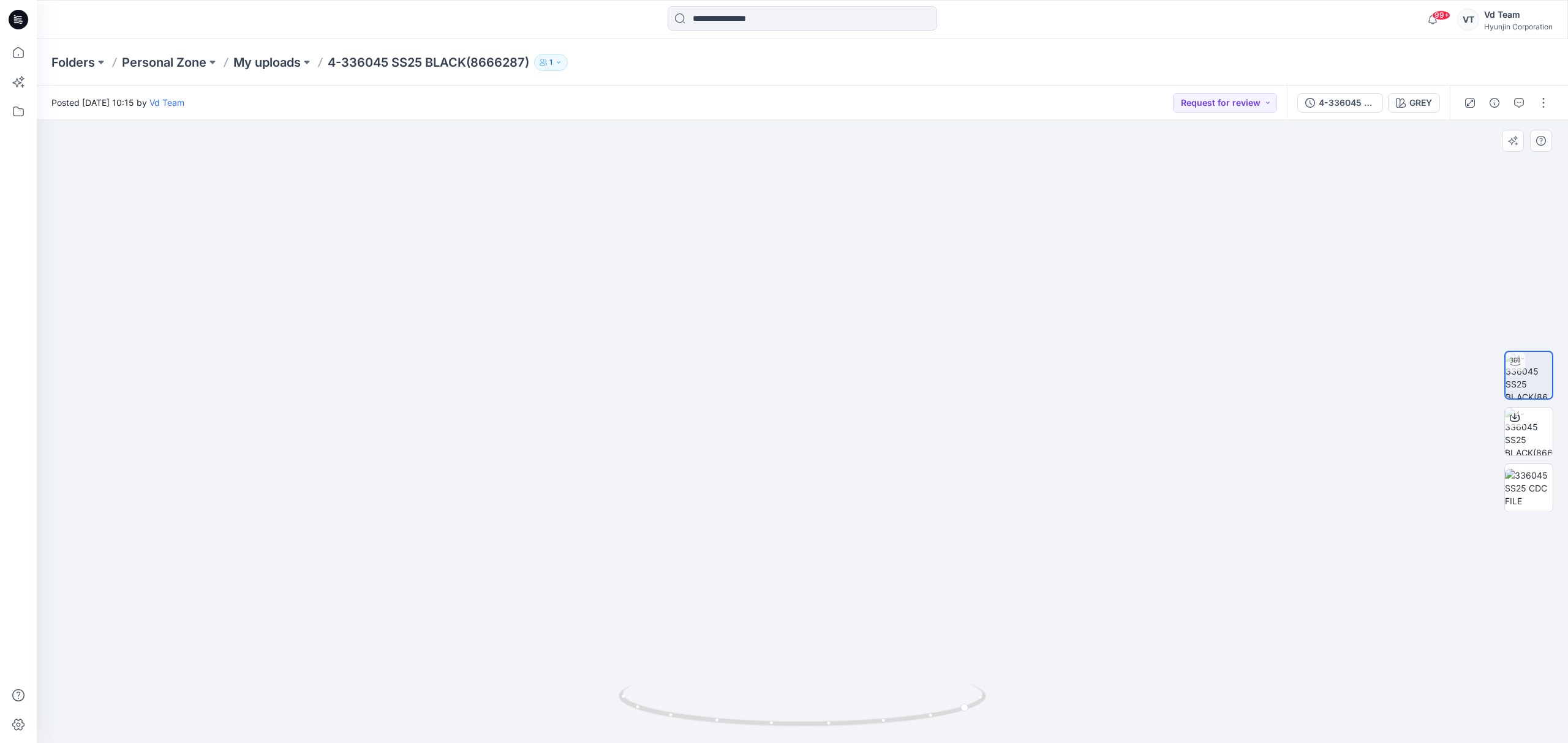
click at [902, 527] on img at bounding box center [803, 328] width 919 height 831
drag, startPoint x: 914, startPoint y: 564, endPoint x: 915, endPoint y: 539, distance: 25.0
click at [915, 539] on img at bounding box center [803, 315] width 919 height 857
drag, startPoint x: 919, startPoint y: 528, endPoint x: 919, endPoint y: 543, distance: 15.0
click at [919, 543] on img at bounding box center [803, 322] width 919 height 841
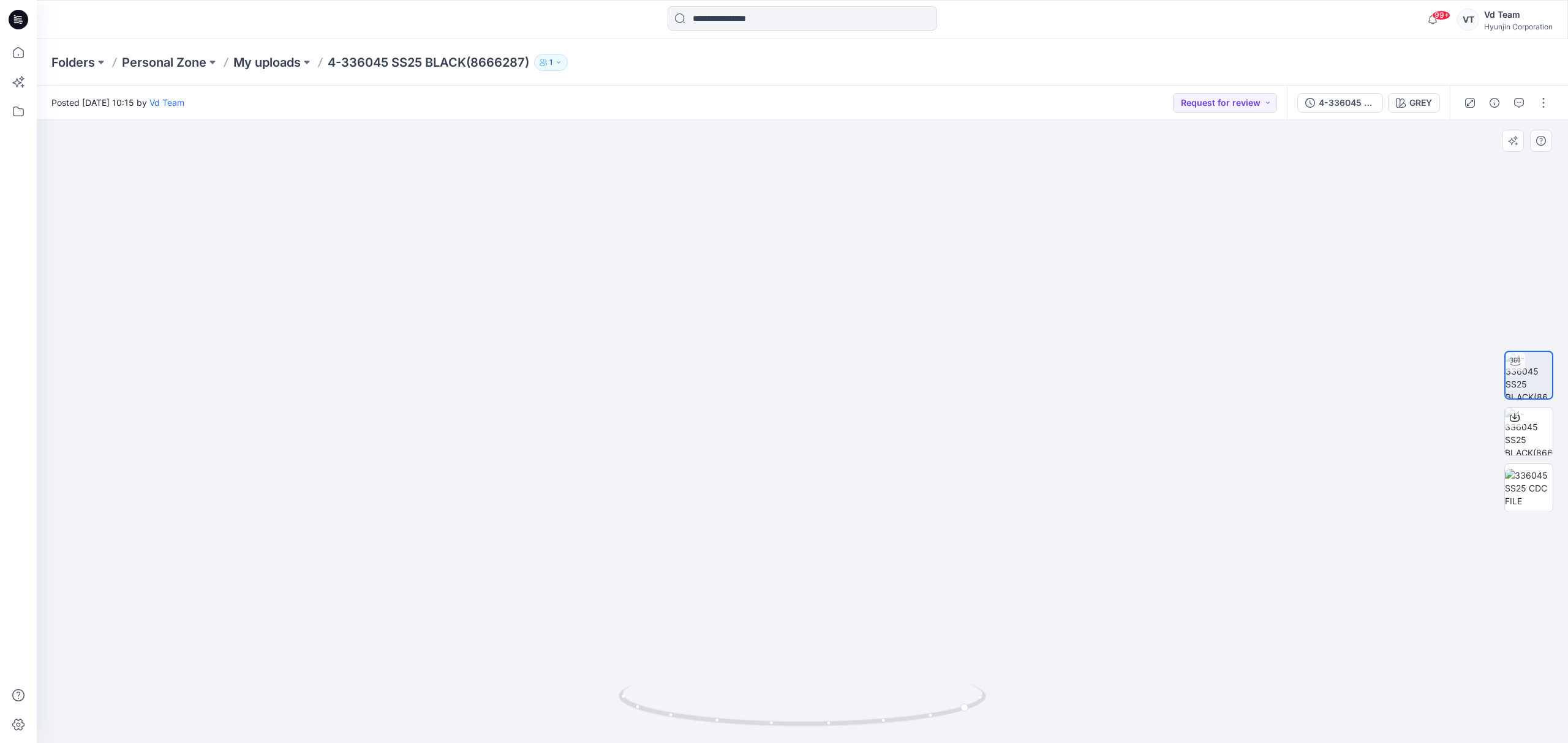
drag, startPoint x: 927, startPoint y: 513, endPoint x: 958, endPoint y: 624, distance: 115.2
click at [958, 624] on img at bounding box center [803, 351] width 919 height 785
drag, startPoint x: 946, startPoint y: 537, endPoint x: 946, endPoint y: 567, distance: 30.0
click at [946, 567] on img at bounding box center [803, 394] width 919 height 700
drag, startPoint x: 942, startPoint y: 599, endPoint x: 944, endPoint y: 564, distance: 35.1
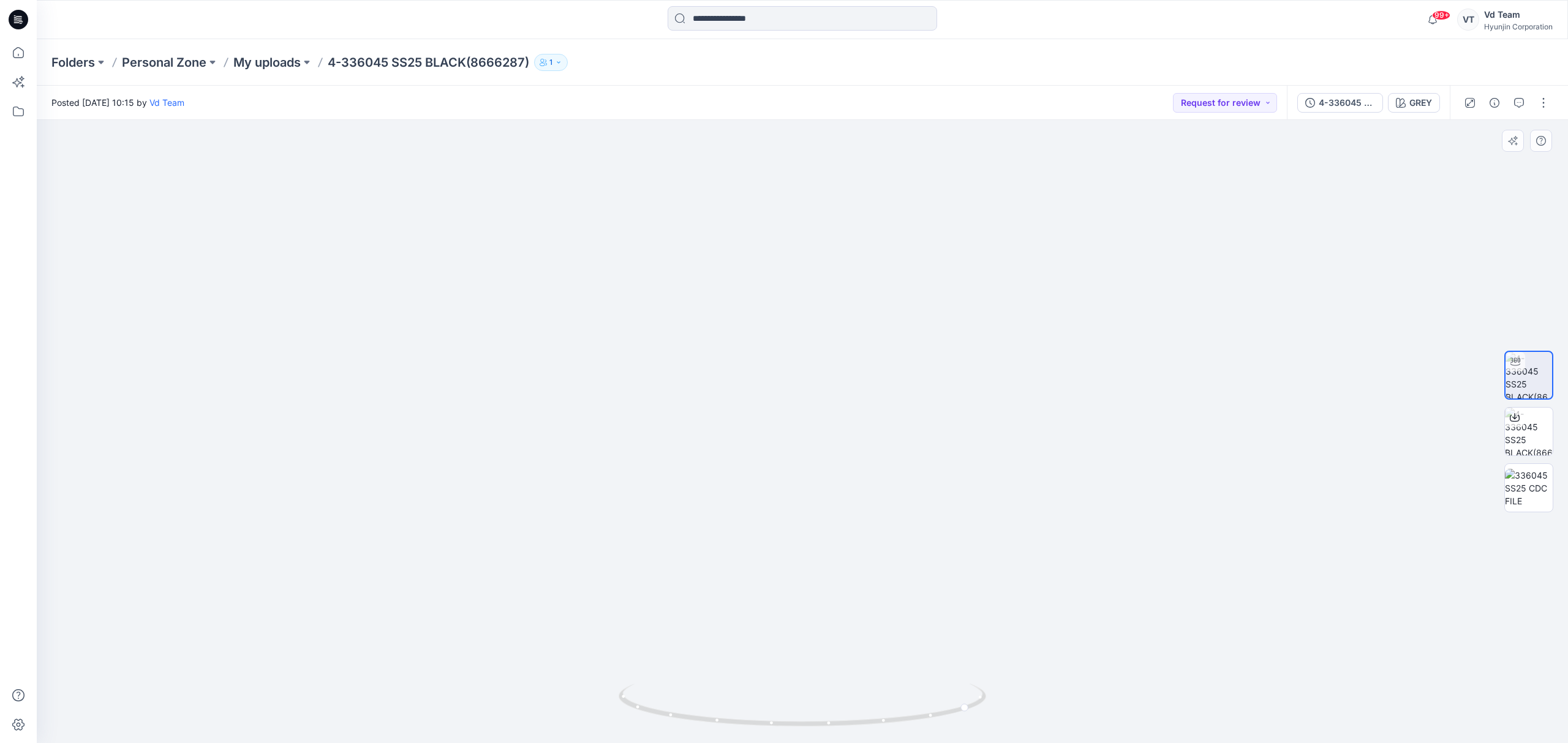
click at [944, 564] on img at bounding box center [803, 383] width 919 height 719
drag, startPoint x: 936, startPoint y: 603, endPoint x: 926, endPoint y: 564, distance: 40.3
click at [922, 533] on img at bounding box center [803, 366] width 919 height 756
drag, startPoint x: 920, startPoint y: 585, endPoint x: 916, endPoint y: 534, distance: 51.2
click at [916, 534] on img at bounding box center [803, 311] width 919 height 865
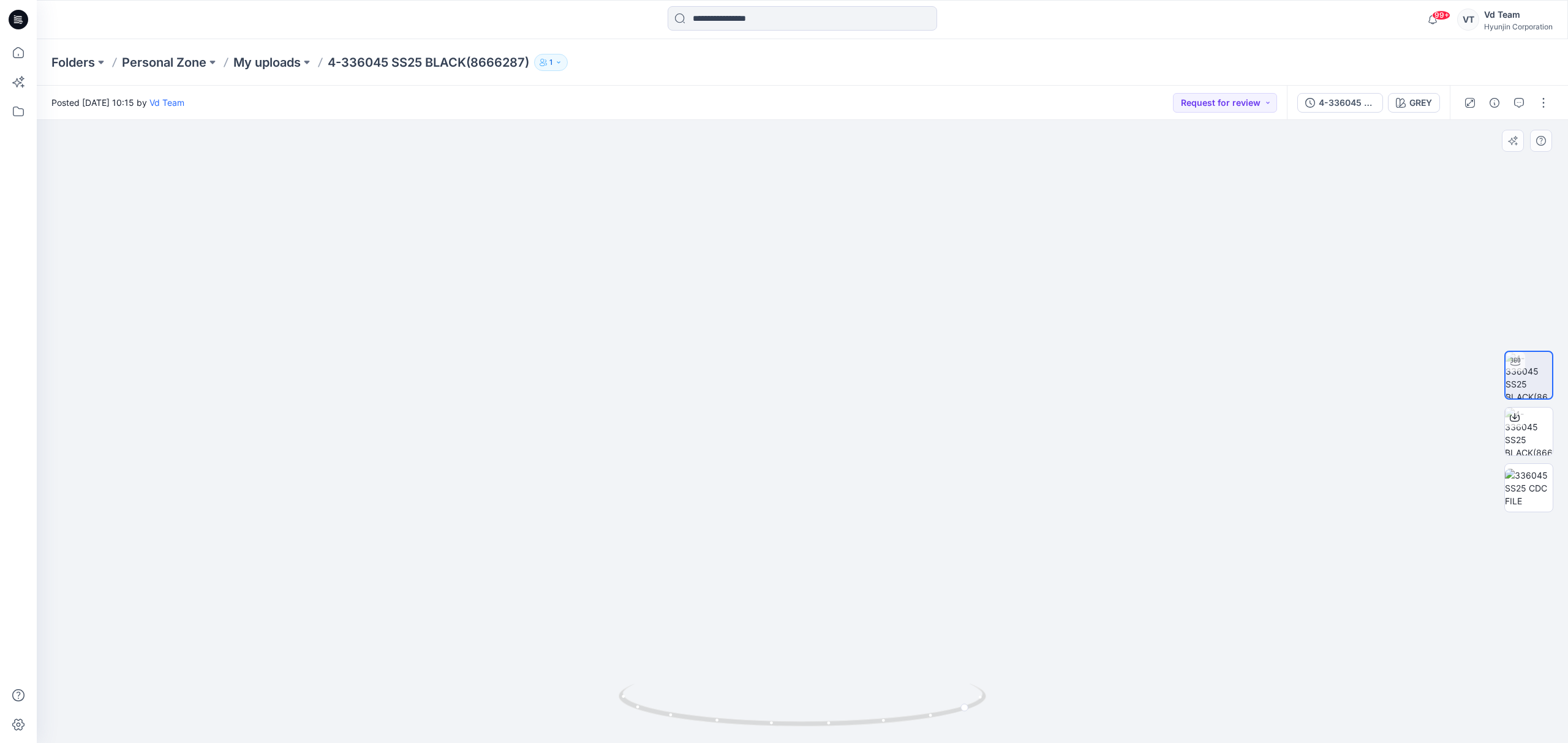
drag, startPoint x: 915, startPoint y: 594, endPoint x: 907, endPoint y: 491, distance: 103.3
click at [907, 491] on img at bounding box center [803, 272] width 919 height 943
drag, startPoint x: 901, startPoint y: 562, endPoint x: 899, endPoint y: 448, distance: 114.0
click at [899, 448] on img at bounding box center [803, 192] width 919 height 1102
drag, startPoint x: 906, startPoint y: 593, endPoint x: 895, endPoint y: 506, distance: 87.7
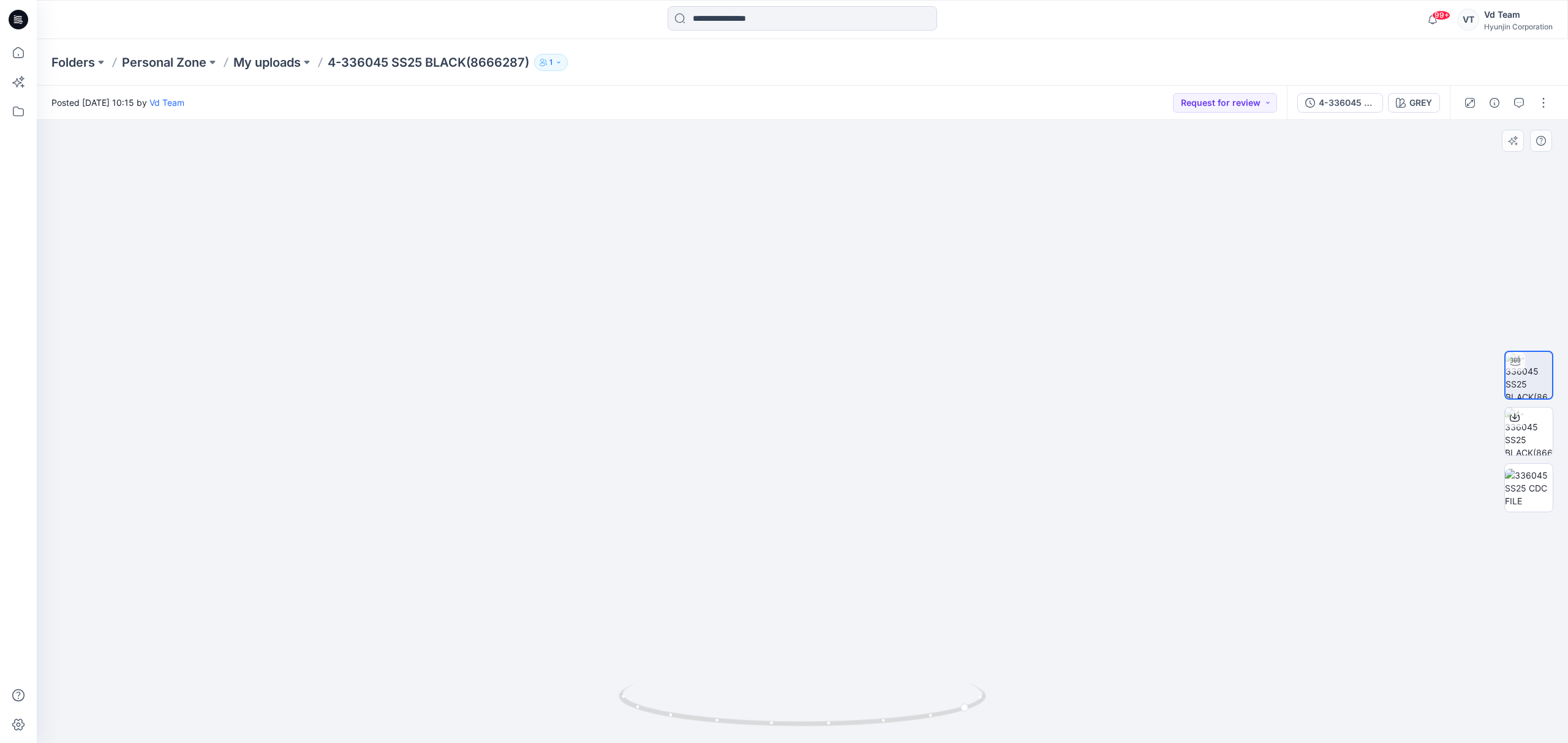
click at [895, 506] on img at bounding box center [803, 149] width 919 height 1187
drag, startPoint x: 907, startPoint y: 519, endPoint x: 907, endPoint y: 593, distance: 74.0
click at [907, 593] on img at bounding box center [803, 184] width 919 height 1118
drag, startPoint x: 910, startPoint y: 519, endPoint x: 915, endPoint y: 600, distance: 81.2
click at [915, 600] on img at bounding box center [803, 220] width 919 height 1046
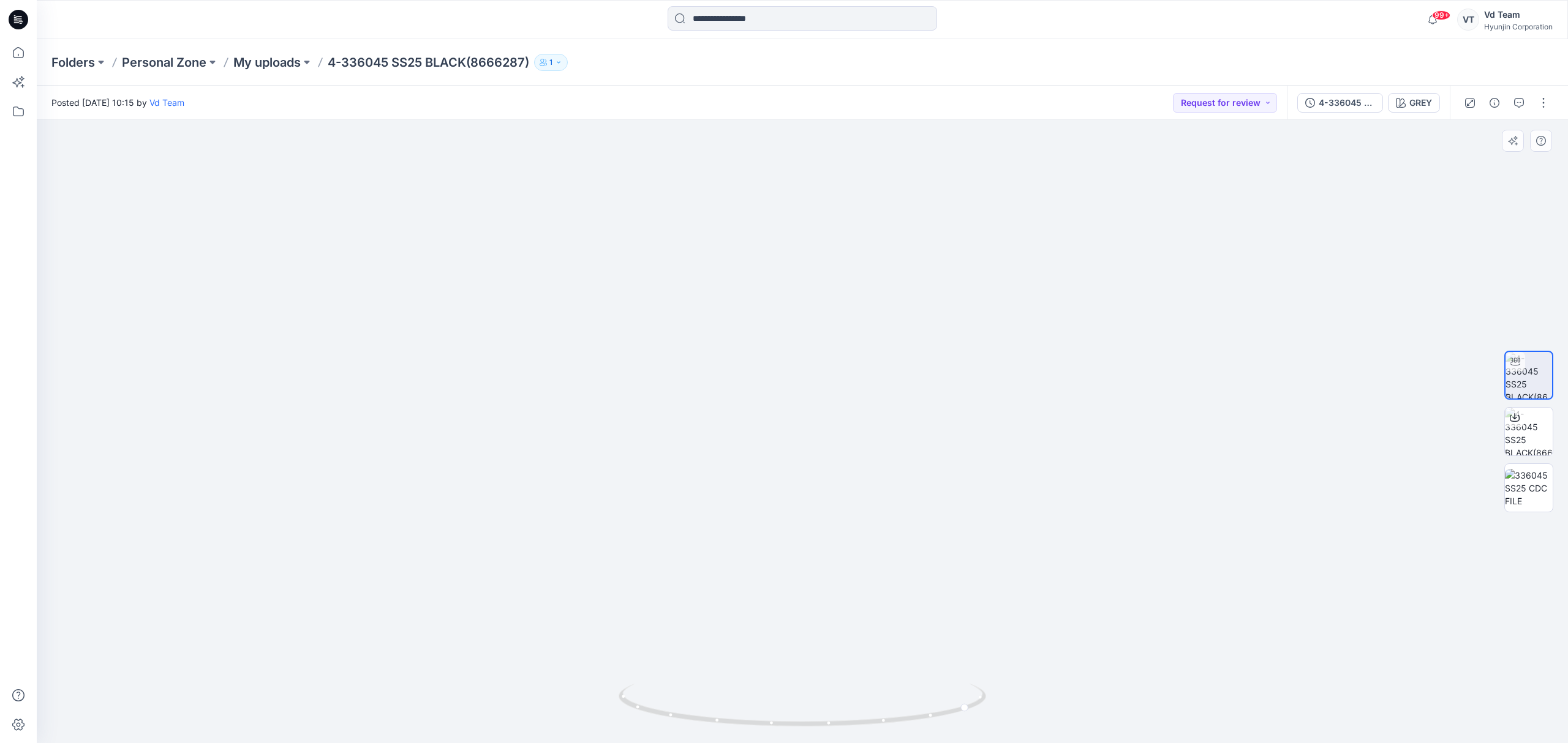
drag, startPoint x: 917, startPoint y: 513, endPoint x: 921, endPoint y: 590, distance: 77.1
click at [921, 590] on img at bounding box center [803, 264] width 919 height 959
drag, startPoint x: 873, startPoint y: 439, endPoint x: 875, endPoint y: 483, distance: 44.0
click at [875, 483] on img at bounding box center [803, 286] width 919 height 916
drag, startPoint x: 878, startPoint y: 468, endPoint x: 888, endPoint y: 536, distance: 68.7
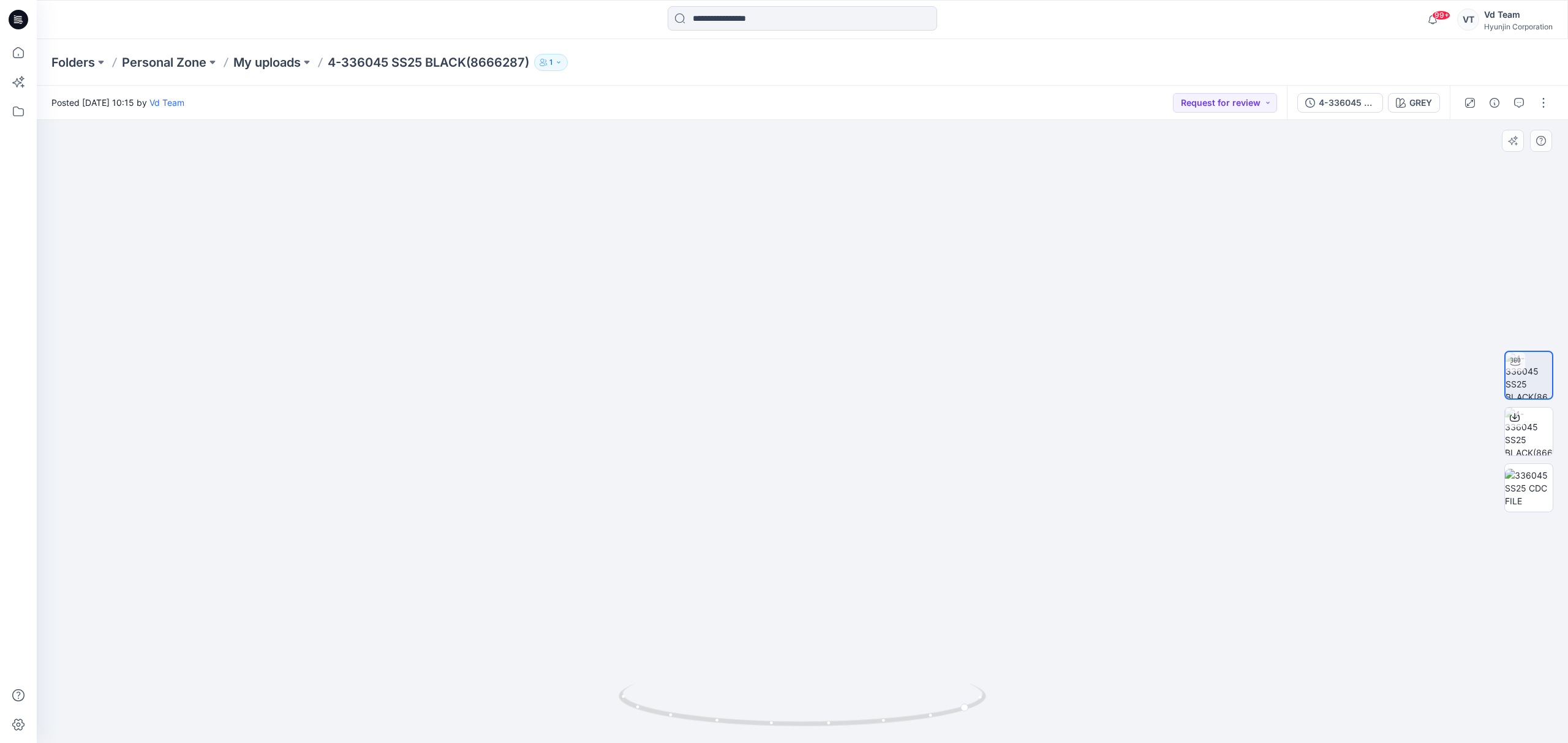
click at [888, 536] on img at bounding box center [803, 320] width 919 height 847
drag, startPoint x: 891, startPoint y: 486, endPoint x: 915, endPoint y: 594, distance: 110.6
click at [915, 594] on img at bounding box center [803, 384] width 919 height 720
drag, startPoint x: 903, startPoint y: 549, endPoint x: 899, endPoint y: 382, distance: 167.0
click at [899, 382] on img at bounding box center [803, 329] width 919 height 830
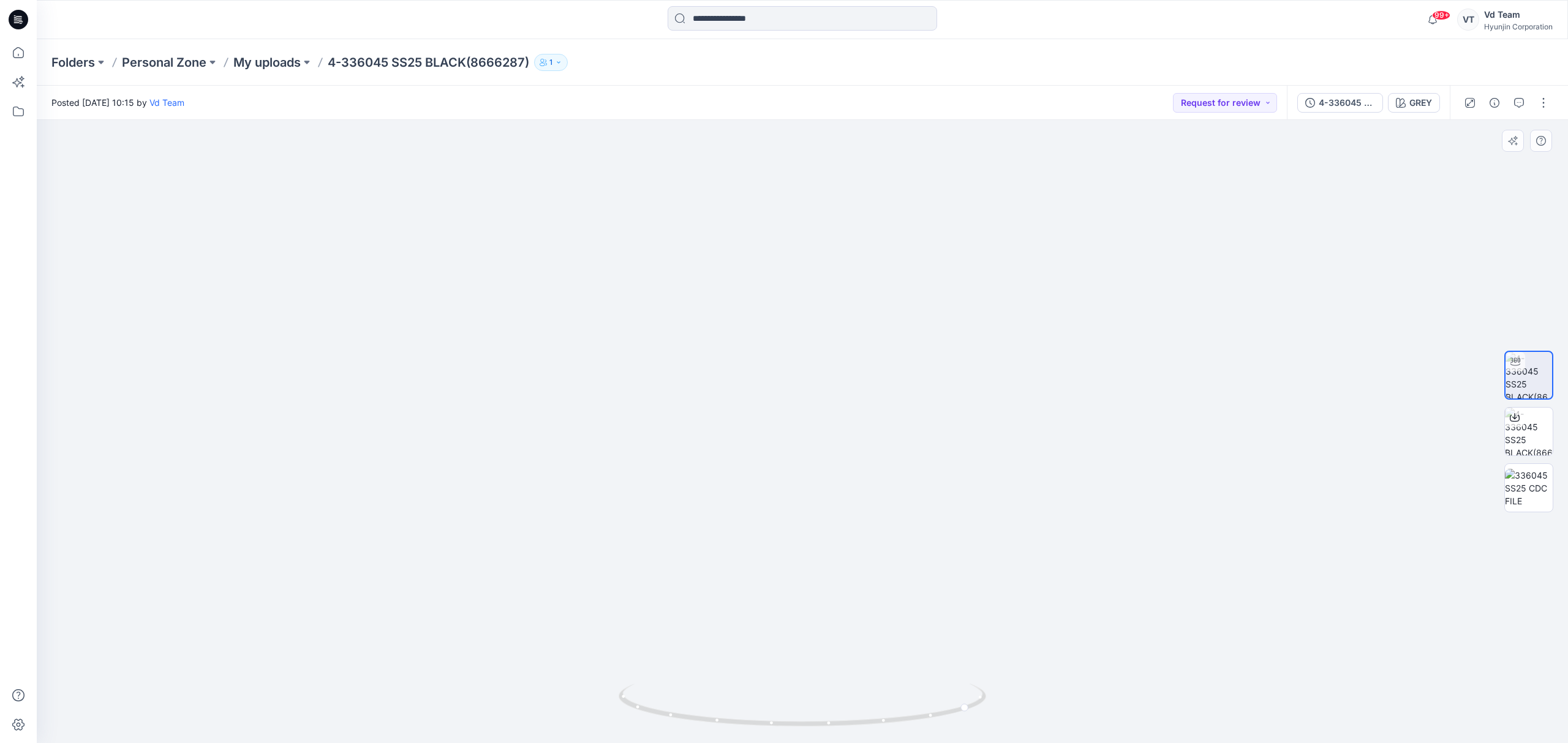
drag
click at [893, 398] on img at bounding box center [803, 258] width 919 height 971
click at [891, 426] on img at bounding box center [803, 207] width 919 height 1074
click at [845, 720] on icon at bounding box center [804, 706] width 371 height 46
click at [836, 632] on img at bounding box center [803, 233] width 919 height 1019
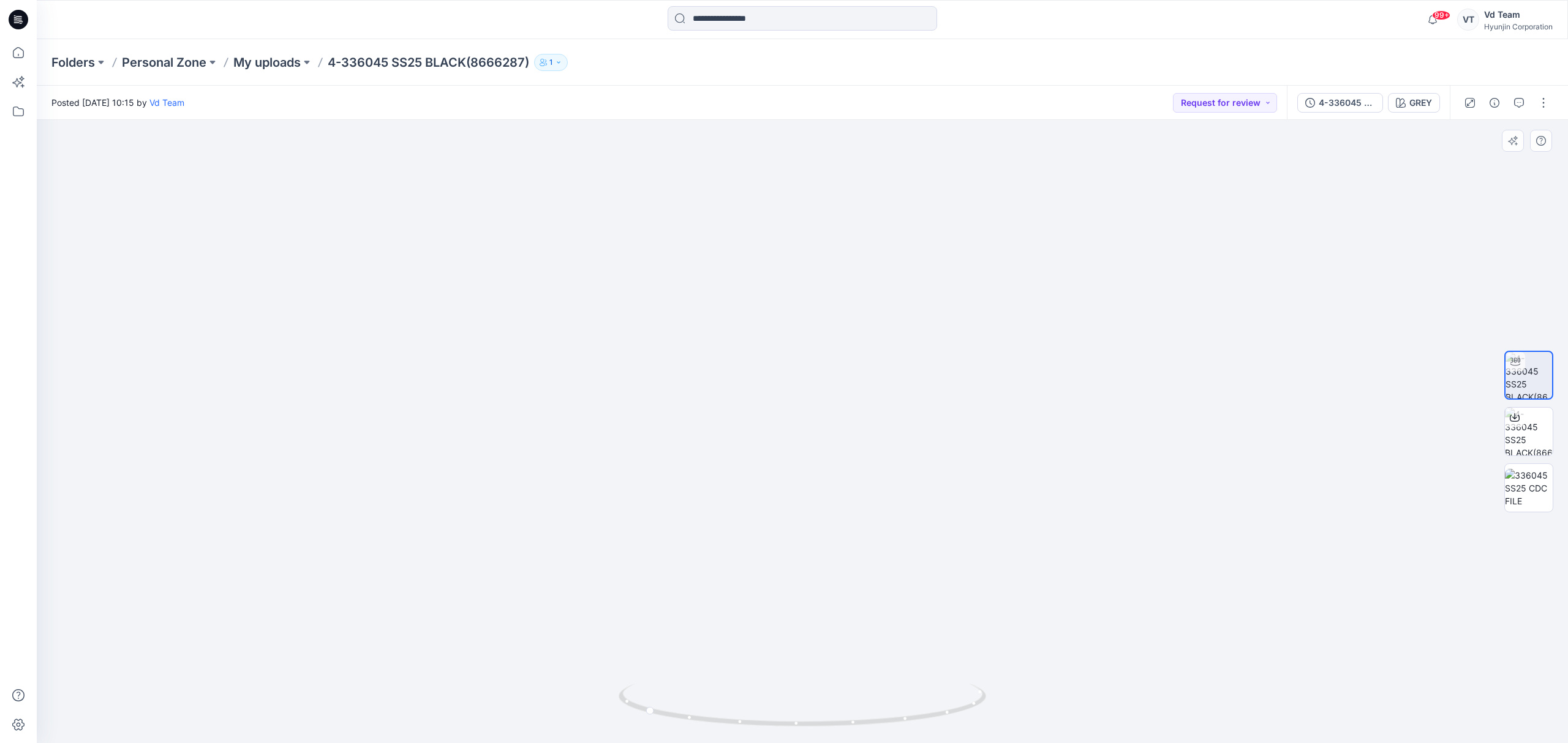
click at [834, 640] on img at bounding box center [803, 255] width 919 height 978
click at [827, 649] on img at bounding box center [803, 300] width 919 height 887
click at [822, 647] on img at bounding box center [803, 300] width 919 height 887
click at [830, 657] on img at bounding box center [803, 375] width 919 height 738
click at [819, 522] on img at bounding box center [803, 392] width 919 height 703
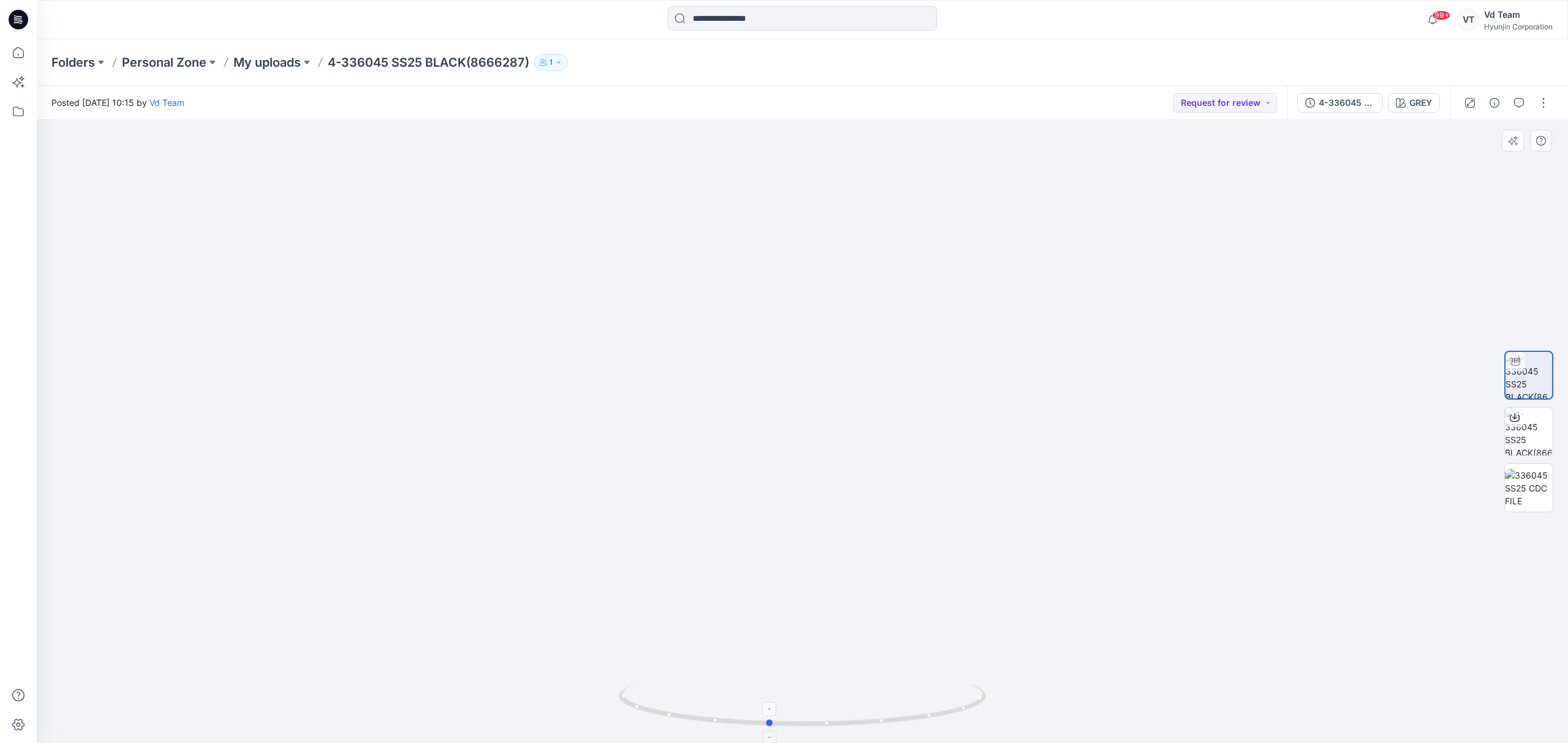
click at [807, 722] on icon at bounding box center [804, 706] width 371 height 46
click at [870, 458] on img at bounding box center [803, 309] width 919 height 869
click at [838, 639] on img at bounding box center [803, 245] width 919 height 996
click at [863, 585] on img at bounding box center [803, 300] width 919 height 887
click at [882, 606] on img at bounding box center [803, 367] width 919 height 752
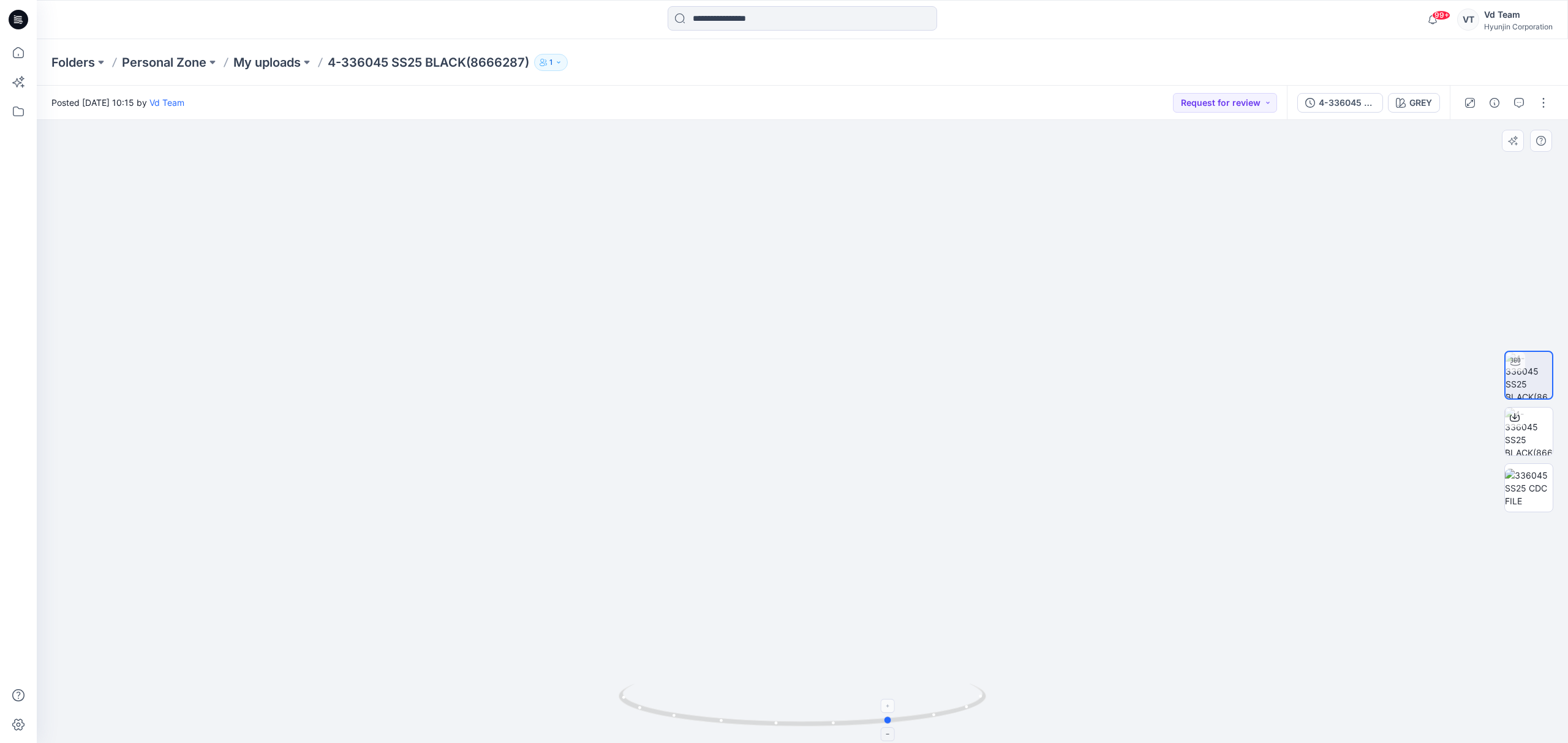
click at [801, 707] on icon at bounding box center [804, 706] width 371 height 46
click at [733, 575] on img at bounding box center [803, 429] width 919 height 629
click at [767, 715] on icon at bounding box center [804, 706] width 371 height 46
click at [743, 442] on img at bounding box center [803, 432] width 919 height 624
click at [731, 346] on img at bounding box center [803, 421] width 919 height 644
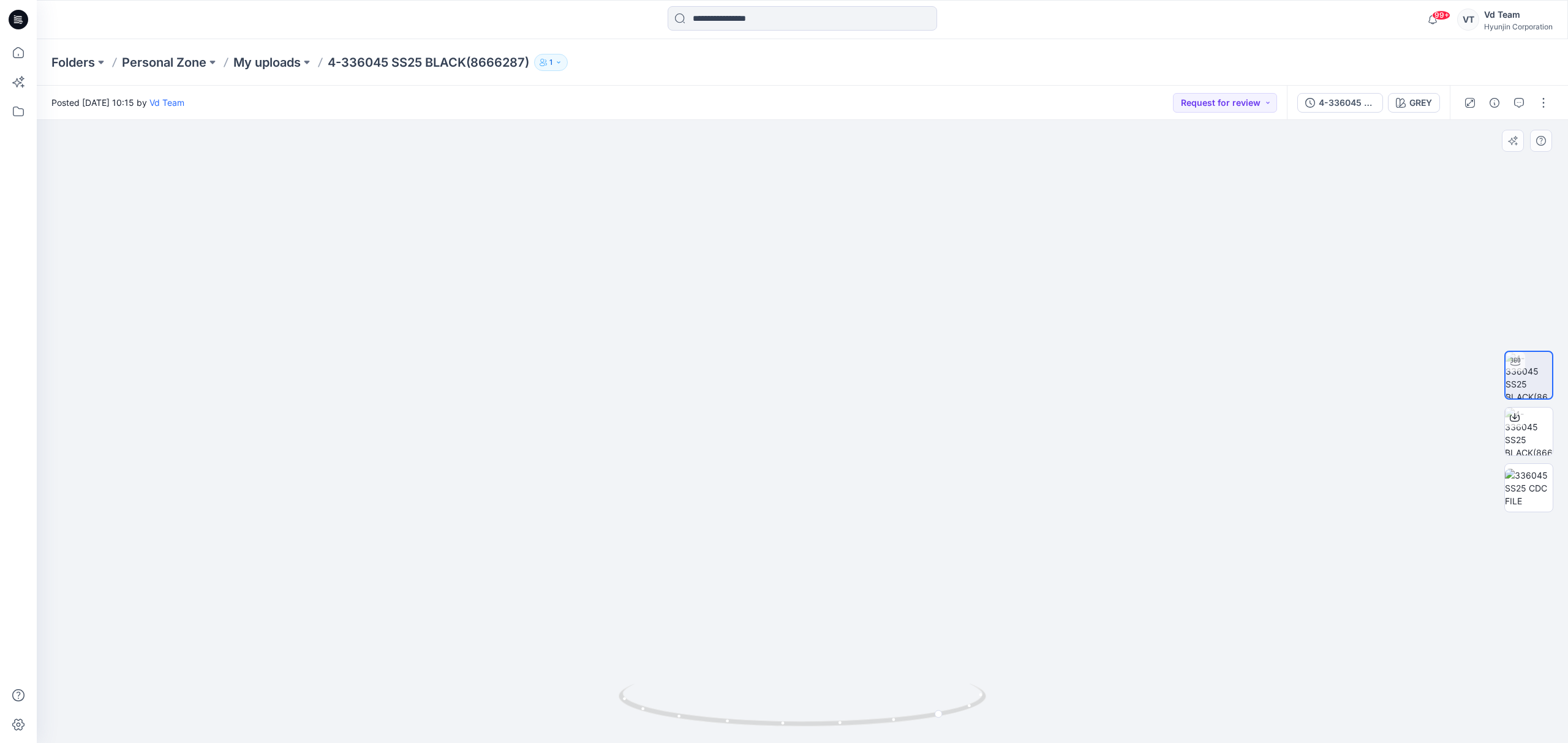
click at [733, 435] on img at bounding box center [803, 361] width 919 height 765
click at [770, 720] on icon at bounding box center [804, 706] width 371 height 46
click at [704, 699] on icon at bounding box center [804, 706] width 371 height 46
click at [764, 593] on img at bounding box center [803, 432] width 919 height 624
click at [667, 710] on icon at bounding box center [804, 706] width 371 height 46
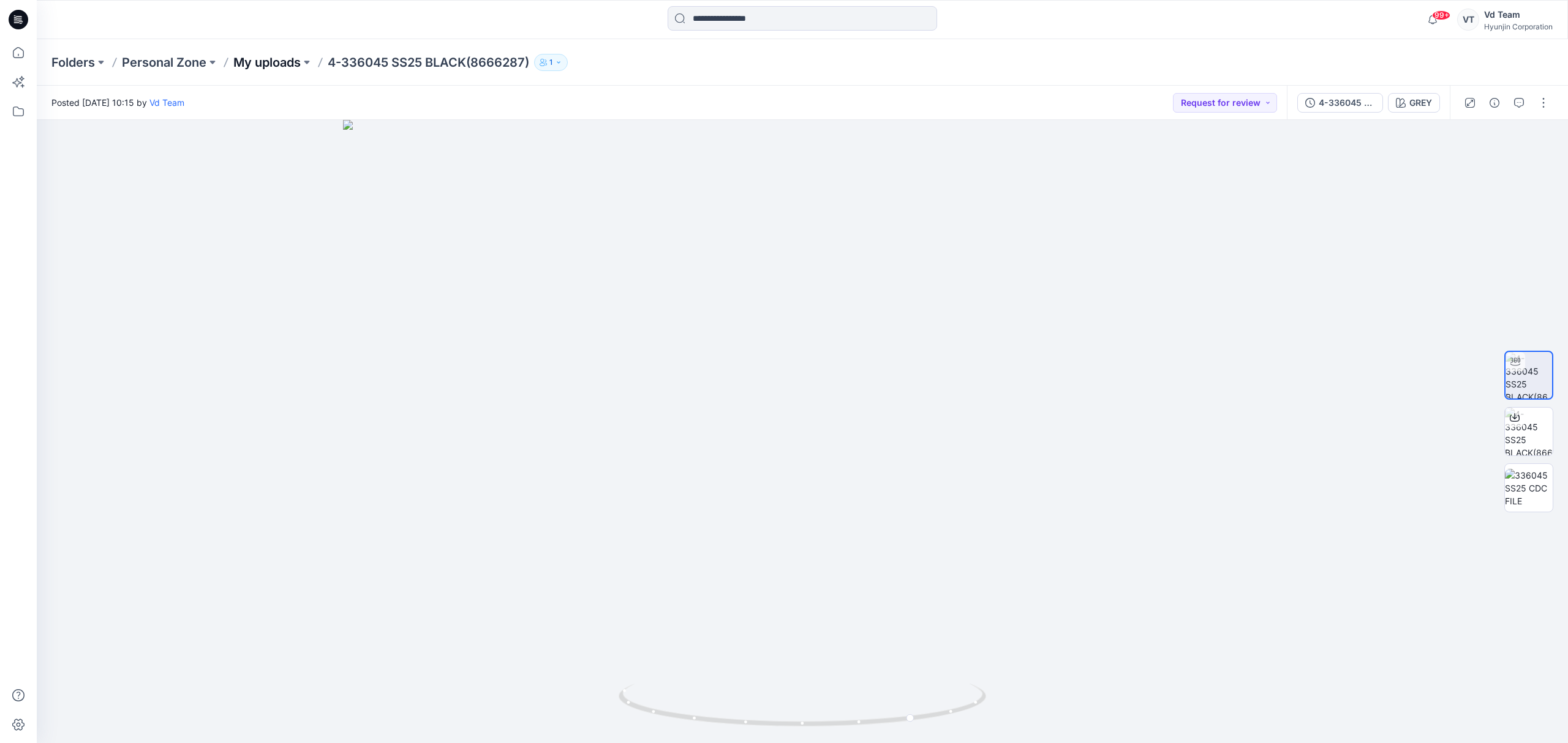
click at [276, 64] on p "My uploads" at bounding box center [266, 63] width 68 height 18
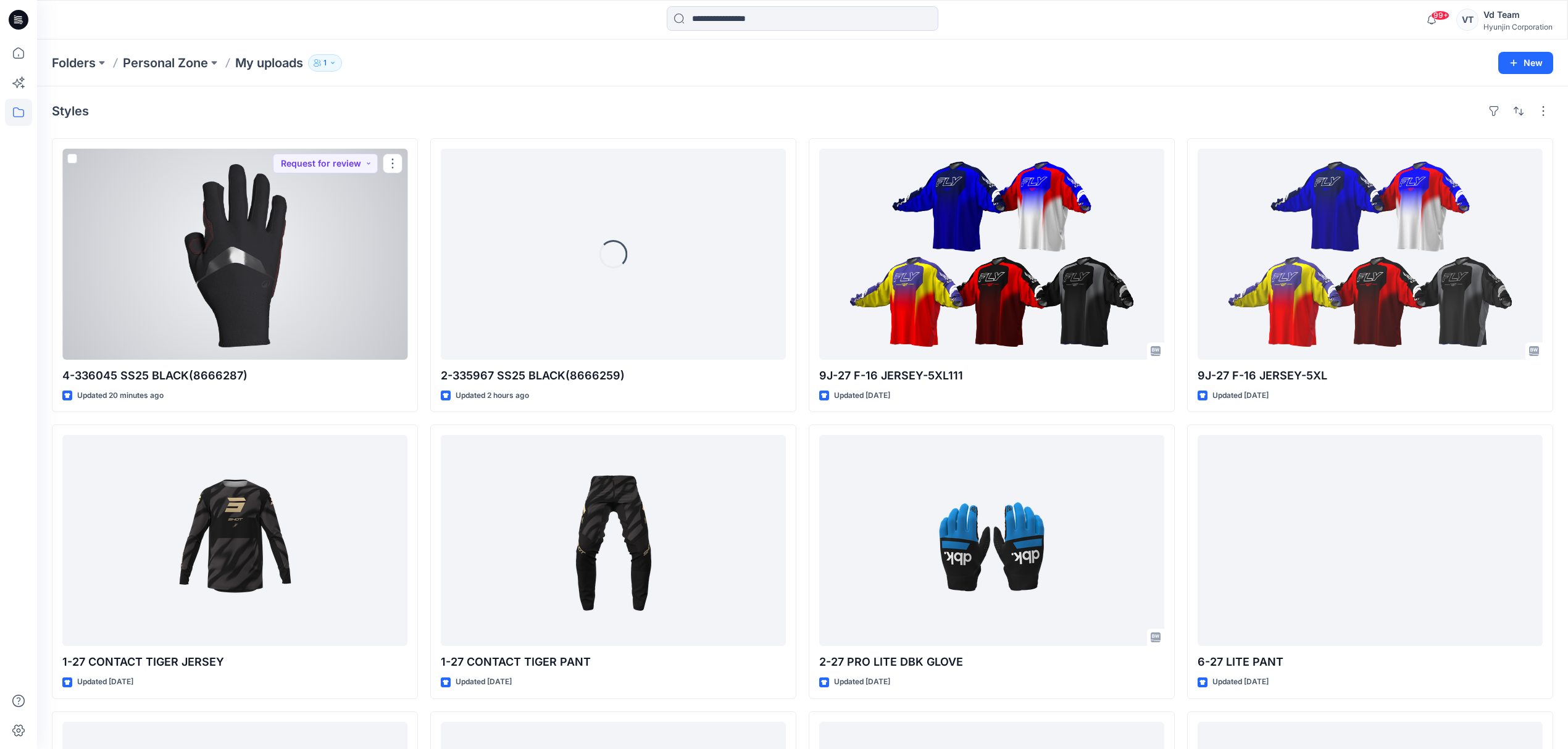
click at [317, 299] on div at bounding box center [235, 254] width 345 height 211
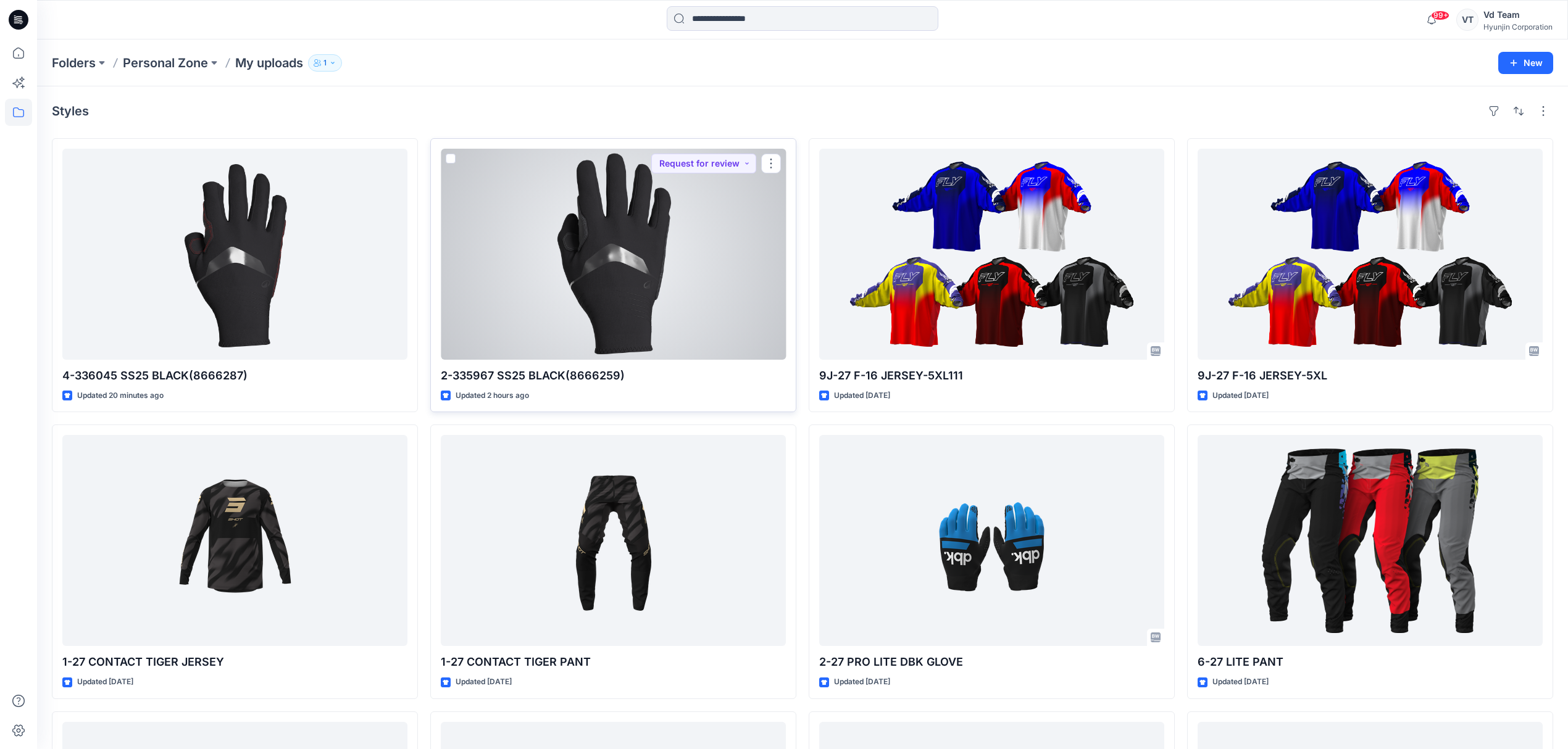
click at [692, 351] on div at bounding box center [613, 254] width 345 height 211
